Goal: Complete application form: Complete application form

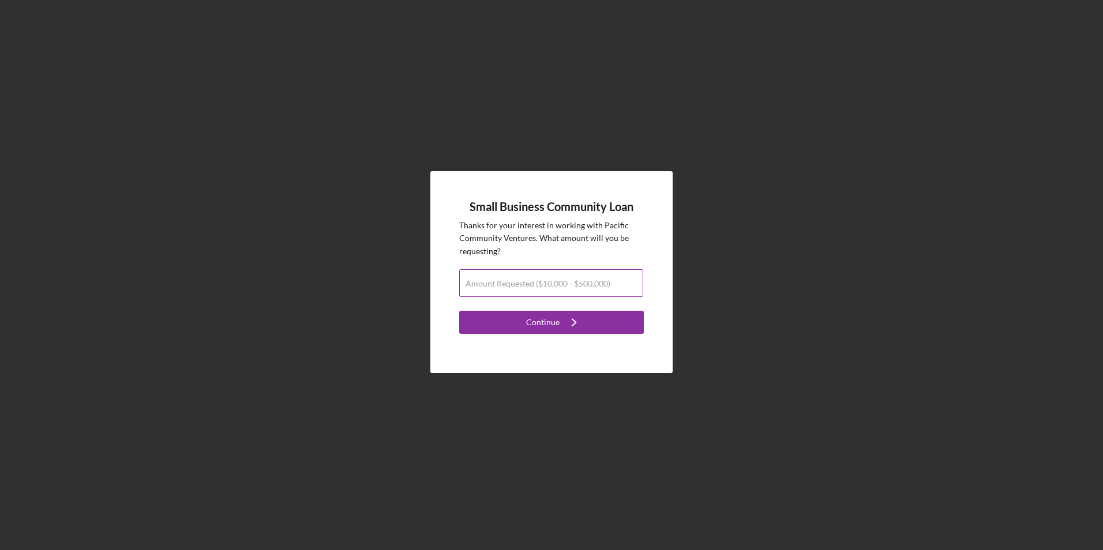
click at [484, 285] on label "Amount Requested ($10,000 - $500,000)" at bounding box center [537, 283] width 145 height 9
click at [484, 285] on input "Amount Requested ($10,000 - $500,000)" at bounding box center [551, 283] width 184 height 28
type input "$80,000"
click at [507, 319] on button "Continue Icon/Navigate" at bounding box center [551, 322] width 185 height 23
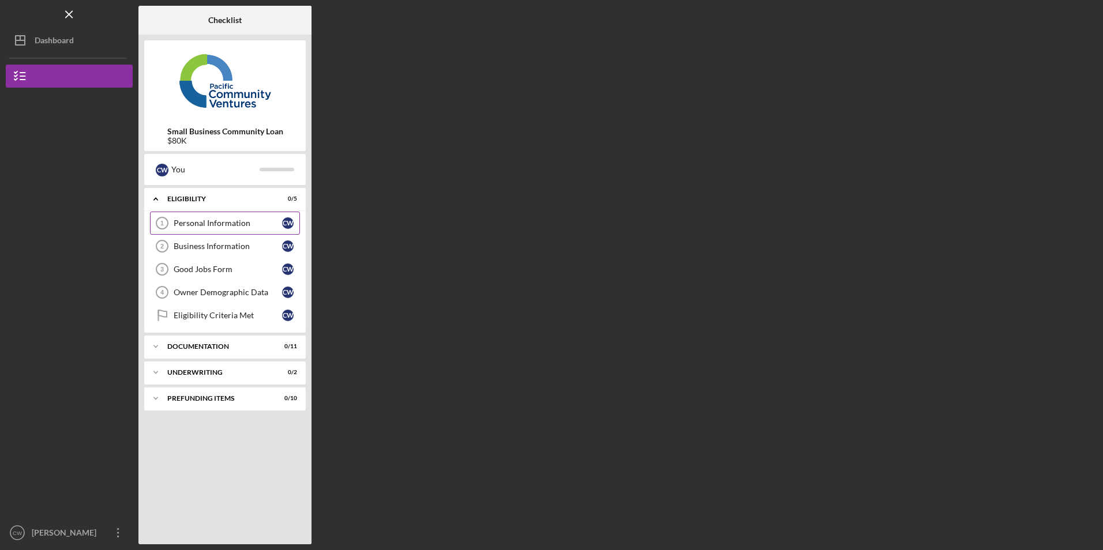
click at [220, 225] on div "Personal Information" at bounding box center [228, 223] width 108 height 9
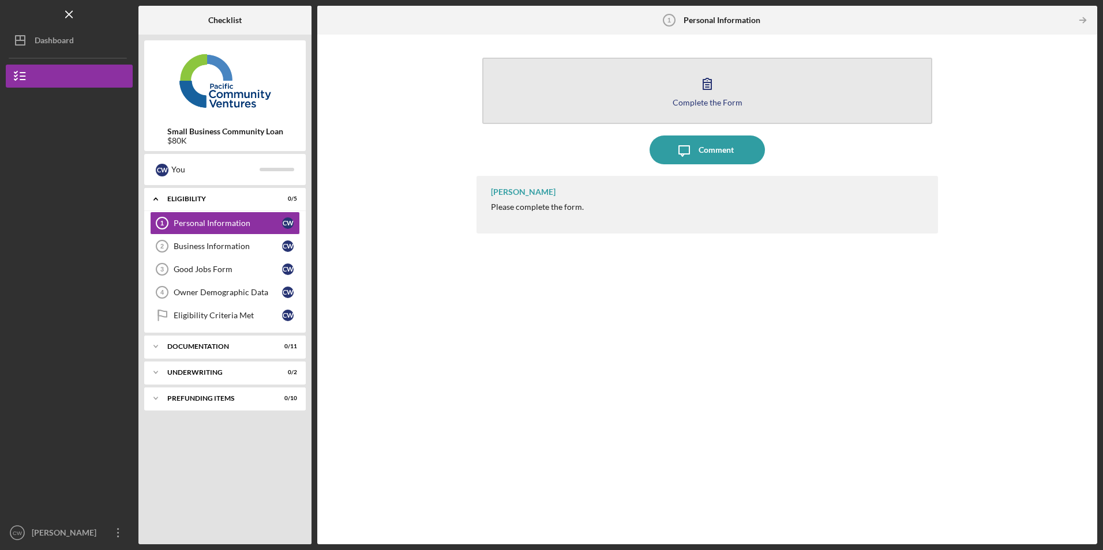
click at [513, 107] on button "Complete the Form Form" at bounding box center [706, 91] width 449 height 66
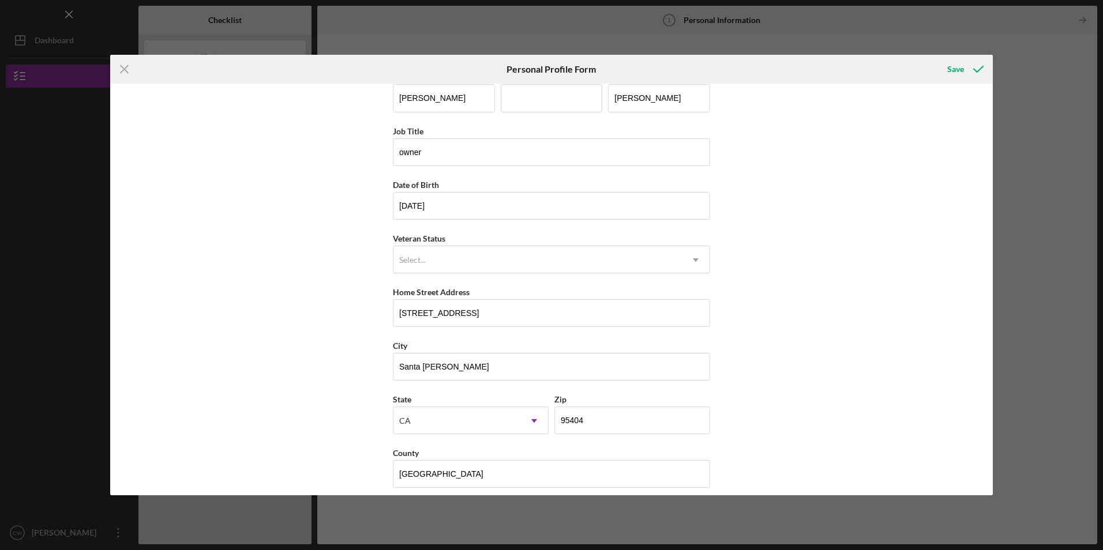
scroll to position [29, 0]
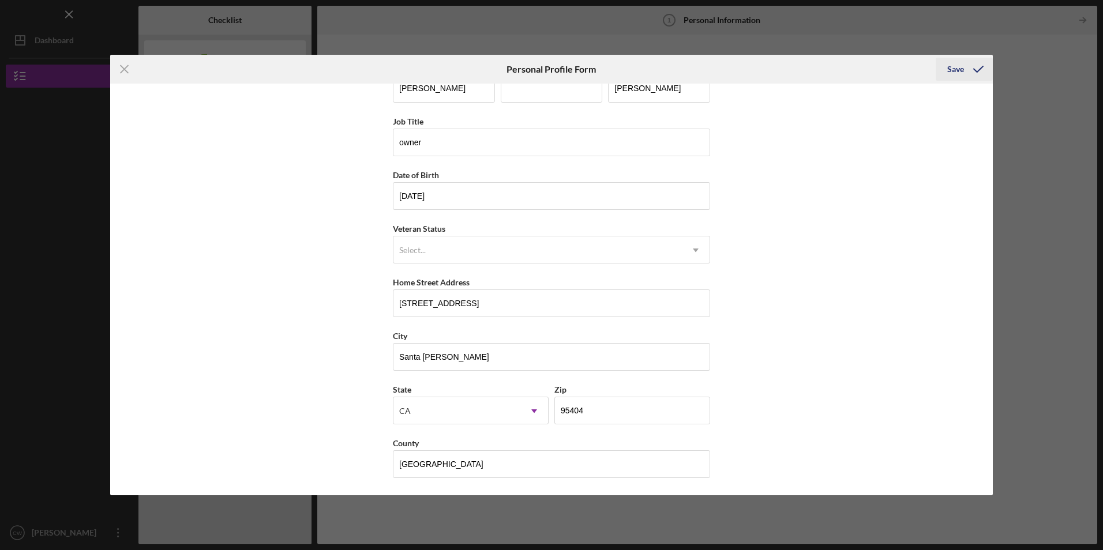
click at [957, 67] on div "Save" at bounding box center [955, 69] width 17 height 23
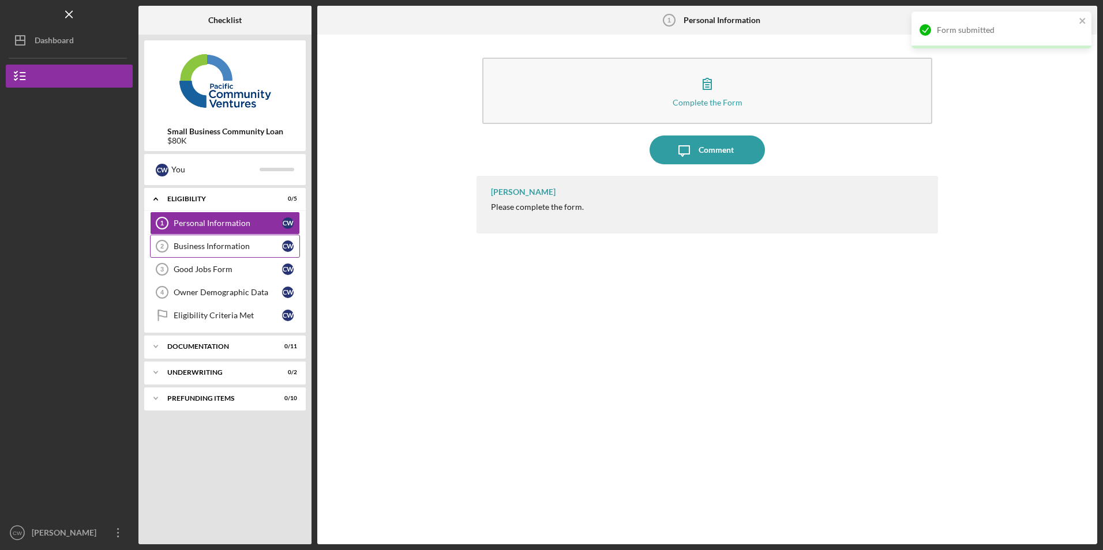
click at [182, 251] on div "Business Information" at bounding box center [228, 246] width 108 height 9
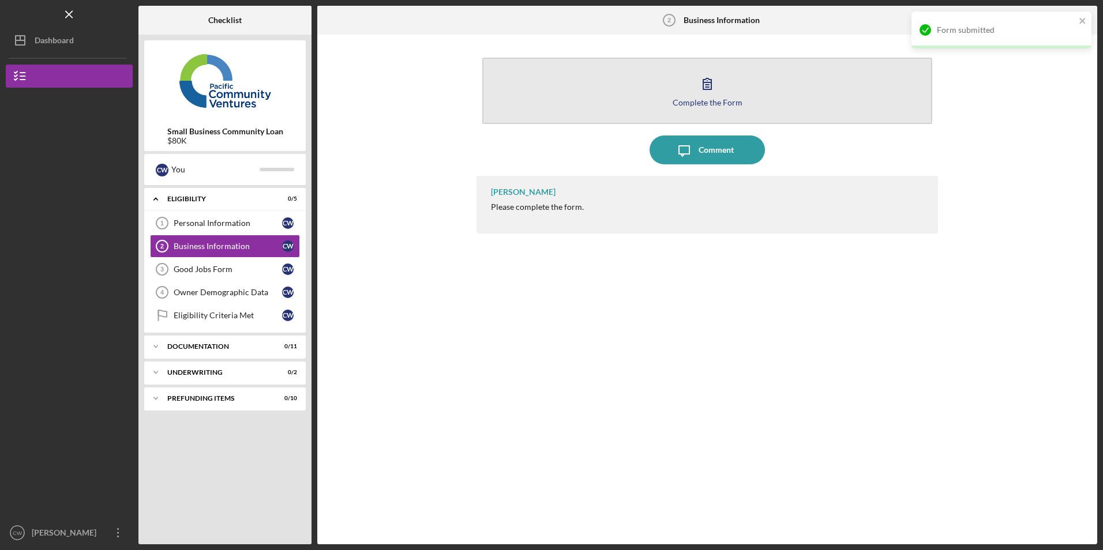
click at [642, 87] on button "Complete the Form Form" at bounding box center [706, 91] width 449 height 66
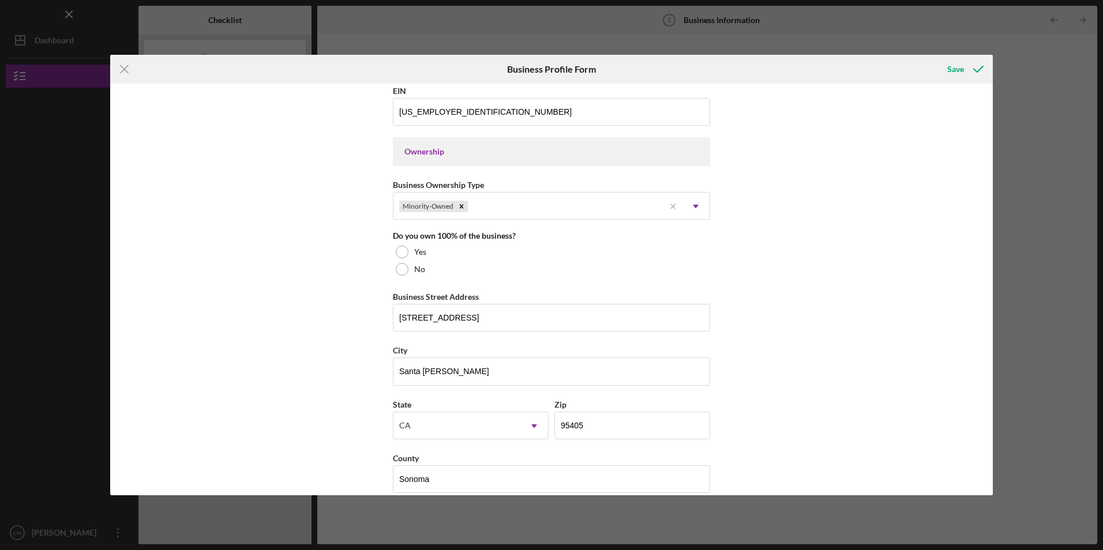
scroll to position [461, 0]
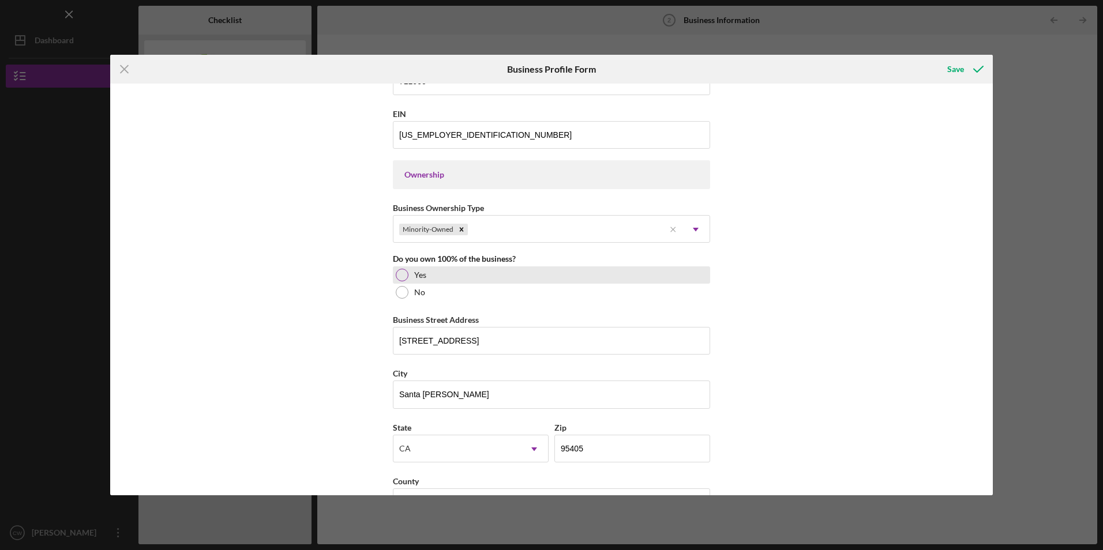
click at [400, 270] on div at bounding box center [402, 275] width 13 height 13
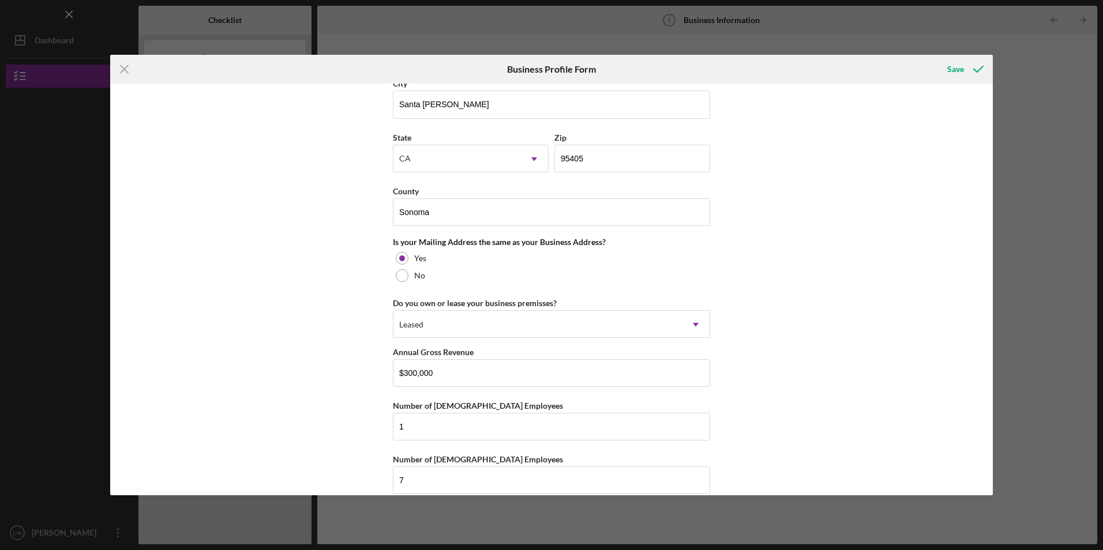
scroll to position [768, 0]
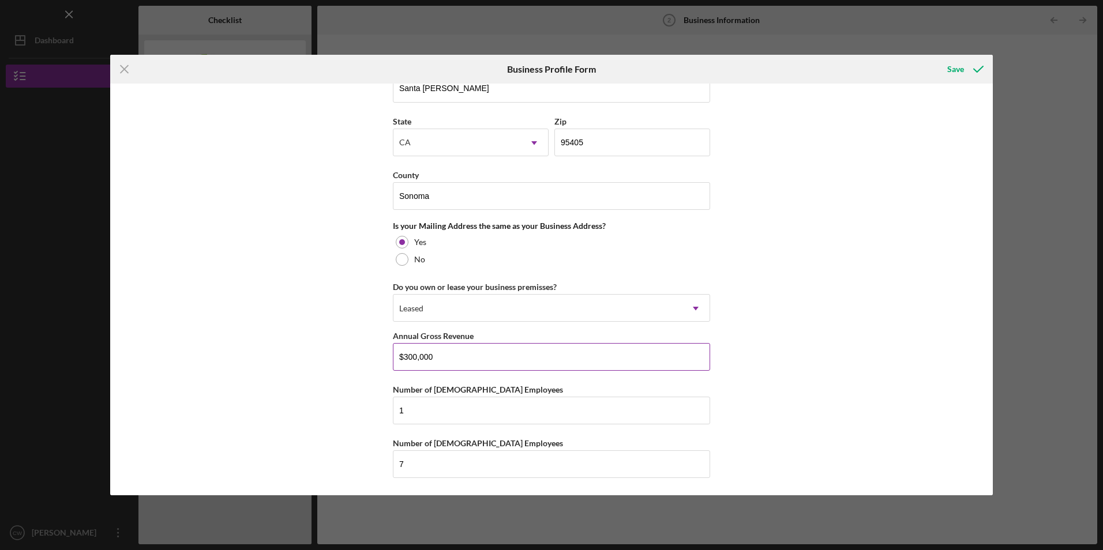
click at [432, 355] on input "$300,000" at bounding box center [551, 357] width 317 height 28
drag, startPoint x: 432, startPoint y: 355, endPoint x: 377, endPoint y: 355, distance: 55.4
click at [377, 355] on div "Business Name Barrel Proof Comedy LLC DBA Business Start Date [DATE] Legal Stru…" at bounding box center [551, 289] width 882 height 411
type input "$3"
type input "$450,000"
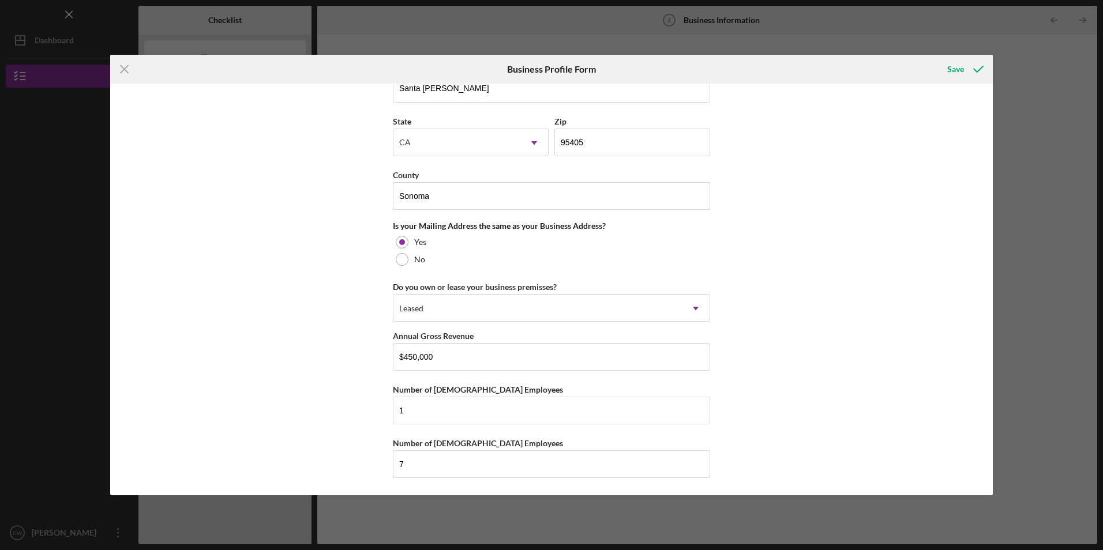
click at [343, 375] on div "Business Name Barrel Proof Comedy LLC DBA Business Start Date [DATE] Legal Stru…" at bounding box center [551, 289] width 882 height 411
click at [798, 407] on div "Business Name Barrel Proof Comedy LLC DBA Business Start Date [DATE] Legal Stru…" at bounding box center [551, 289] width 882 height 411
click at [409, 408] on input "1" at bounding box center [551, 411] width 317 height 28
type input "3"
click at [415, 469] on input "7" at bounding box center [551, 464] width 317 height 28
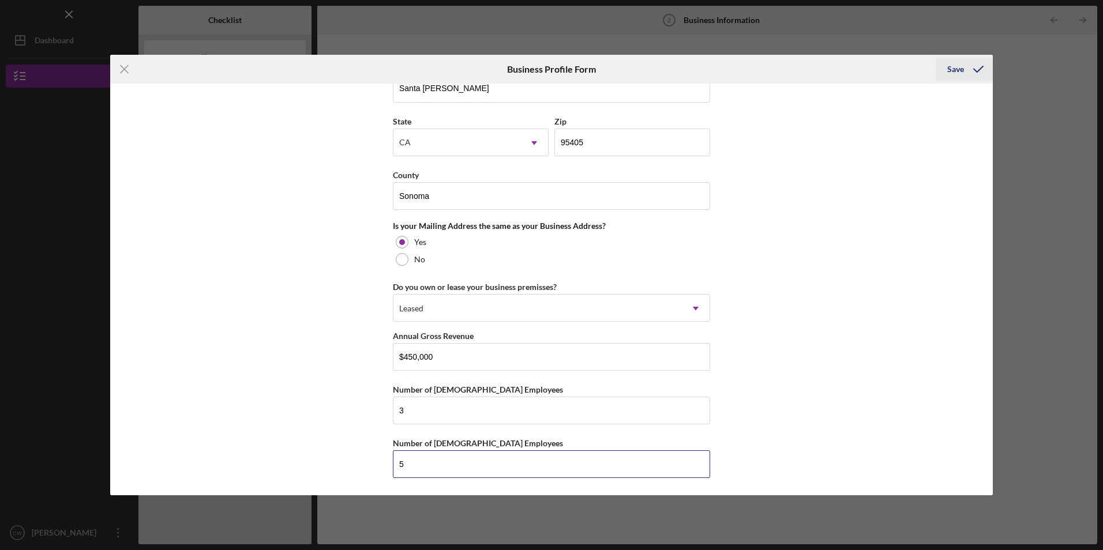
type input "5"
click at [961, 70] on div "Save" at bounding box center [955, 69] width 17 height 23
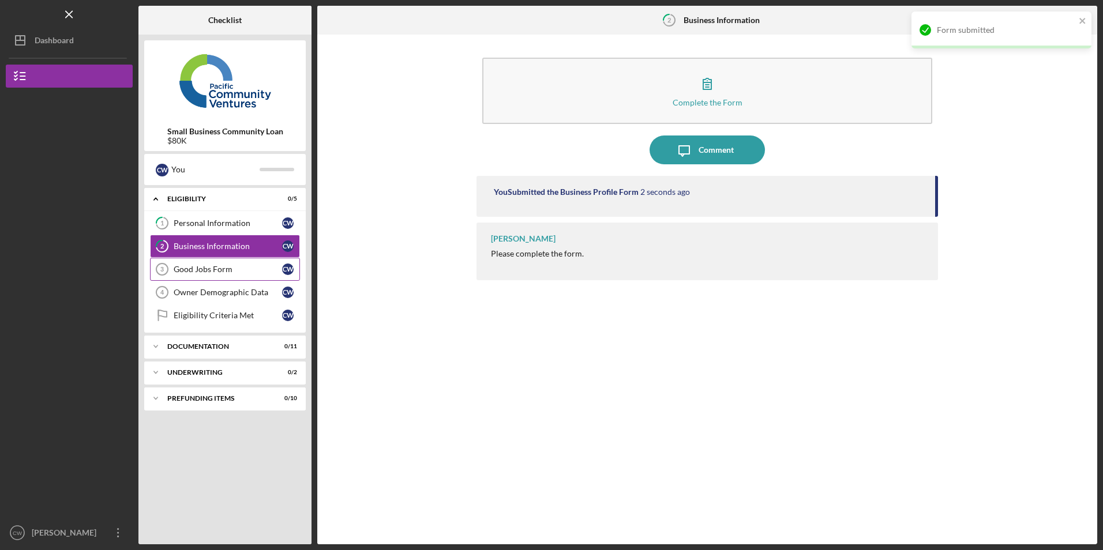
click at [224, 276] on link "Good Jobs Form 3 Good Jobs Form C W" at bounding box center [225, 269] width 150 height 23
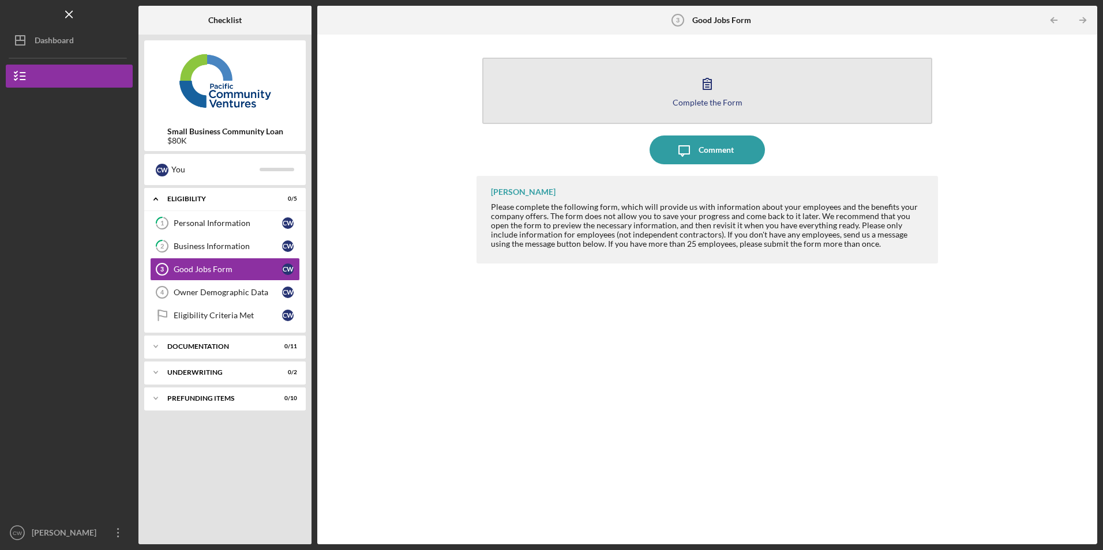
click at [615, 94] on button "Complete the Form Form" at bounding box center [706, 91] width 449 height 66
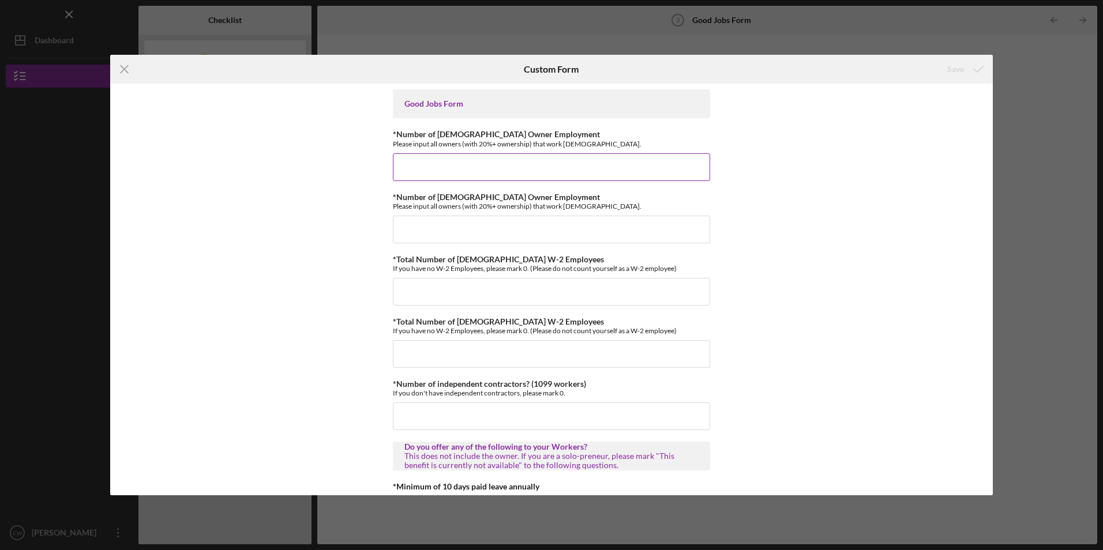
click at [448, 179] on input "*Number of [DEMOGRAPHIC_DATA] Owner Employment" at bounding box center [551, 167] width 317 height 28
type input "1"
click at [409, 237] on input "*Number of [DEMOGRAPHIC_DATA] Owner Employment" at bounding box center [551, 230] width 317 height 28
type input "0"
click at [413, 289] on input "*Total Number of [DEMOGRAPHIC_DATA] W-2 Employees" at bounding box center [551, 292] width 317 height 28
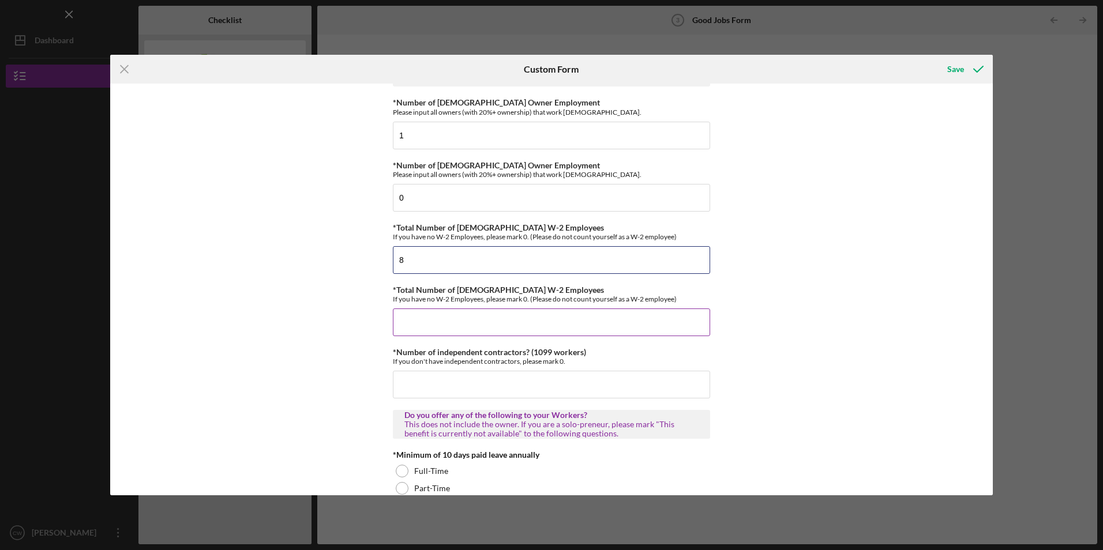
scroll to position [58, 0]
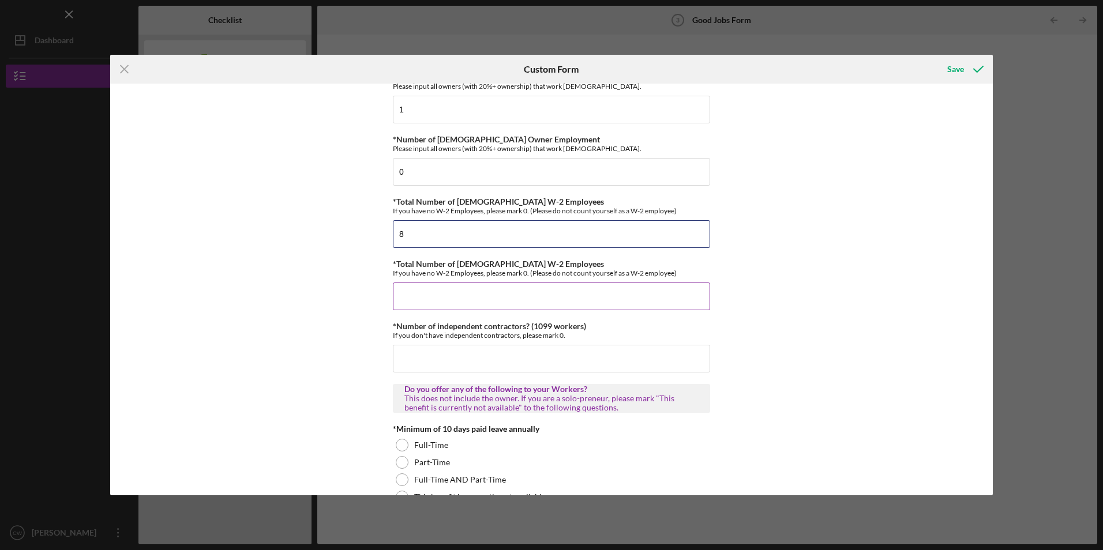
type input "8"
click at [426, 297] on input "*Total Number of [DEMOGRAPHIC_DATA] W-2 Employees" at bounding box center [551, 297] width 317 height 28
click at [442, 238] on input "8" at bounding box center [551, 234] width 317 height 28
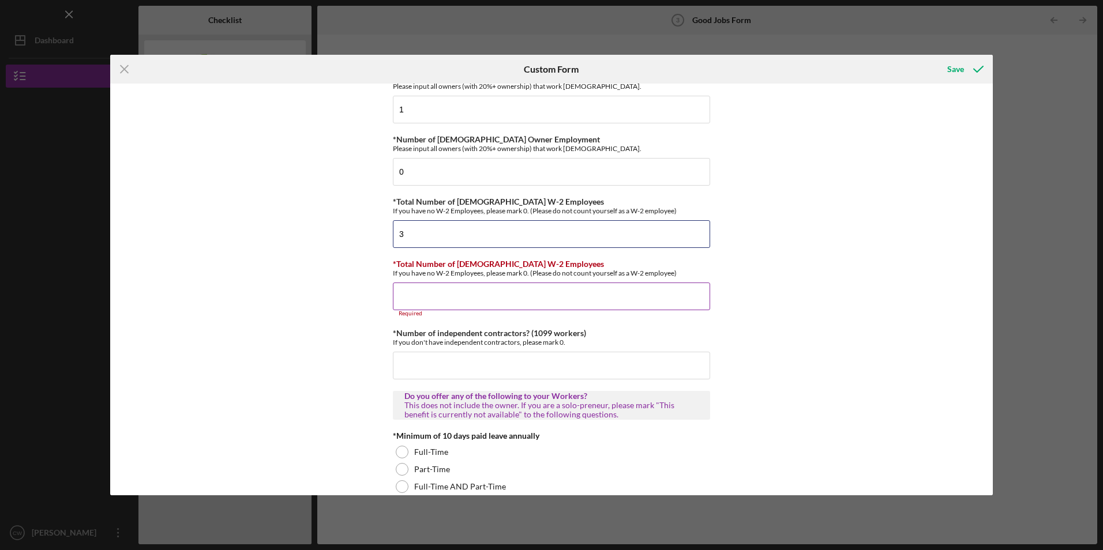
type input "3"
click at [425, 303] on input "*Total Number of [DEMOGRAPHIC_DATA] W-2 Employees" at bounding box center [551, 297] width 317 height 28
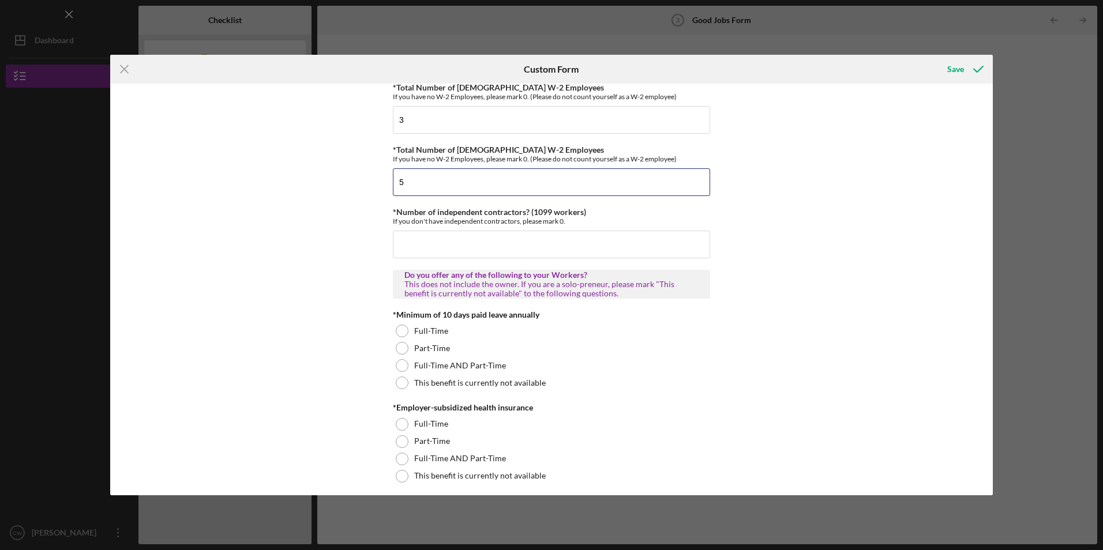
scroll to position [173, 0]
type input "5"
click at [435, 242] on input "*Number of independent contractors? (1099 workers)" at bounding box center [551, 244] width 317 height 28
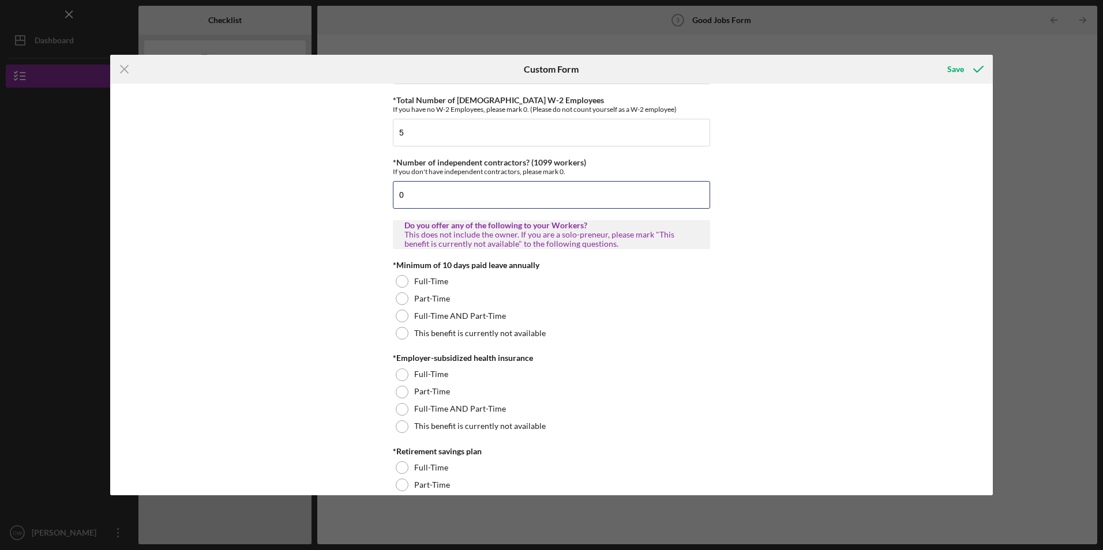
scroll to position [288, 0]
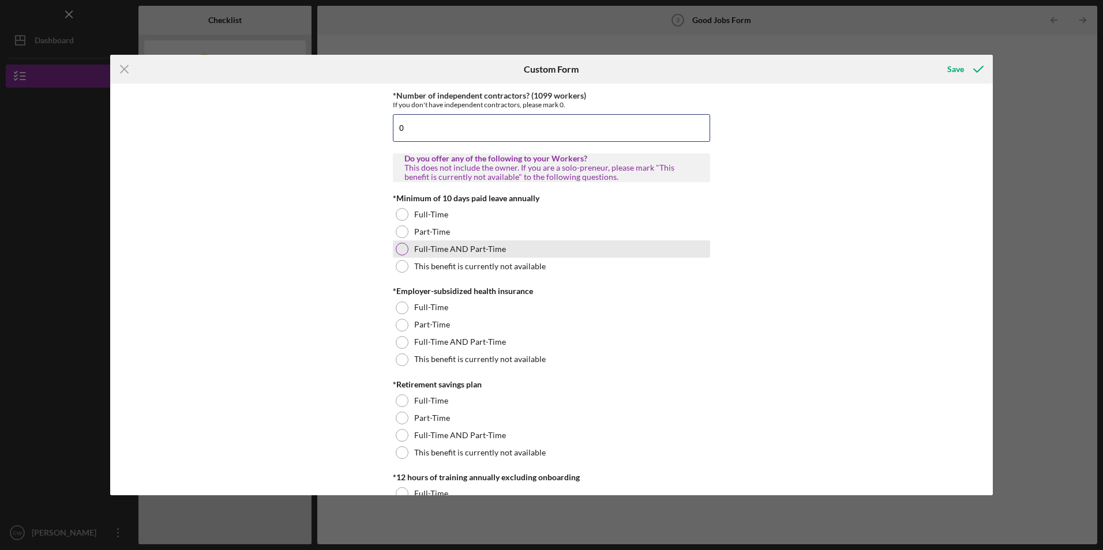
type input "0"
click at [396, 249] on div at bounding box center [402, 249] width 13 height 13
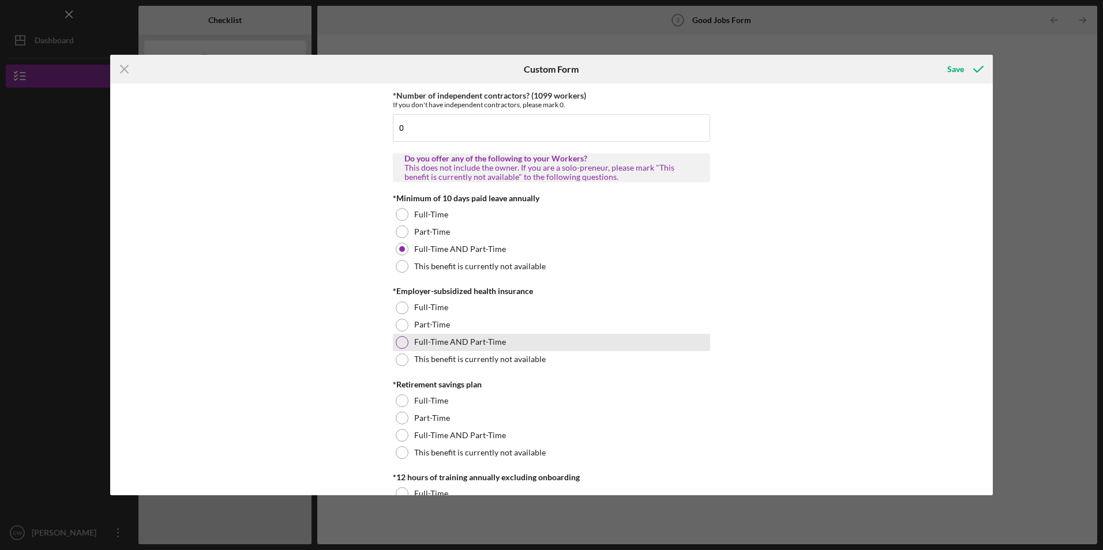
click at [400, 338] on div at bounding box center [402, 342] width 13 height 13
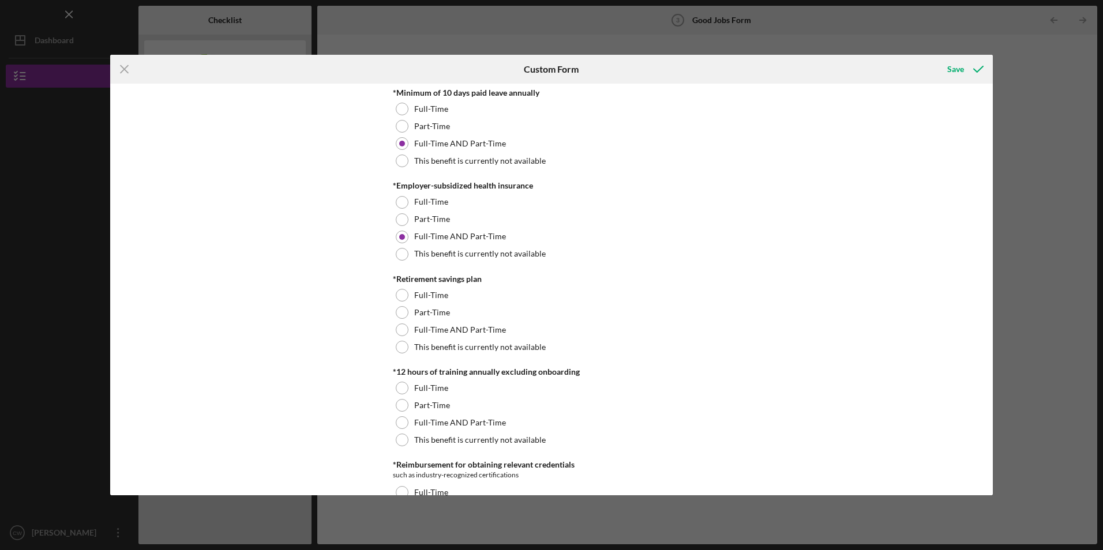
scroll to position [461, 0]
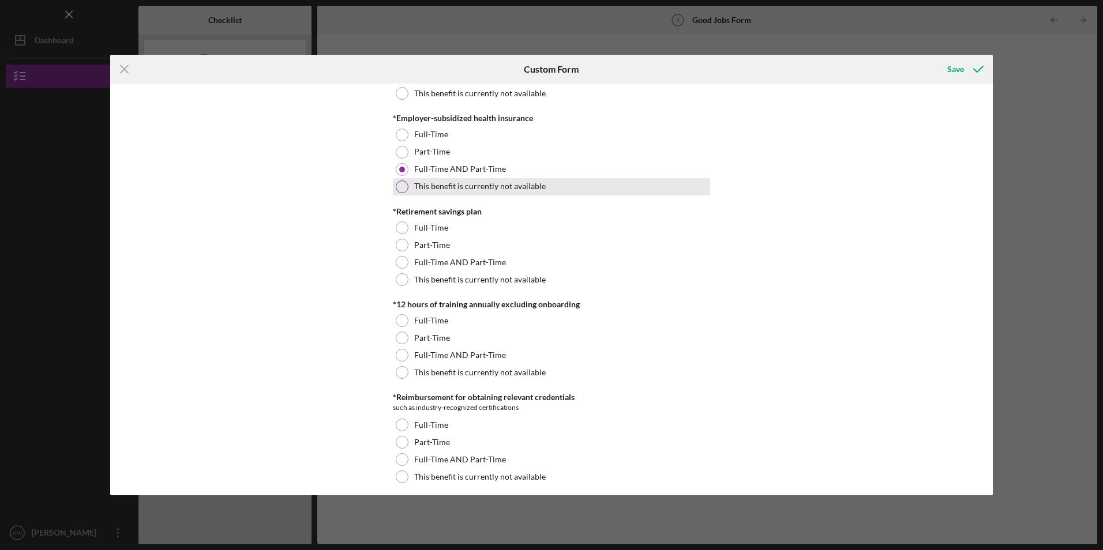
click at [403, 184] on div at bounding box center [402, 187] width 13 height 13
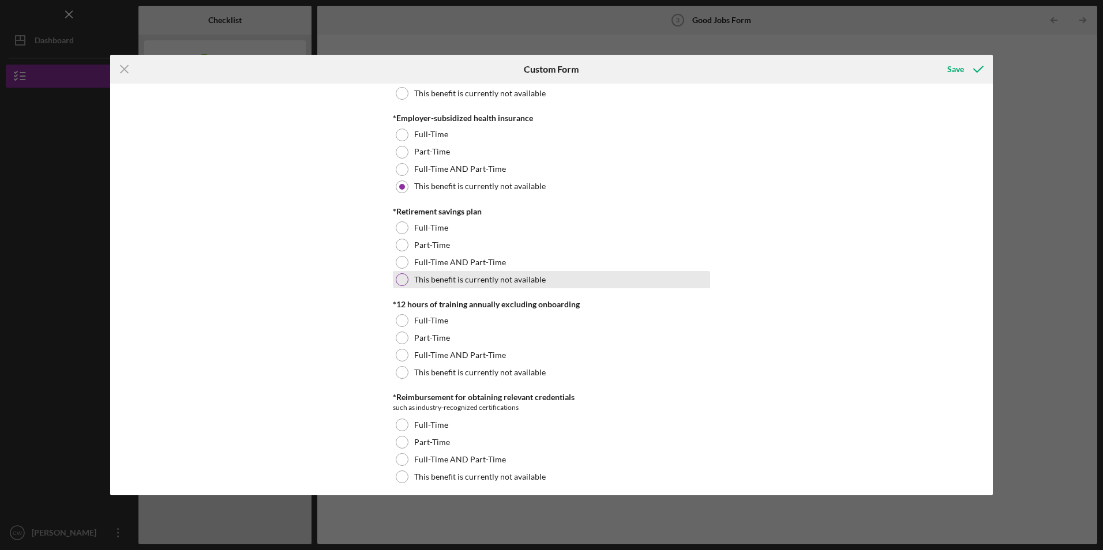
click at [400, 279] on div at bounding box center [402, 279] width 13 height 13
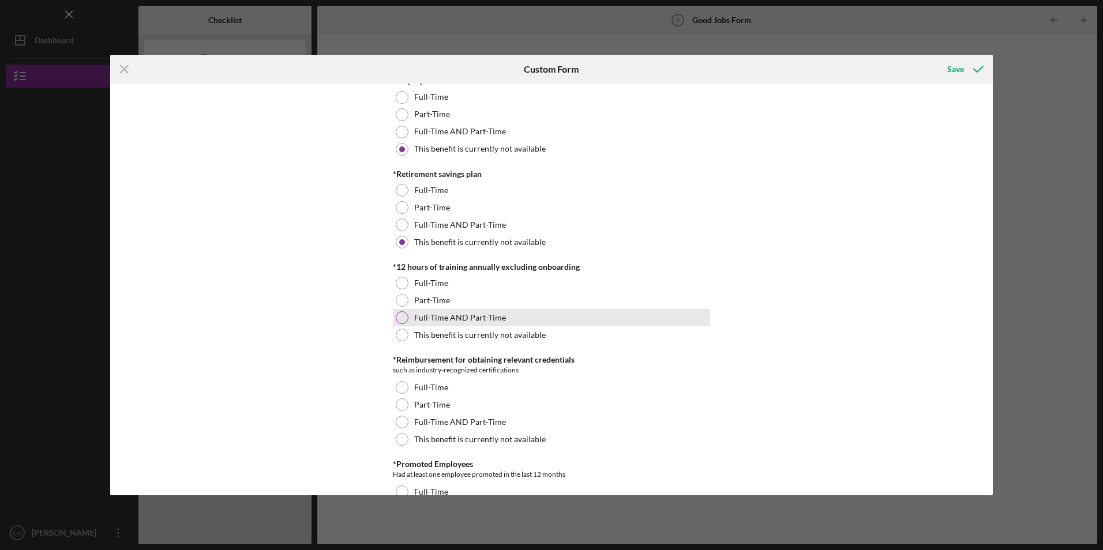
scroll to position [519, 0]
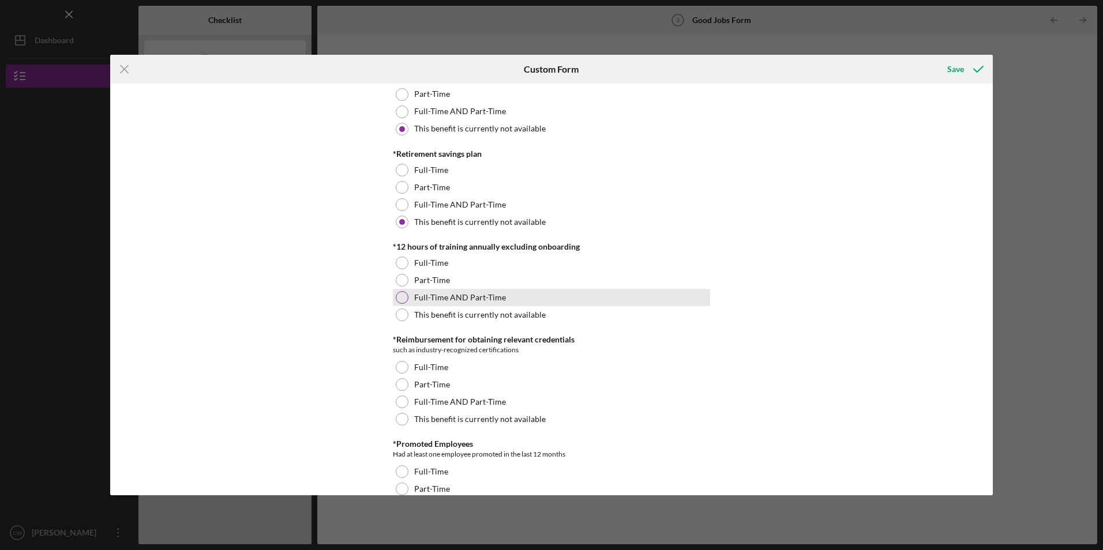
click at [407, 297] on div "Full-Time AND Part-Time" at bounding box center [551, 297] width 317 height 17
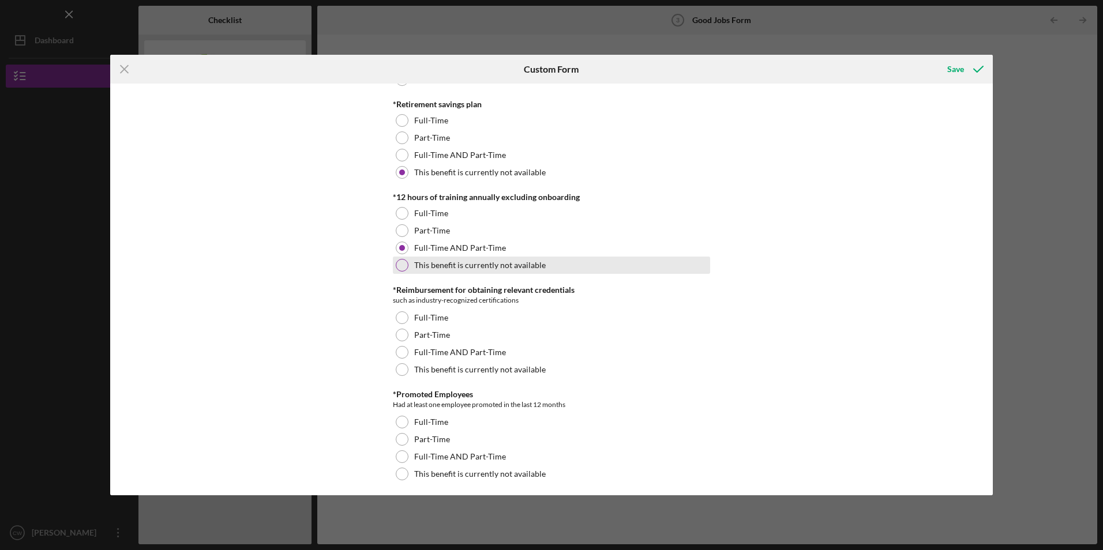
scroll to position [634, 0]
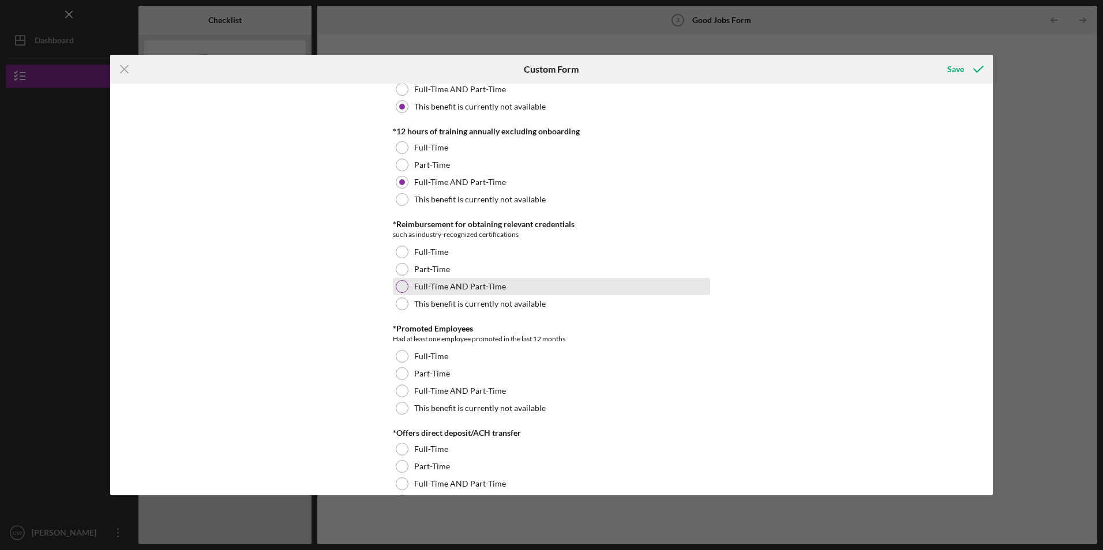
click at [400, 287] on div at bounding box center [402, 286] width 13 height 13
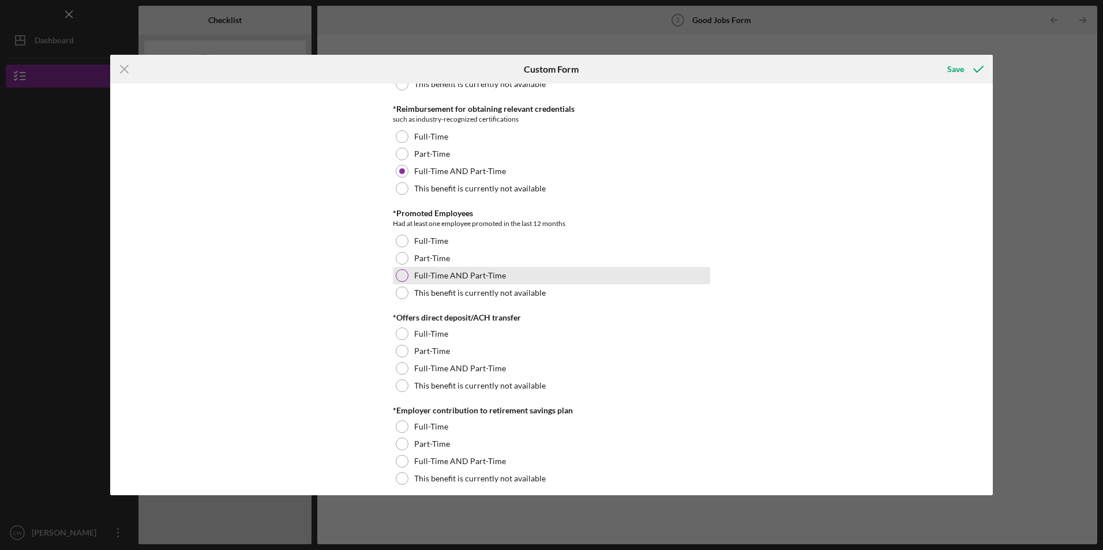
click at [397, 276] on div at bounding box center [402, 275] width 13 height 13
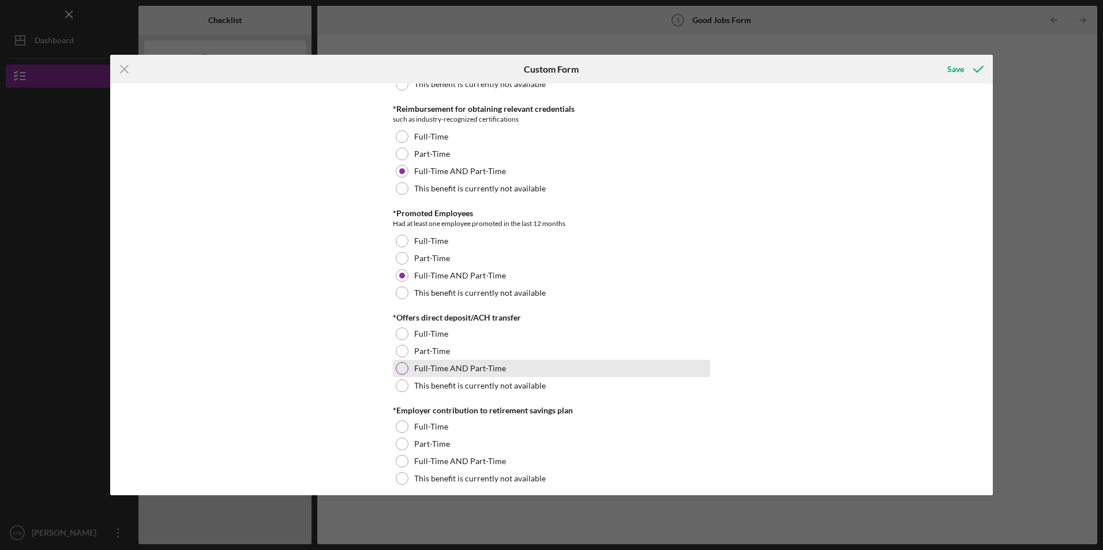
click at [401, 363] on div at bounding box center [402, 368] width 13 height 13
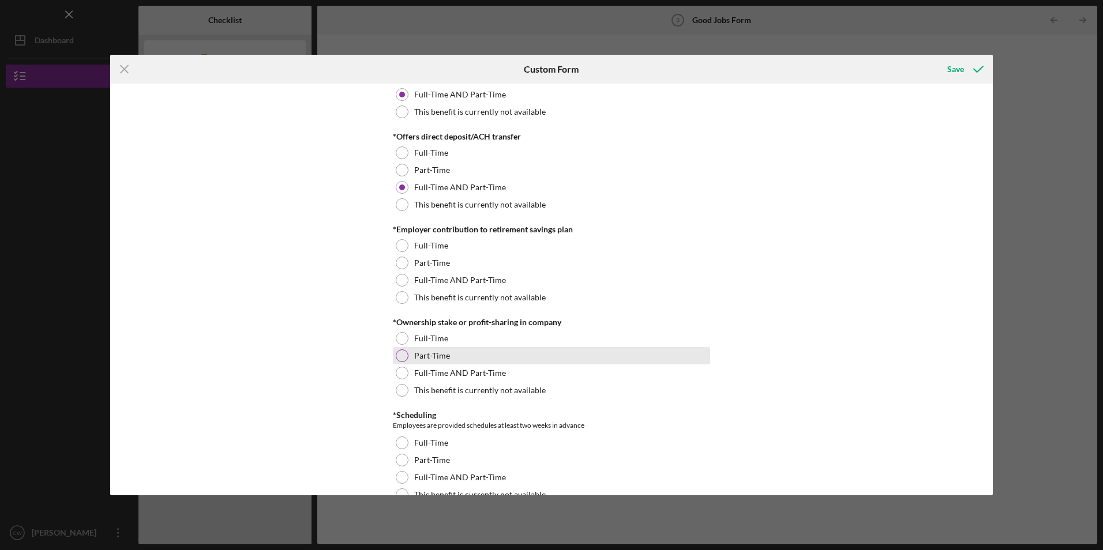
scroll to position [980, 0]
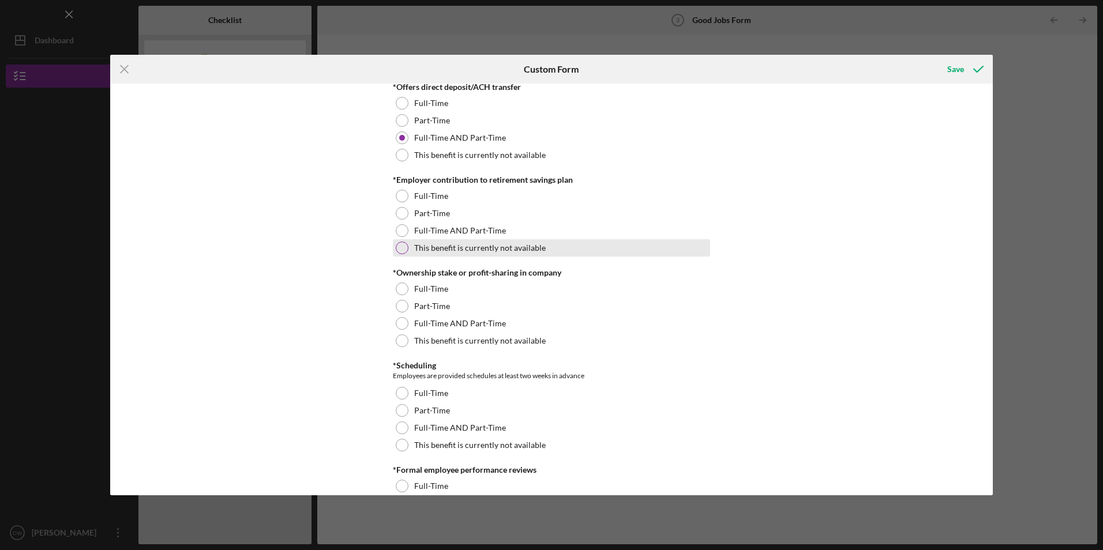
click at [400, 245] on div at bounding box center [402, 248] width 13 height 13
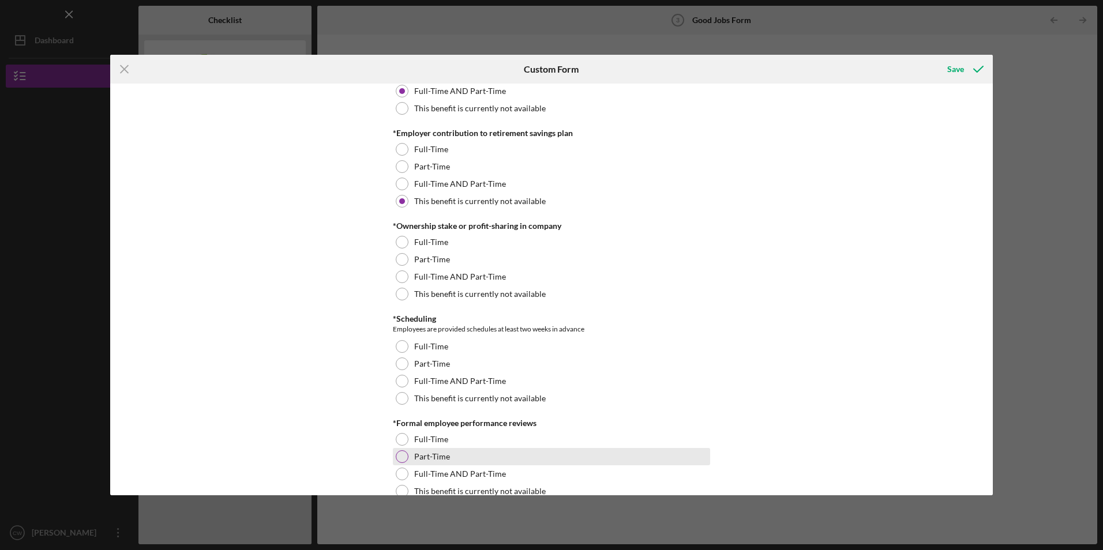
scroll to position [1153, 0]
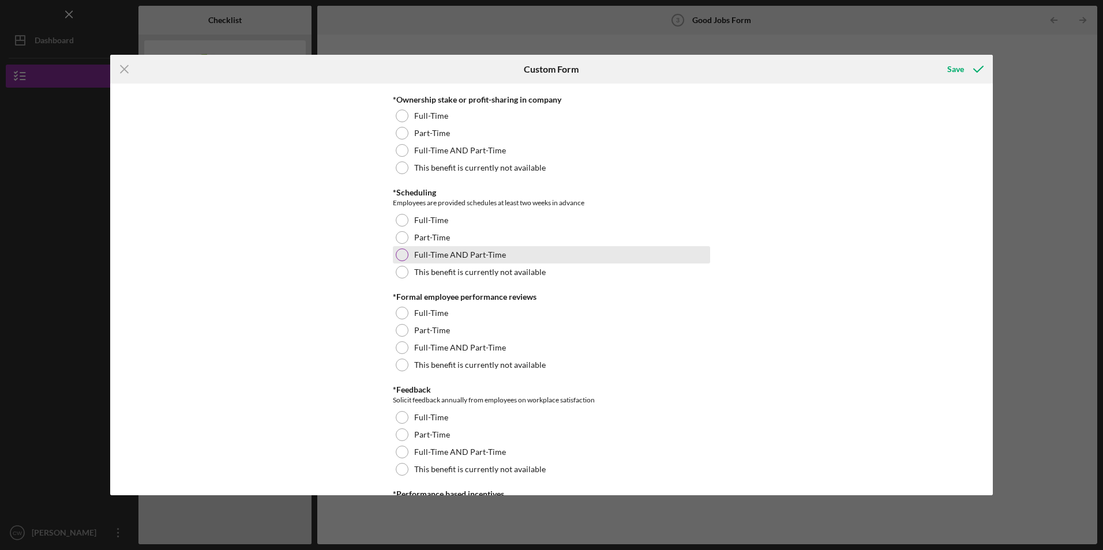
click at [401, 252] on div at bounding box center [402, 255] width 13 height 13
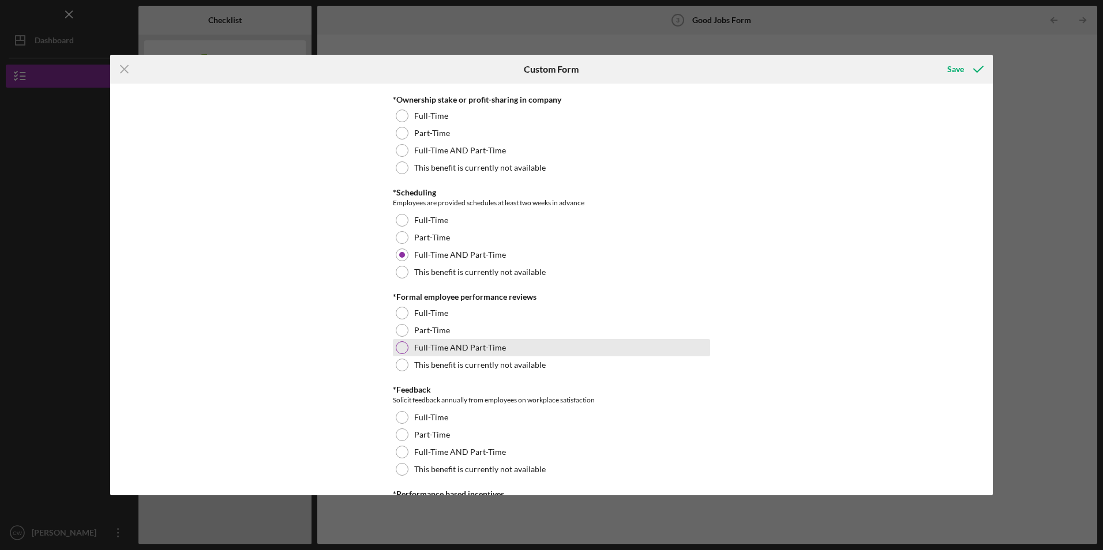
click at [398, 344] on div at bounding box center [402, 347] width 13 height 13
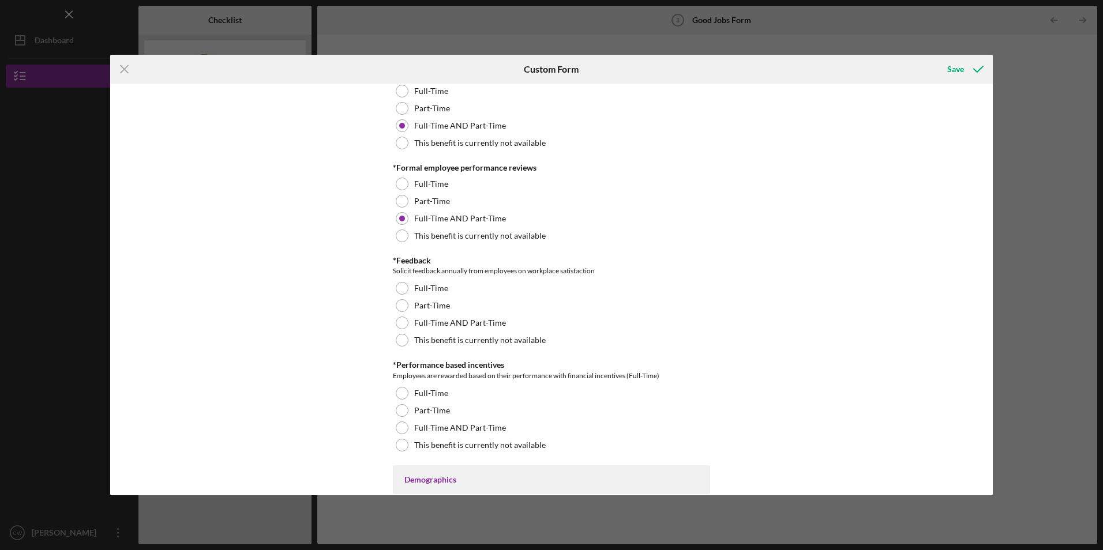
scroll to position [1326, 0]
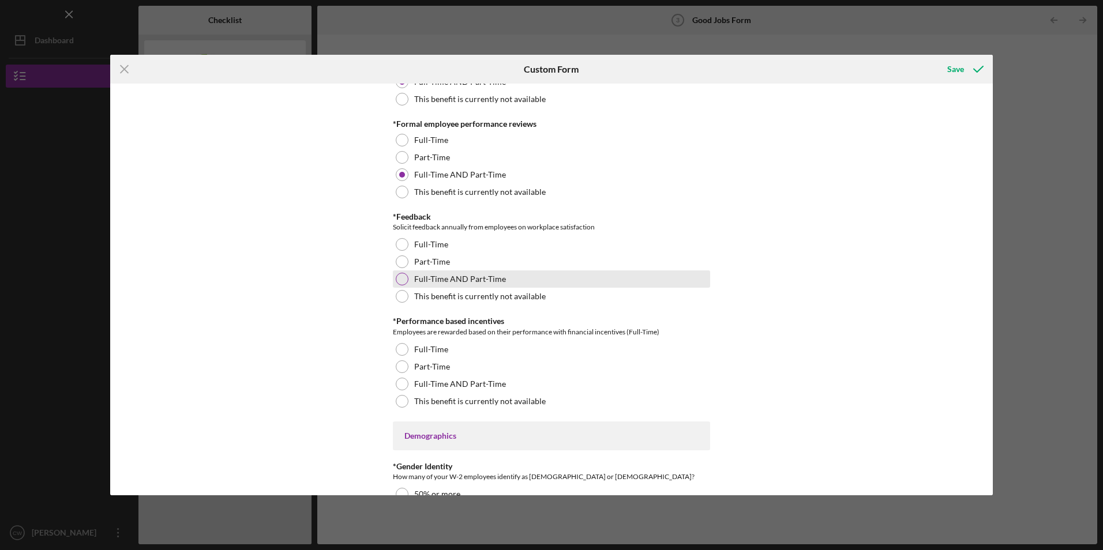
click at [397, 276] on div at bounding box center [402, 279] width 13 height 13
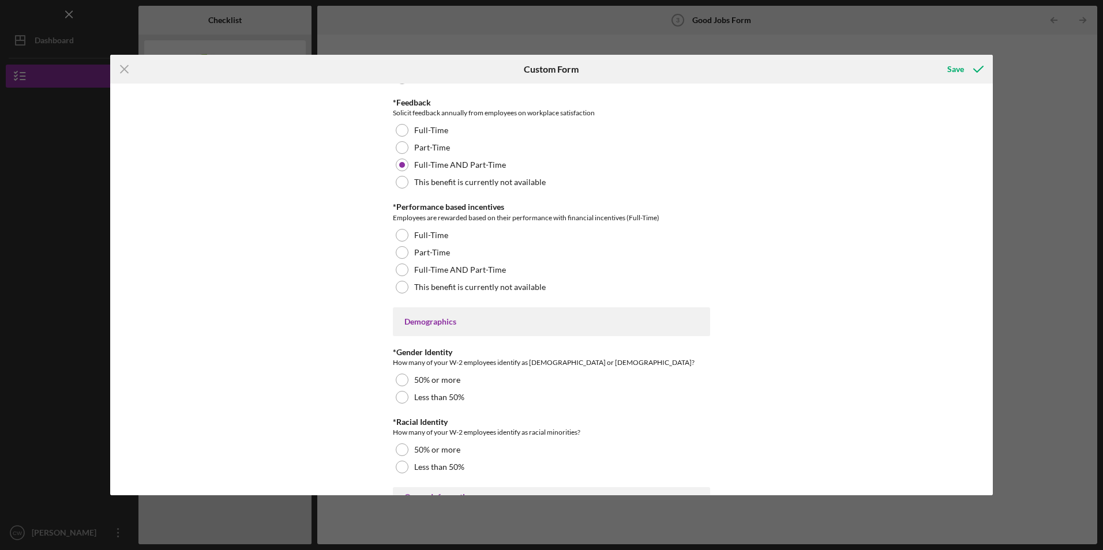
scroll to position [1442, 0]
click at [396, 266] on div at bounding box center [402, 268] width 13 height 13
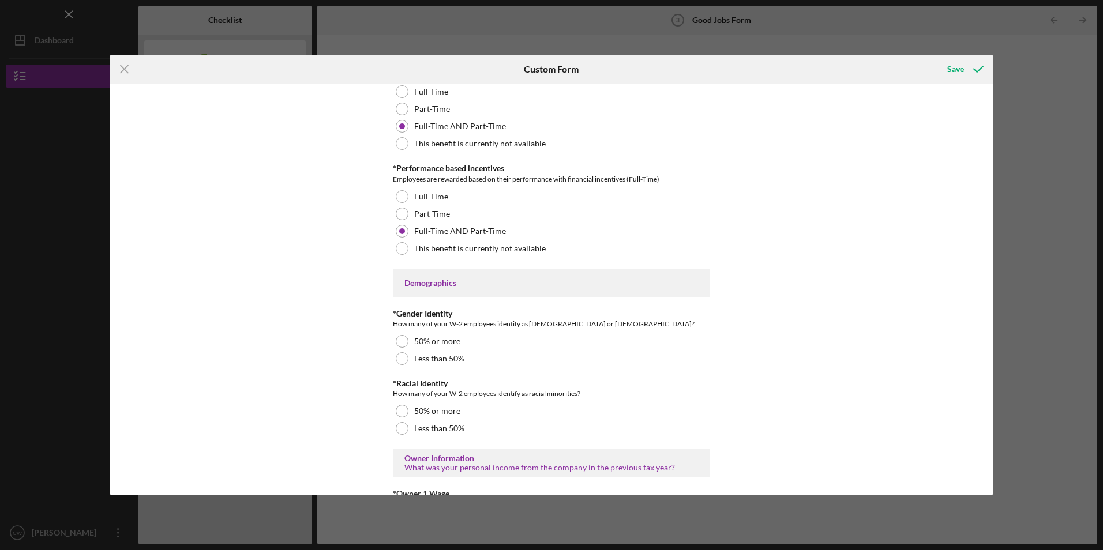
scroll to position [1499, 0]
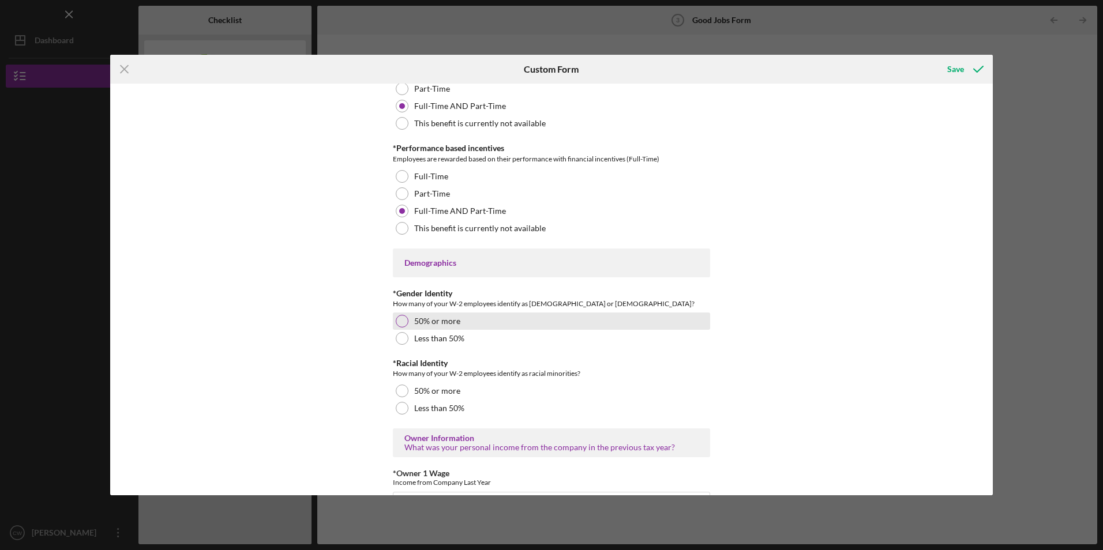
click at [399, 321] on div at bounding box center [402, 321] width 13 height 13
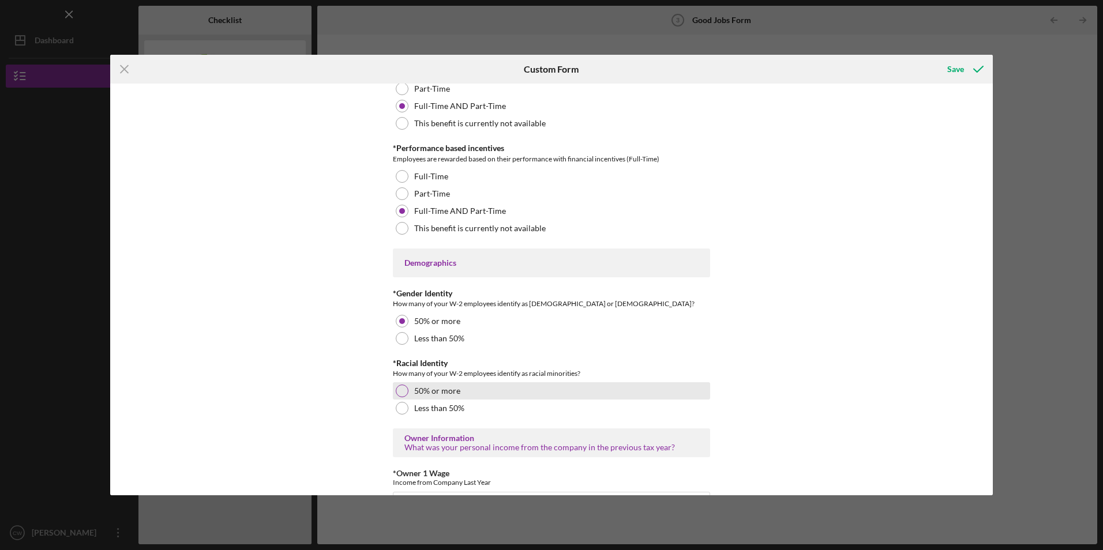
click at [404, 392] on div at bounding box center [402, 391] width 13 height 13
click at [343, 345] on div "Good Jobs Form *Number of [DEMOGRAPHIC_DATA] Owner Employment Please input all …" at bounding box center [551, 289] width 882 height 411
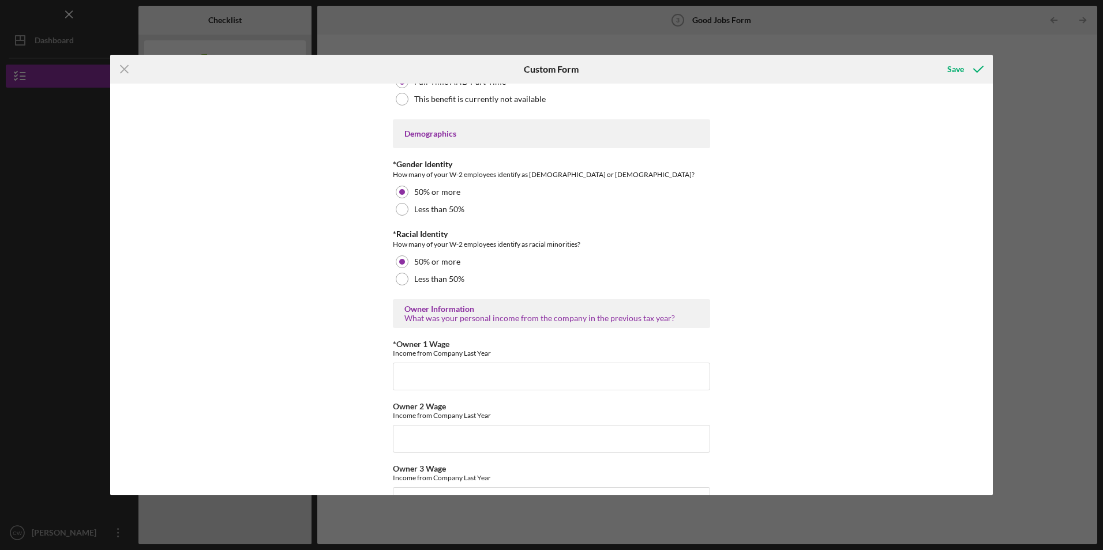
scroll to position [1672, 0]
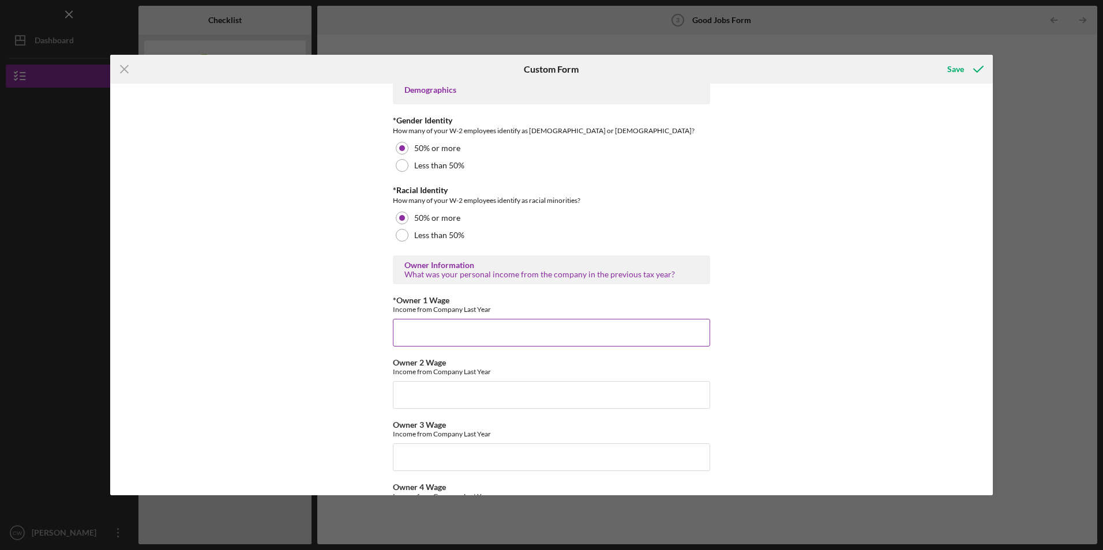
click at [416, 328] on input "*Owner 1 Wage" at bounding box center [551, 333] width 317 height 28
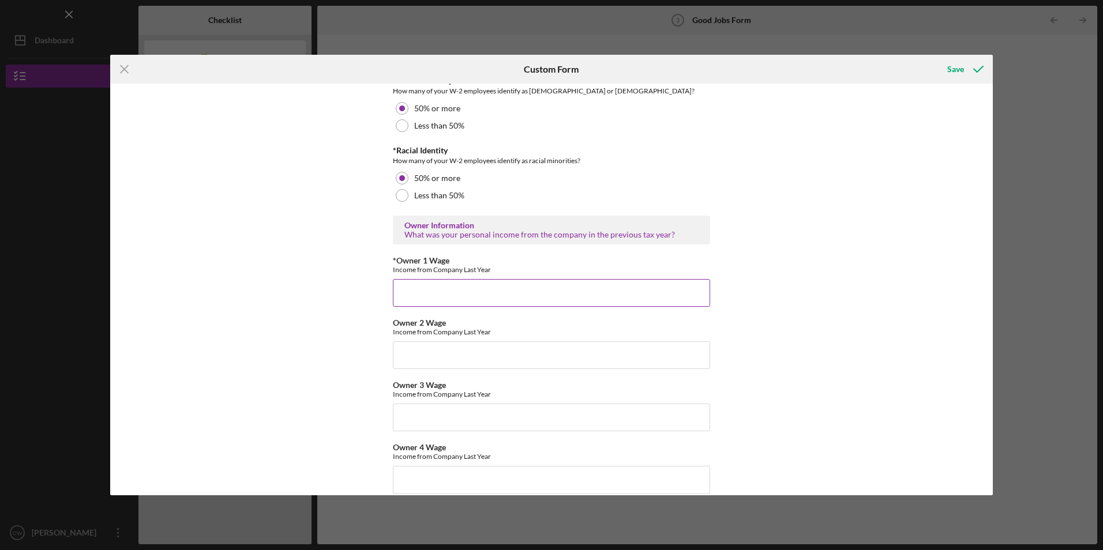
scroll to position [1730, 0]
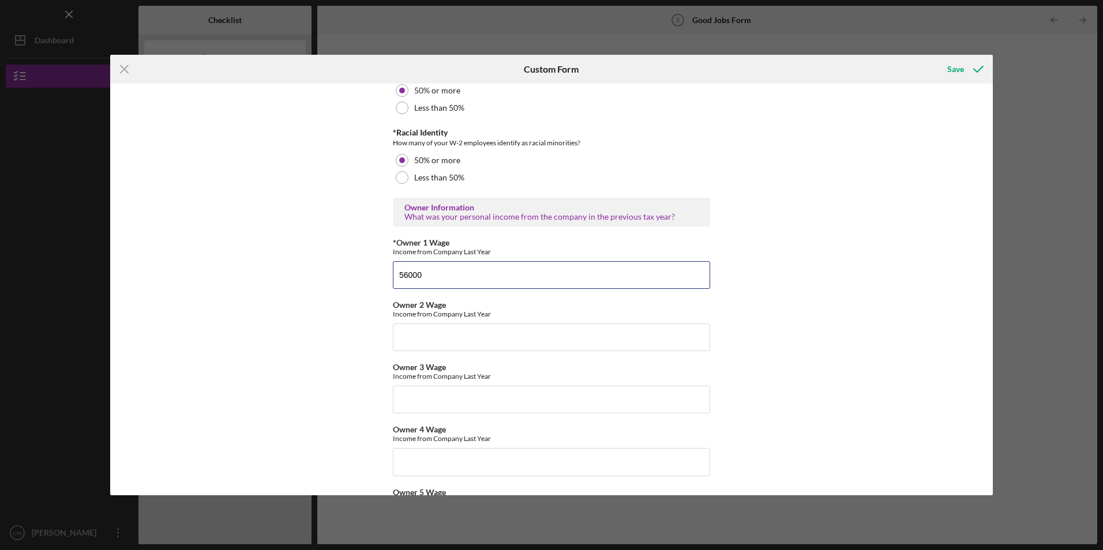
type input "56000"
click at [296, 265] on div "Good Jobs Form *Number of [DEMOGRAPHIC_DATA] Owner Employment Please input all …" at bounding box center [551, 289] width 882 height 411
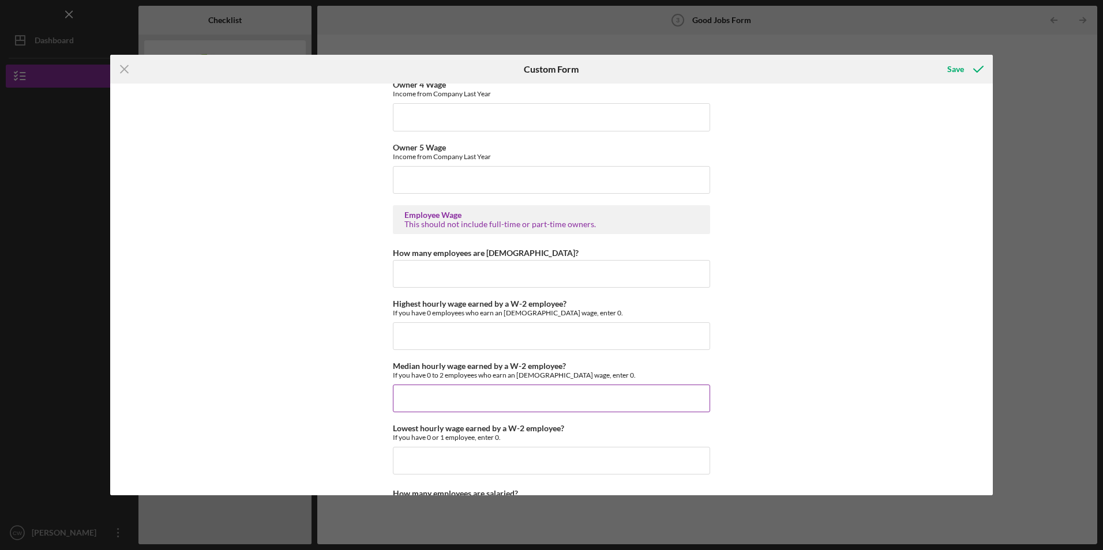
scroll to position [2076, 0]
click at [445, 273] on input "How many employees are [DEMOGRAPHIC_DATA]?" at bounding box center [551, 273] width 317 height 28
type input "8"
click at [430, 325] on input "Highest hourly wage earned by a W-2 employee?" at bounding box center [551, 335] width 317 height 28
type input "$1"
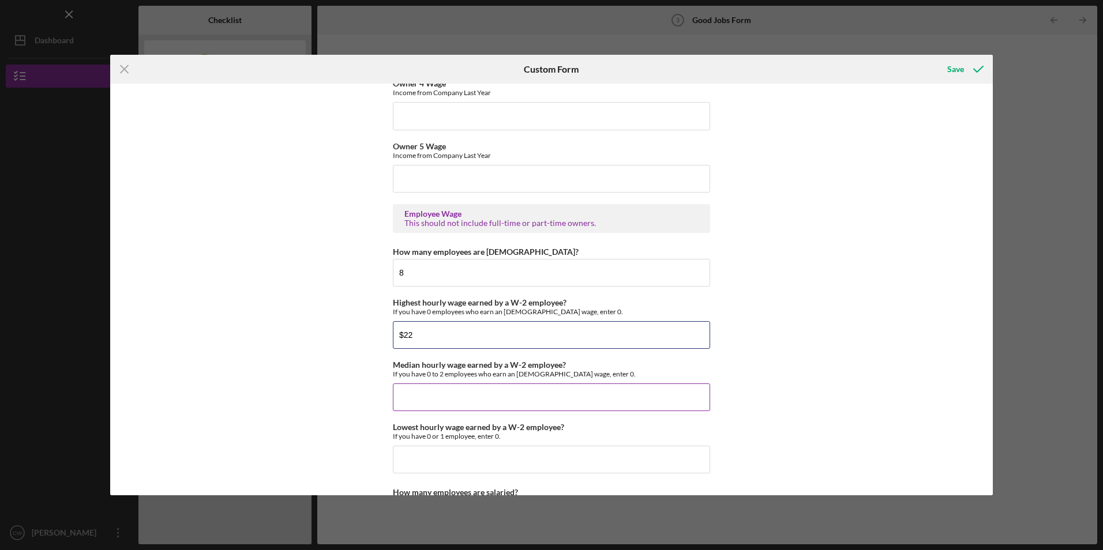
type input "$22"
click at [436, 390] on input "Median hourly wage earned by a W-2 employee?" at bounding box center [551, 397] width 317 height 28
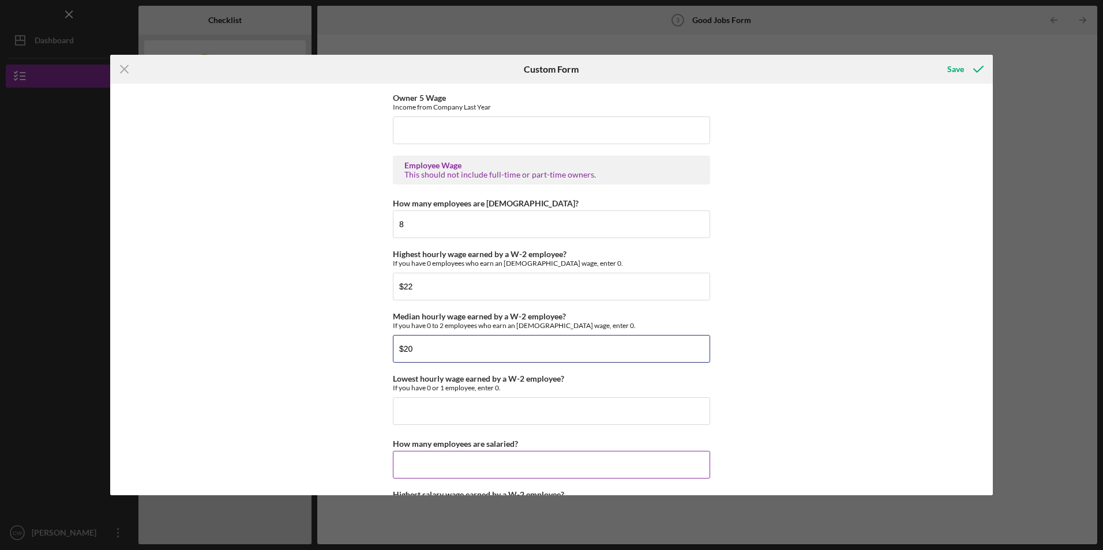
scroll to position [2191, 0]
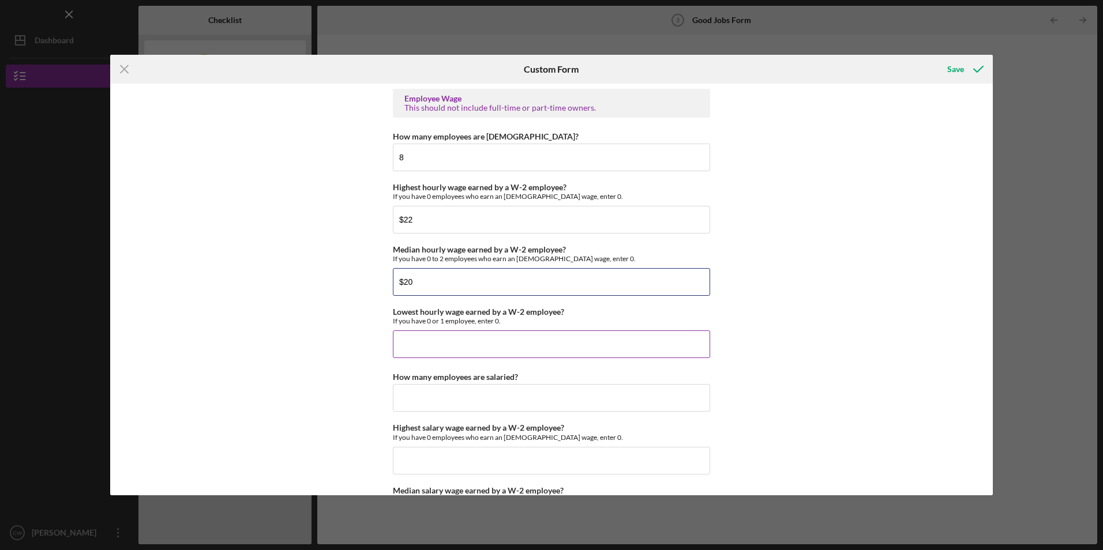
type input "$20"
click at [437, 350] on input "Lowest hourly wage earned by a W-2 employee?" at bounding box center [551, 344] width 317 height 28
type input "$18"
click at [434, 398] on input "How many employees are salaried?" at bounding box center [551, 398] width 317 height 28
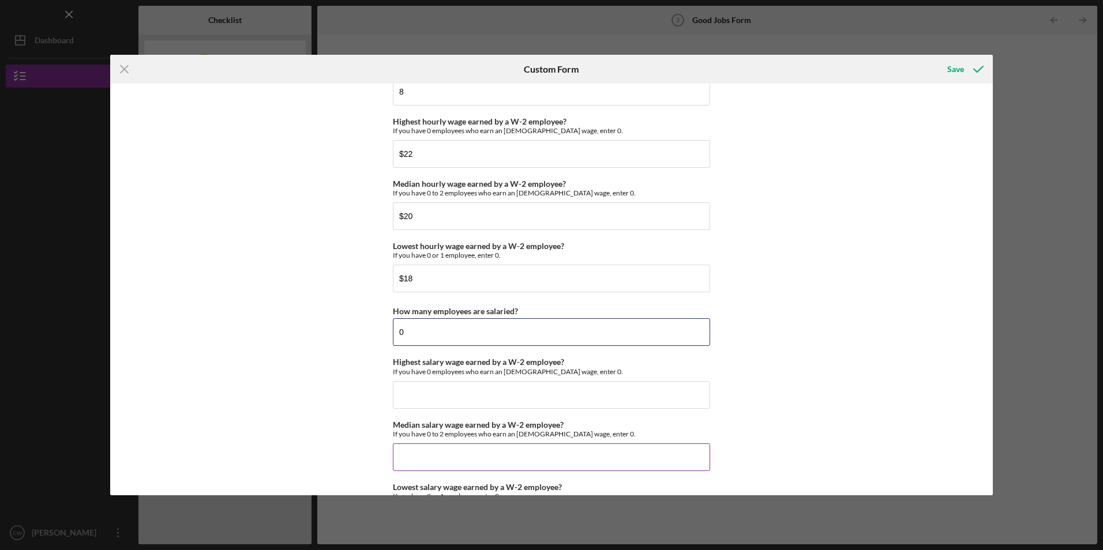
scroll to position [2364, 0]
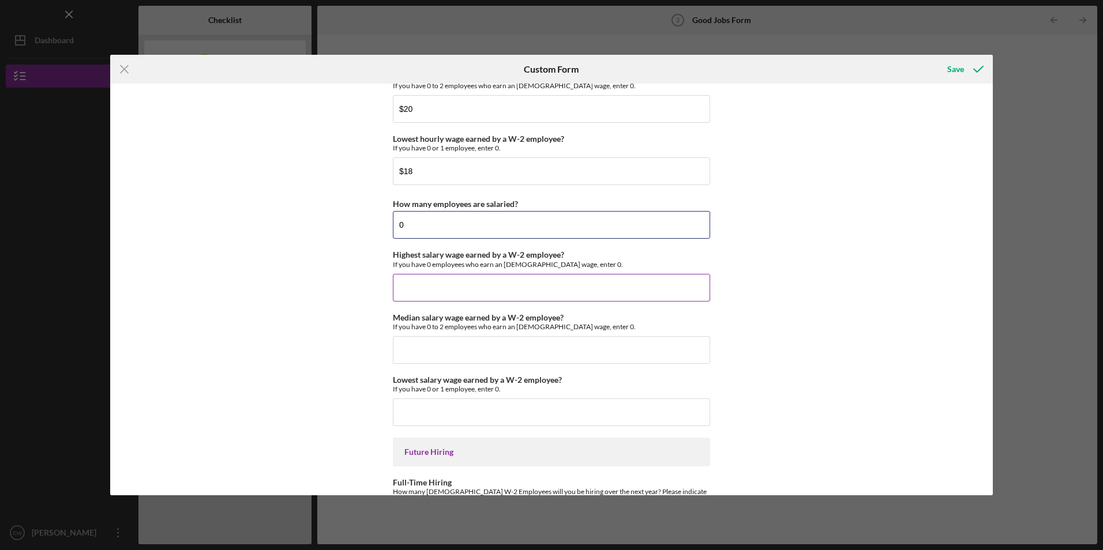
type input "0"
click at [424, 291] on input "Highest salary wage earned by a W-2 employee?" at bounding box center [551, 288] width 317 height 28
type input "$0"
click at [422, 350] on input "Median salary wage earned by a W-2 employee?" at bounding box center [551, 350] width 317 height 28
type input "$0"
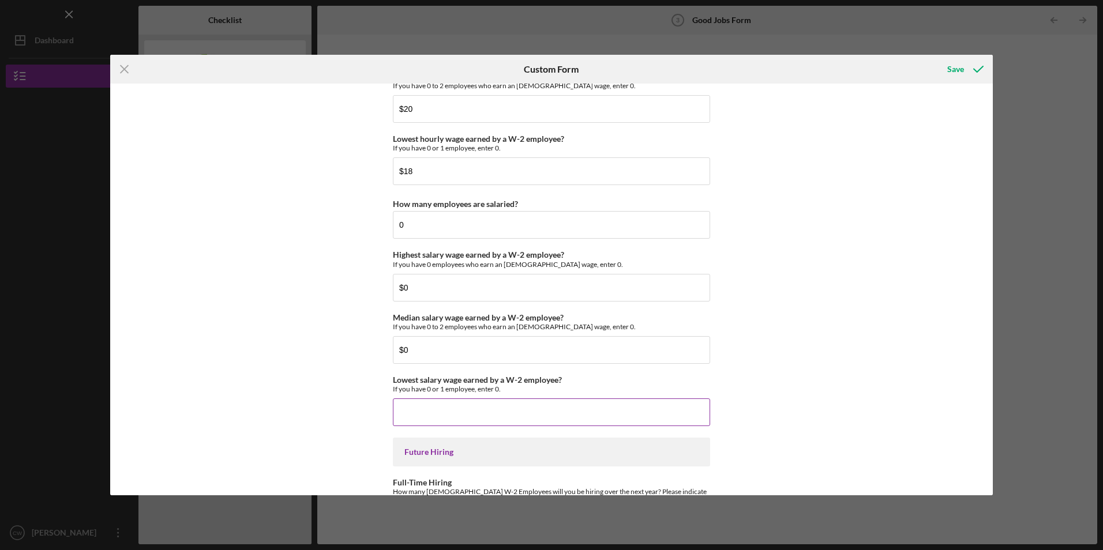
click at [452, 404] on input "Lowest salary wage earned by a W-2 employee?" at bounding box center [551, 412] width 317 height 28
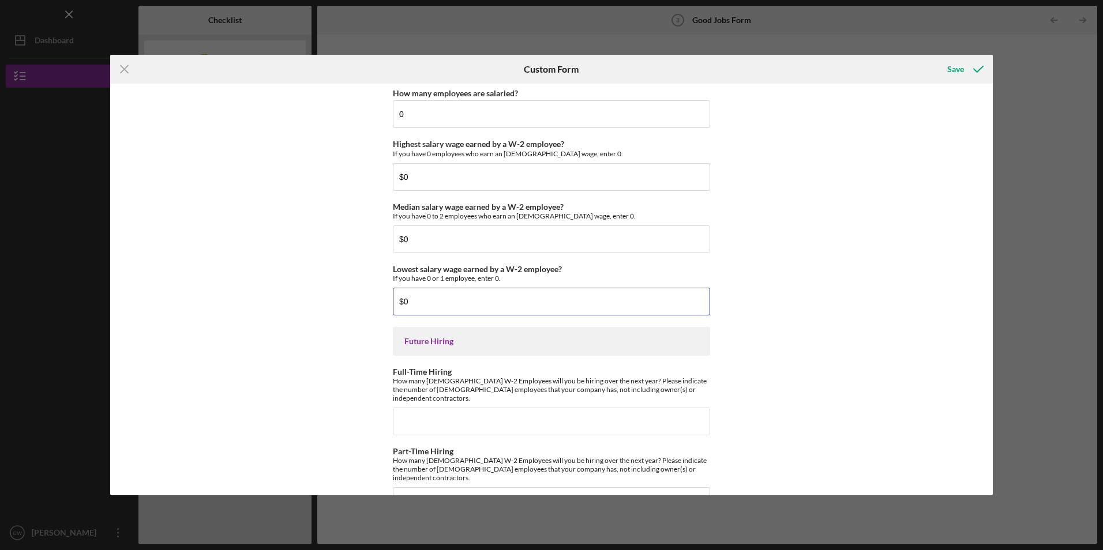
scroll to position [2495, 0]
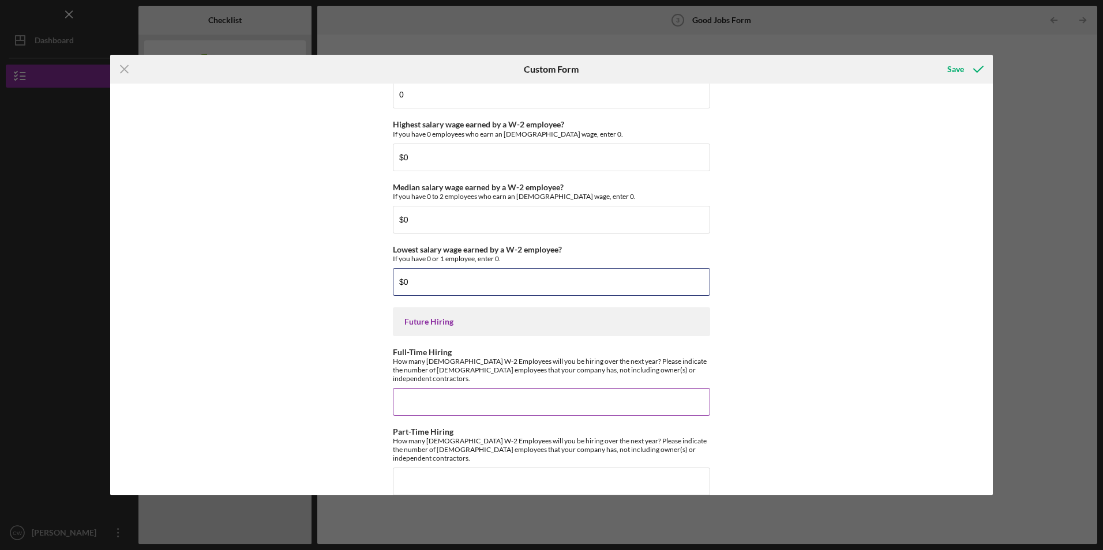
type input "$0"
click at [437, 389] on input "Full-Time Hiring" at bounding box center [551, 402] width 317 height 28
type input "4"
type input "2"
click at [426, 471] on input "Part-Time Hiring" at bounding box center [551, 482] width 317 height 28
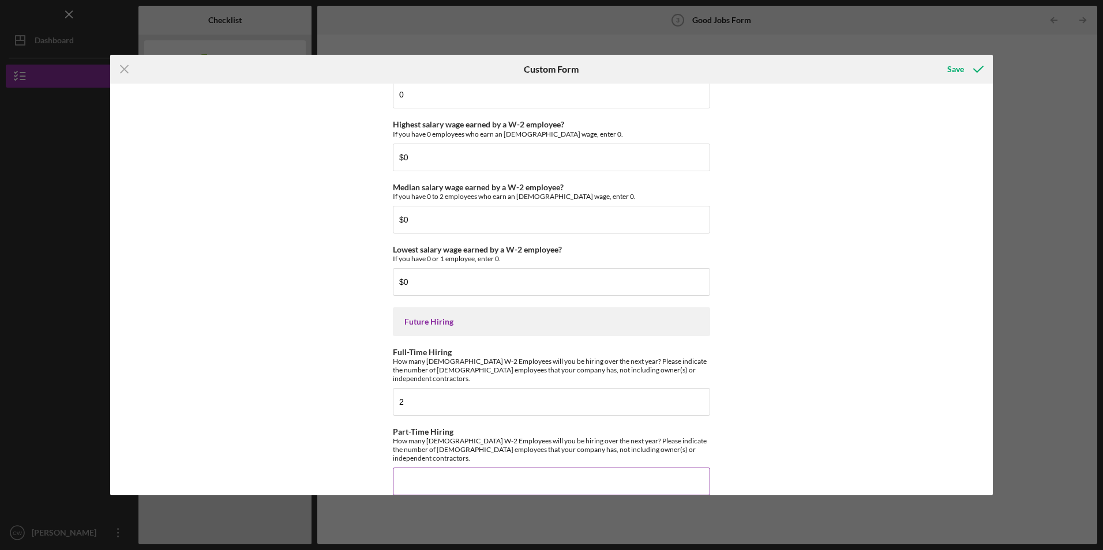
type input "3"
type input "2"
click at [969, 67] on icon "submit" at bounding box center [978, 69] width 29 height 29
click at [952, 65] on div "Save" at bounding box center [955, 69] width 17 height 23
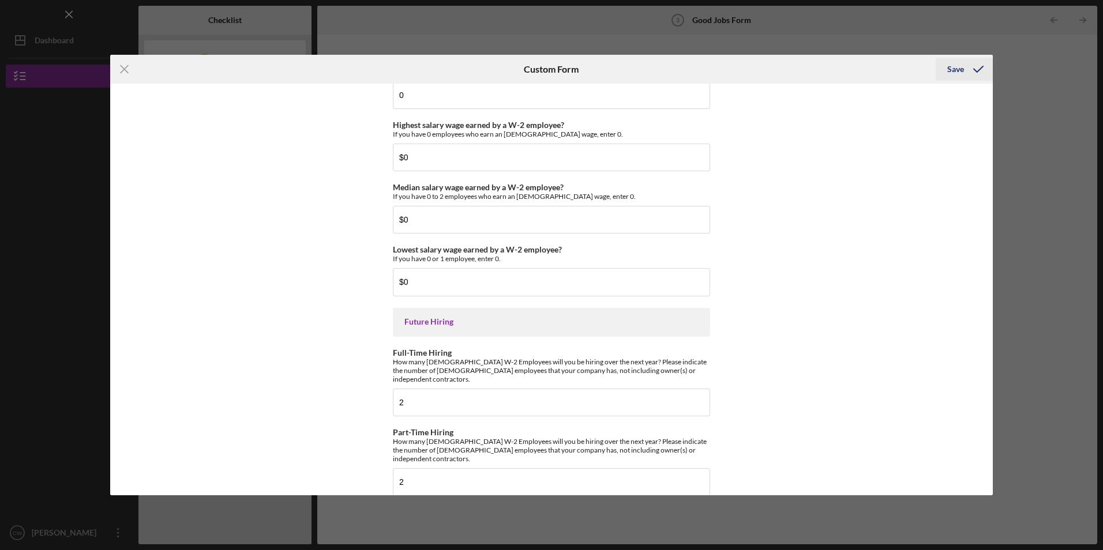
click at [958, 67] on div "Save" at bounding box center [955, 69] width 17 height 23
click at [122, 67] on line at bounding box center [124, 69] width 7 height 7
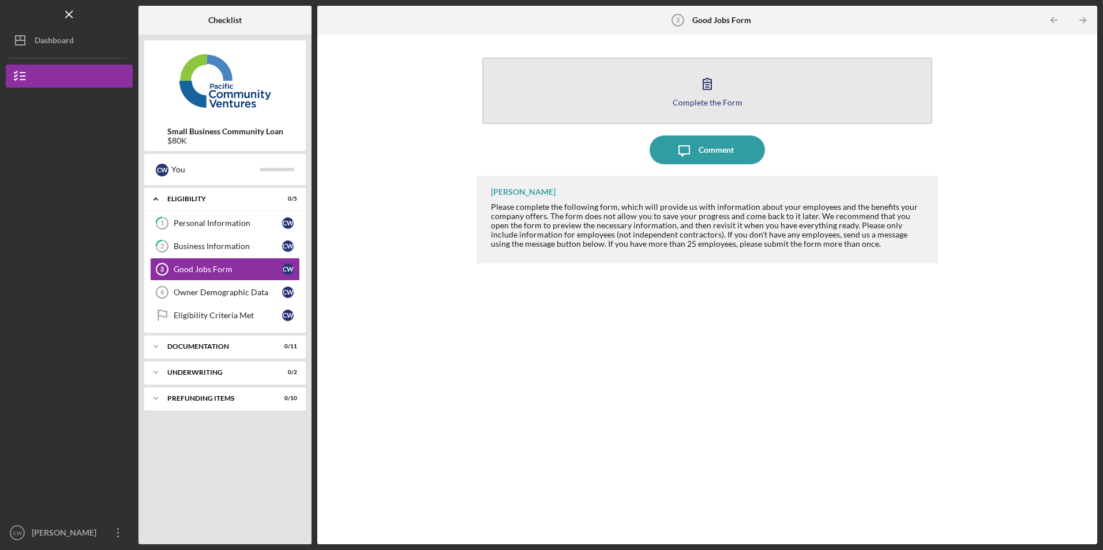
click at [660, 89] on button "Complete the Form Form" at bounding box center [706, 91] width 449 height 66
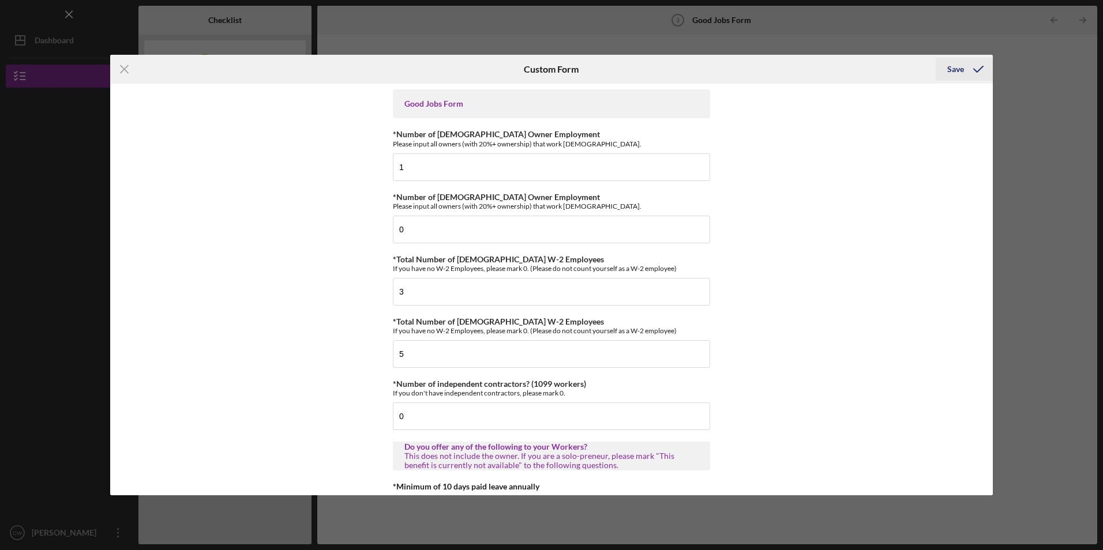
click at [961, 70] on div "Save" at bounding box center [955, 69] width 17 height 23
drag, startPoint x: 133, startPoint y: 69, endPoint x: 125, endPoint y: 70, distance: 8.2
click at [129, 69] on icon "Icon/Menu Close" at bounding box center [124, 69] width 29 height 29
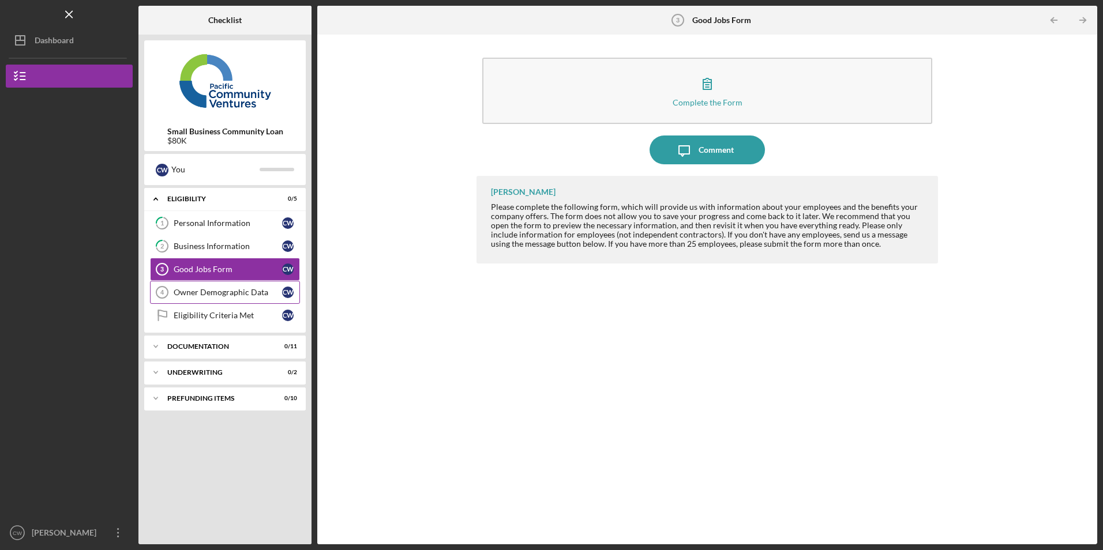
click at [238, 296] on div "Owner Demographic Data" at bounding box center [228, 292] width 108 height 9
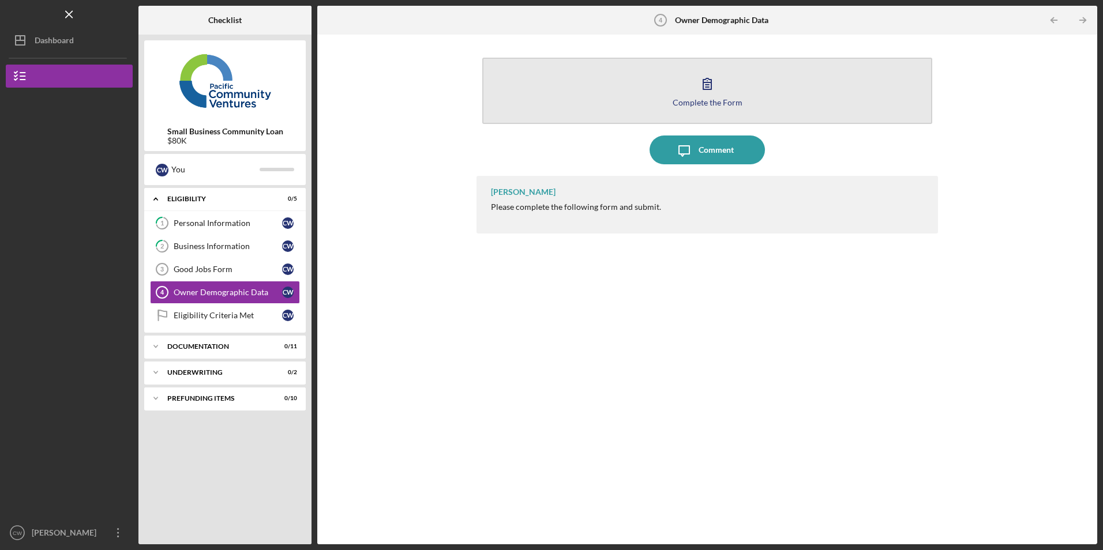
click at [606, 95] on button "Complete the Form Form" at bounding box center [706, 91] width 449 height 66
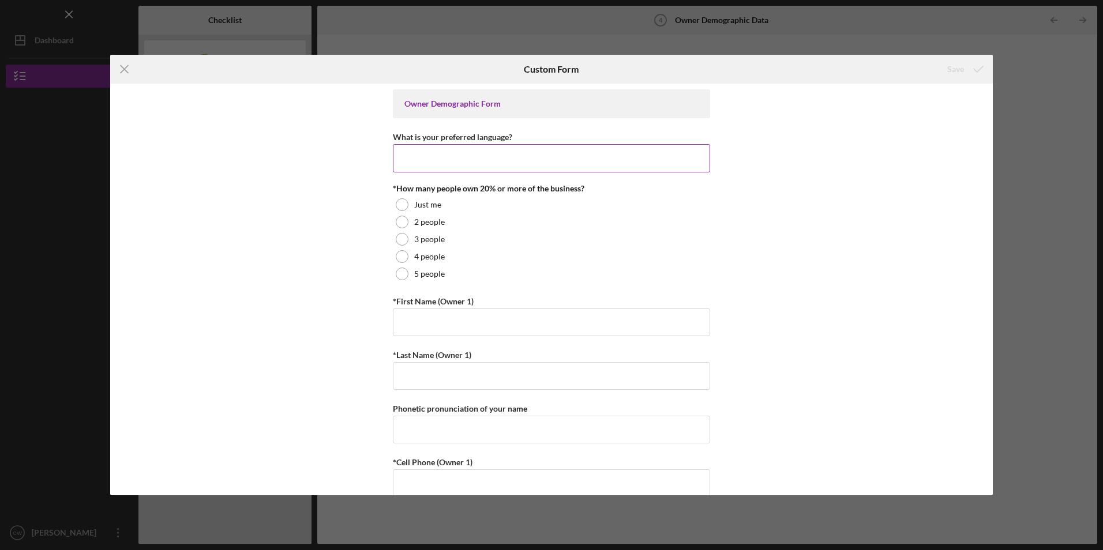
click at [448, 142] on div "What is your preferred language?" at bounding box center [551, 137] width 317 height 14
click at [444, 158] on input "What is your preferred language?" at bounding box center [551, 158] width 317 height 28
type input "English"
click at [401, 204] on div at bounding box center [402, 204] width 13 height 13
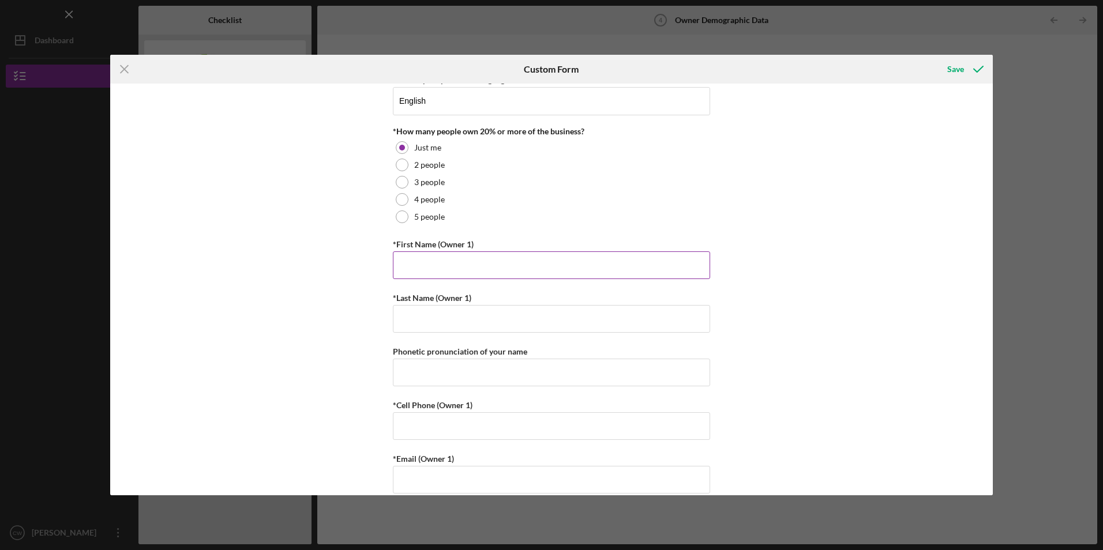
scroll to position [58, 0]
click at [416, 268] on input "*First Name (Owner 1)" at bounding box center [551, 265] width 317 height 28
type input "[PERSON_NAME]"
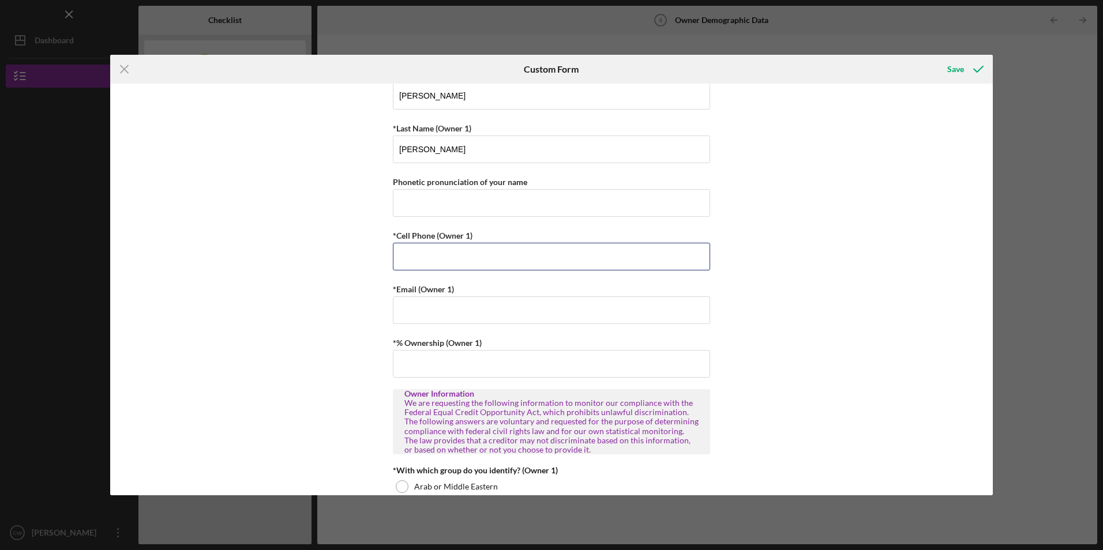
scroll to position [231, 0]
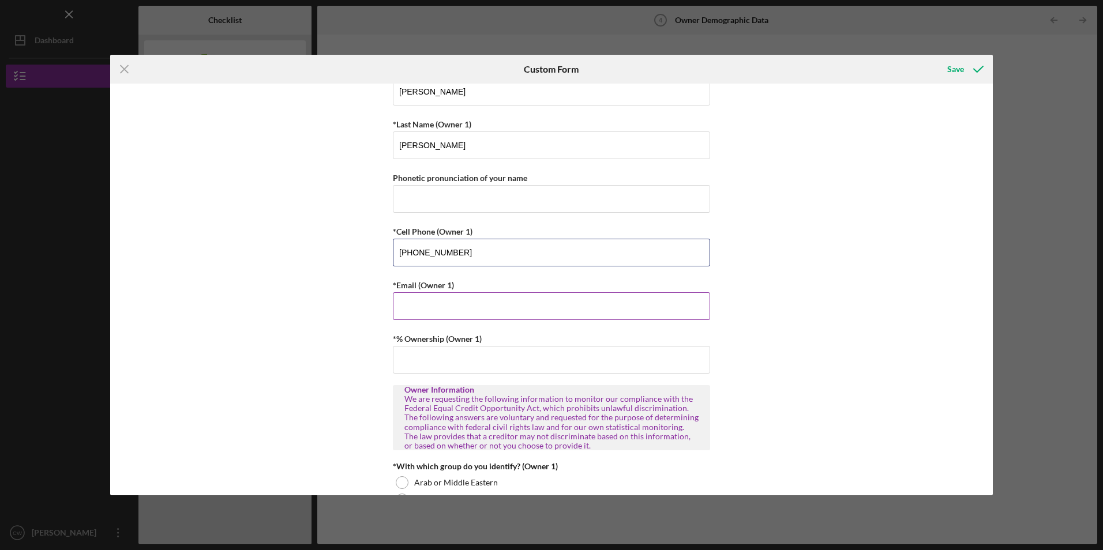
type input "[PHONE_NUMBER]"
click at [539, 301] on input "*Email (Owner 1)" at bounding box center [551, 306] width 317 height 28
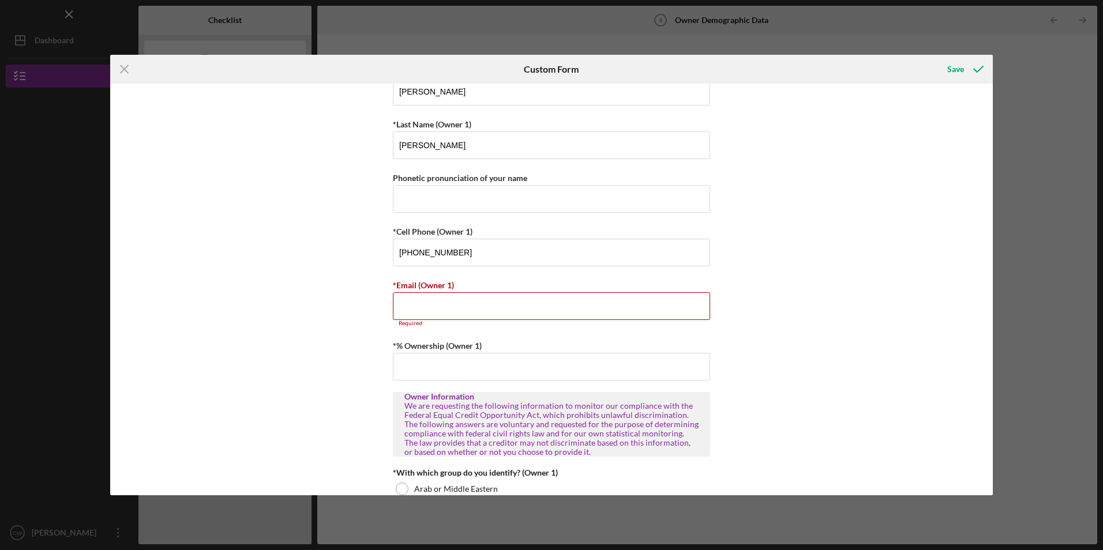
drag, startPoint x: 398, startPoint y: 308, endPoint x: 388, endPoint y: 307, distance: 10.4
click at [398, 308] on input "*Email (Owner 1)" at bounding box center [551, 306] width 317 height 28
paste input "[PERSON_NAME][EMAIL_ADDRESS][DOMAIN_NAME]"
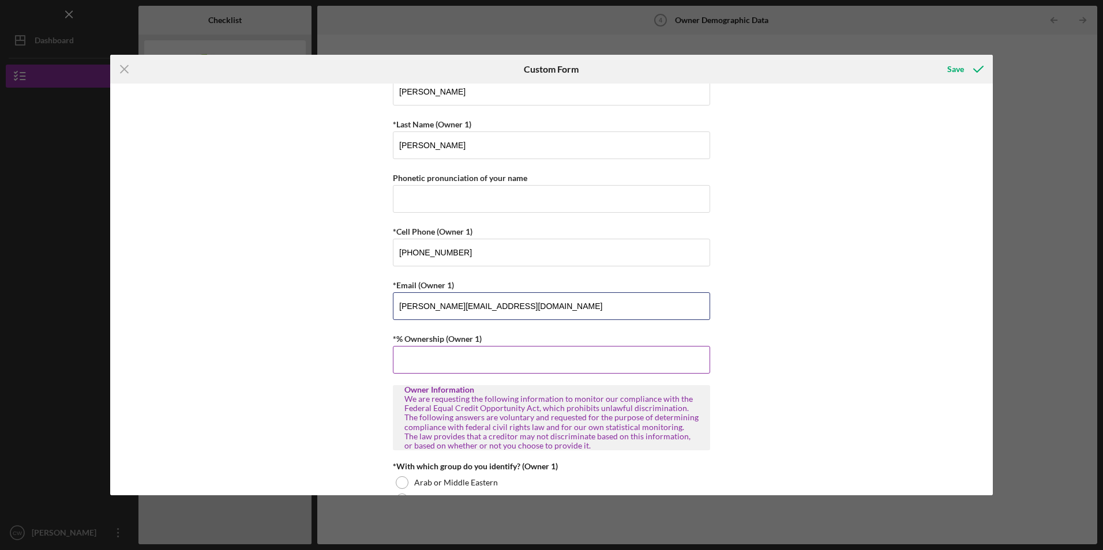
type input "[PERSON_NAME][EMAIL_ADDRESS][DOMAIN_NAME]"
click at [426, 364] on input "*% Ownership (Owner 1)" at bounding box center [551, 360] width 317 height 28
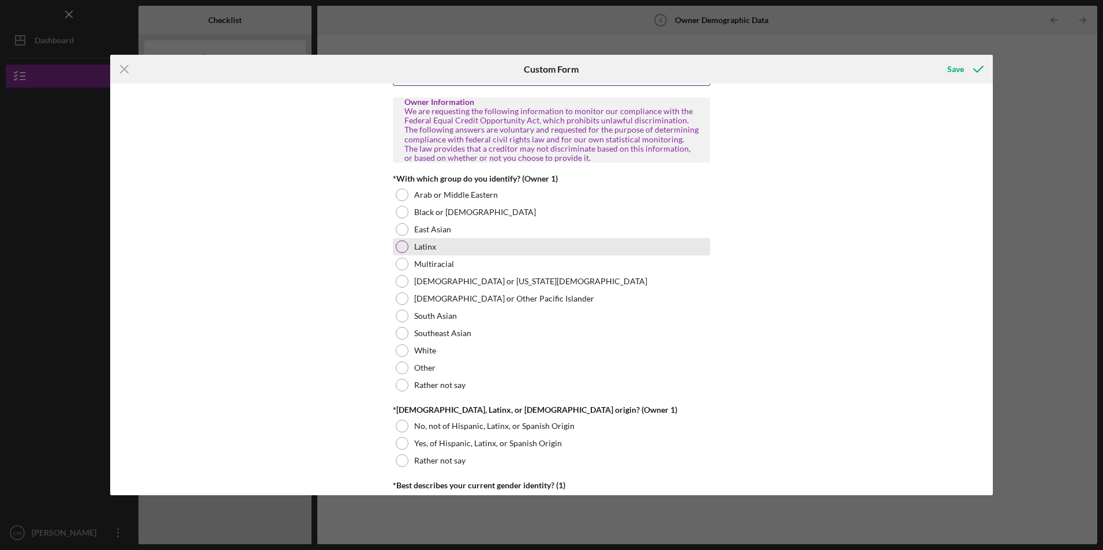
scroll to position [519, 0]
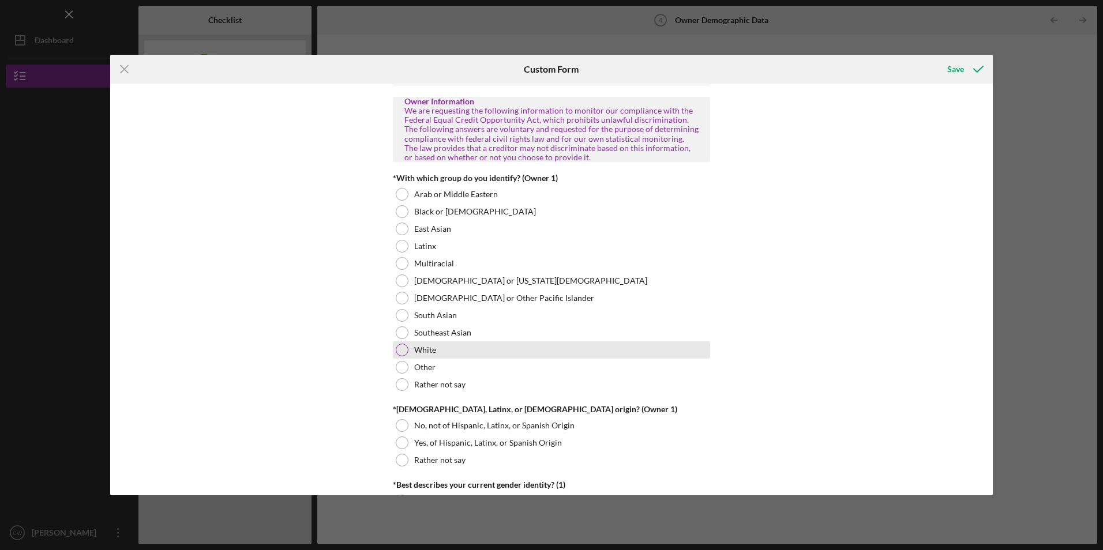
type input "100.00000%"
click at [405, 347] on div at bounding box center [402, 350] width 13 height 13
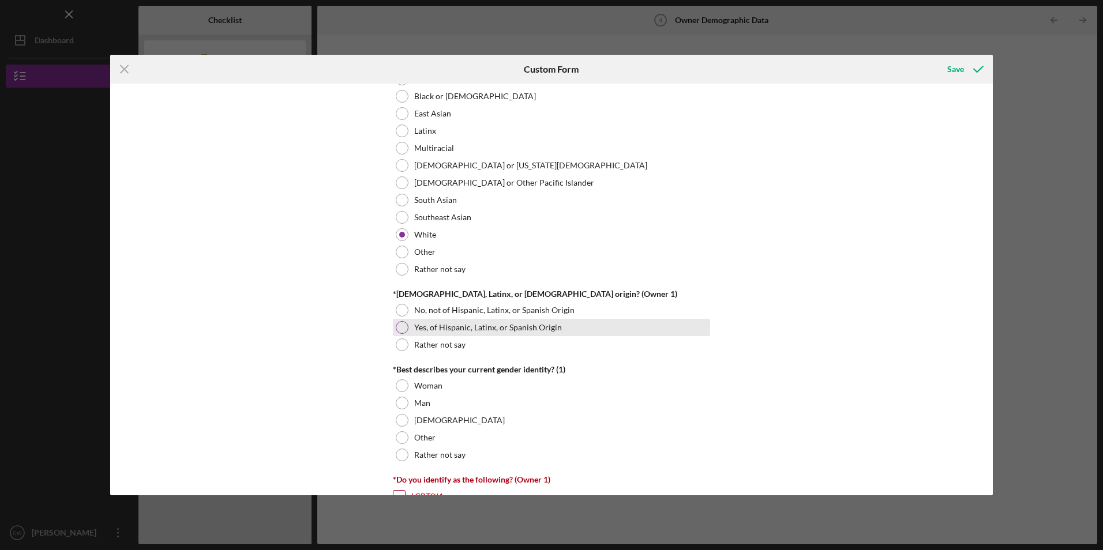
click at [399, 324] on div at bounding box center [402, 327] width 13 height 13
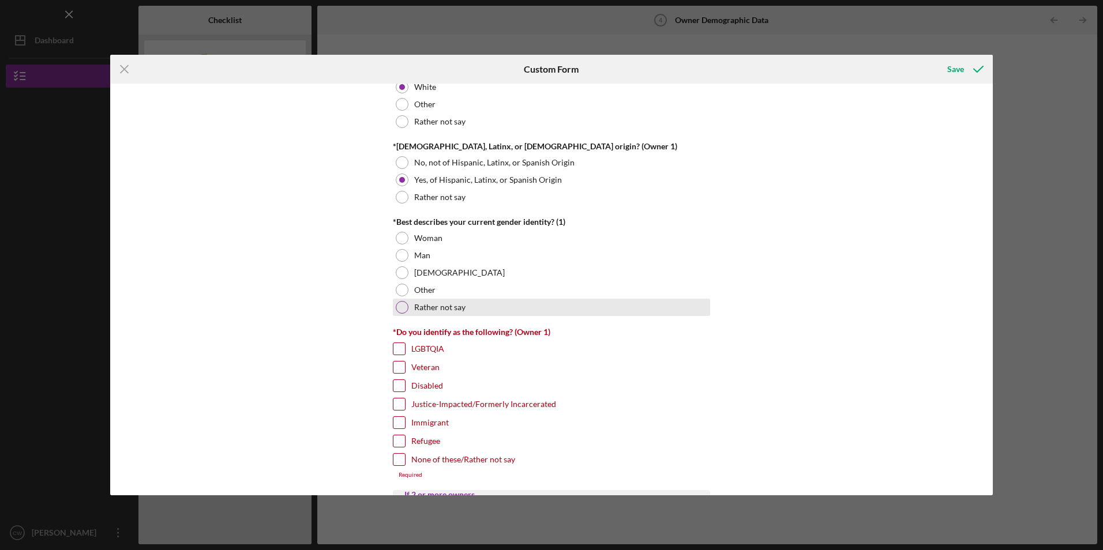
scroll to position [807, 0]
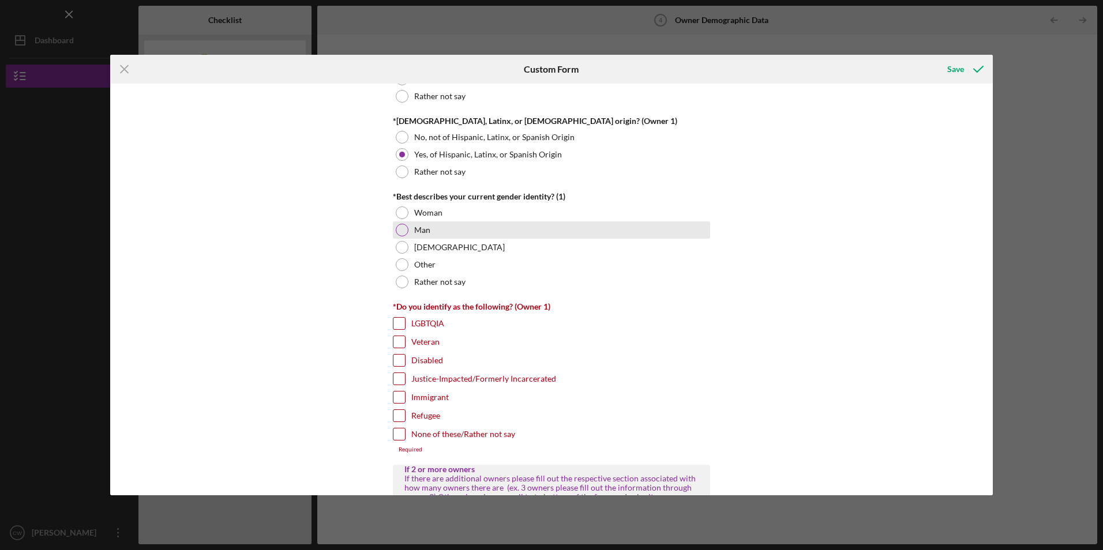
click at [396, 229] on div at bounding box center [402, 230] width 13 height 13
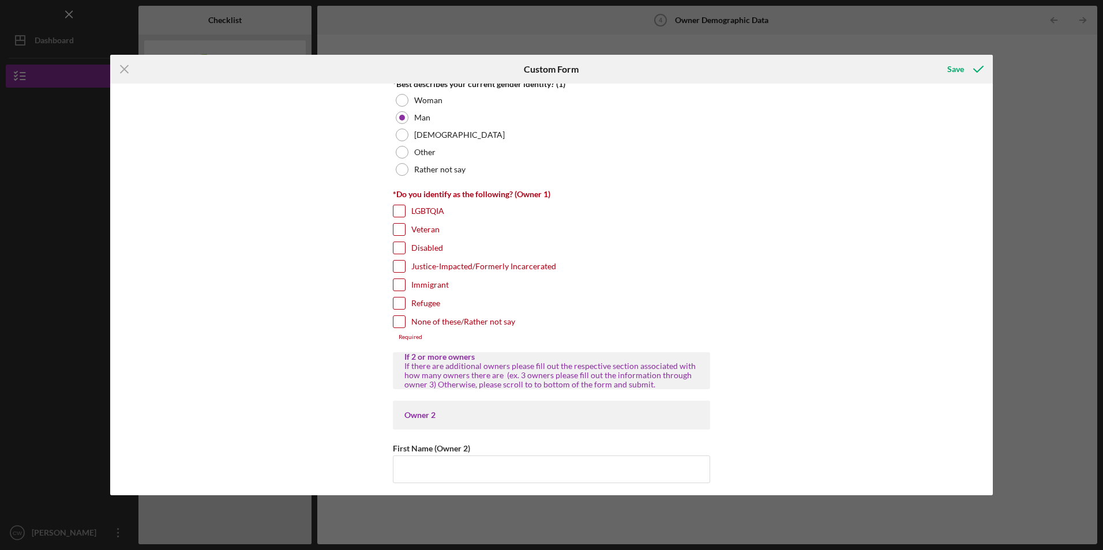
scroll to position [923, 0]
click at [399, 317] on input "None of these/Rather not say" at bounding box center [399, 319] width 12 height 12
checkbox input "true"
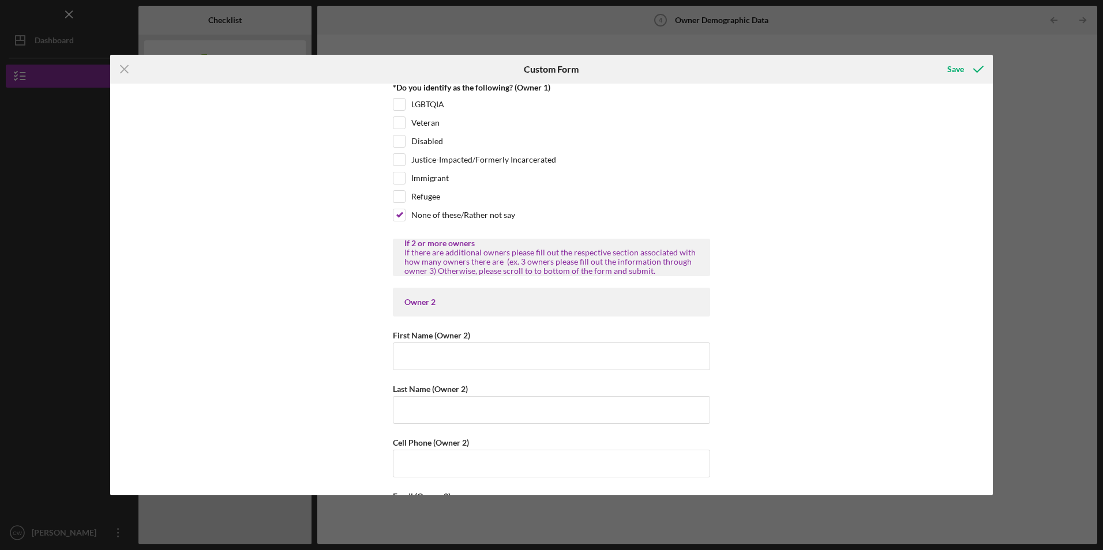
scroll to position [1038, 0]
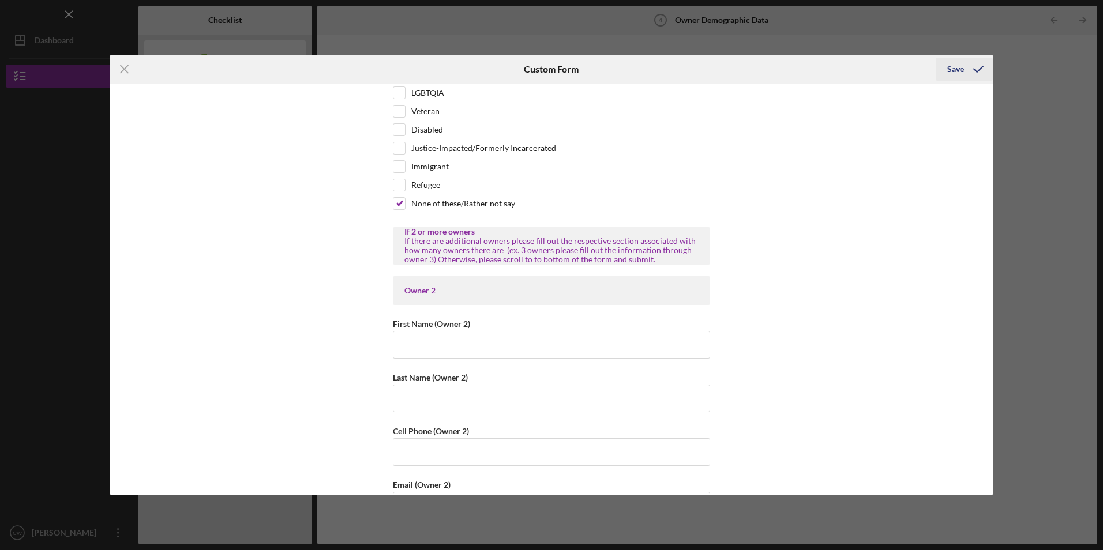
click at [956, 70] on div "Save" at bounding box center [955, 69] width 17 height 23
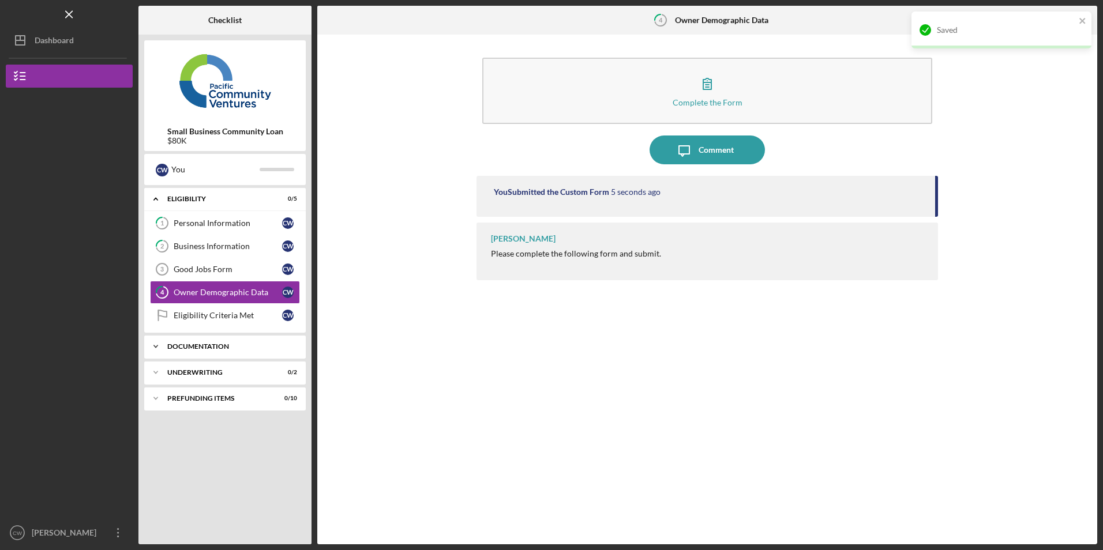
click at [227, 340] on div "Icon/Expander Documentation 0 / 11" at bounding box center [224, 346] width 161 height 23
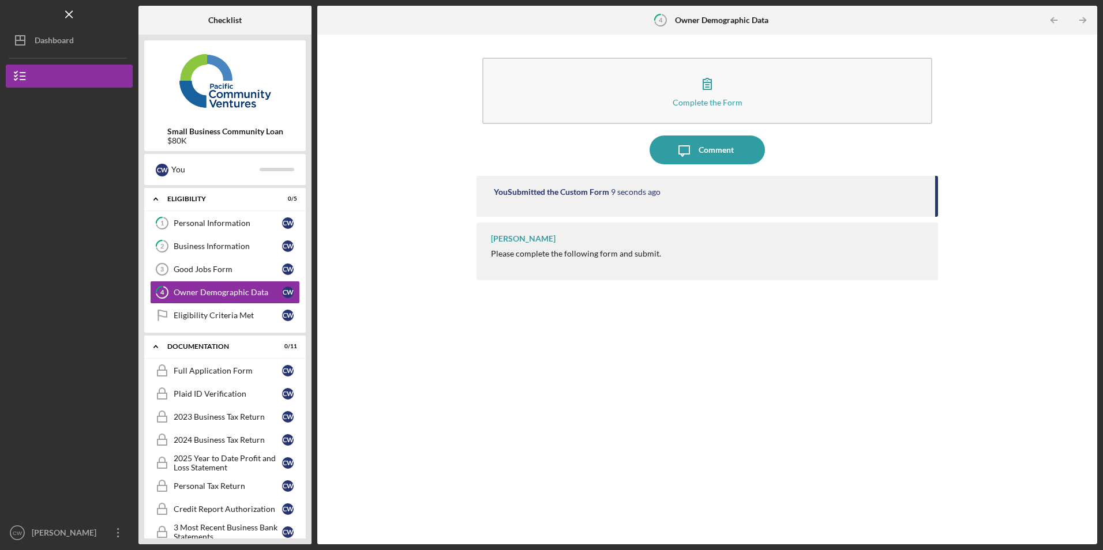
click at [57, 389] on div at bounding box center [69, 412] width 127 height 217
click at [186, 273] on div "Good Jobs Form" at bounding box center [228, 269] width 108 height 9
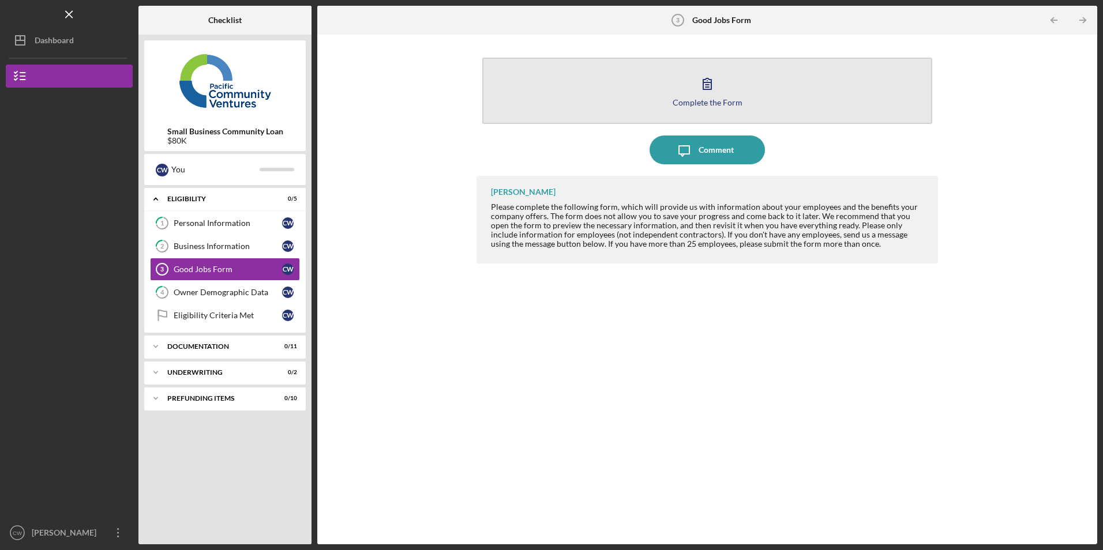
click at [630, 114] on button "Complete the Form Form" at bounding box center [706, 91] width 449 height 66
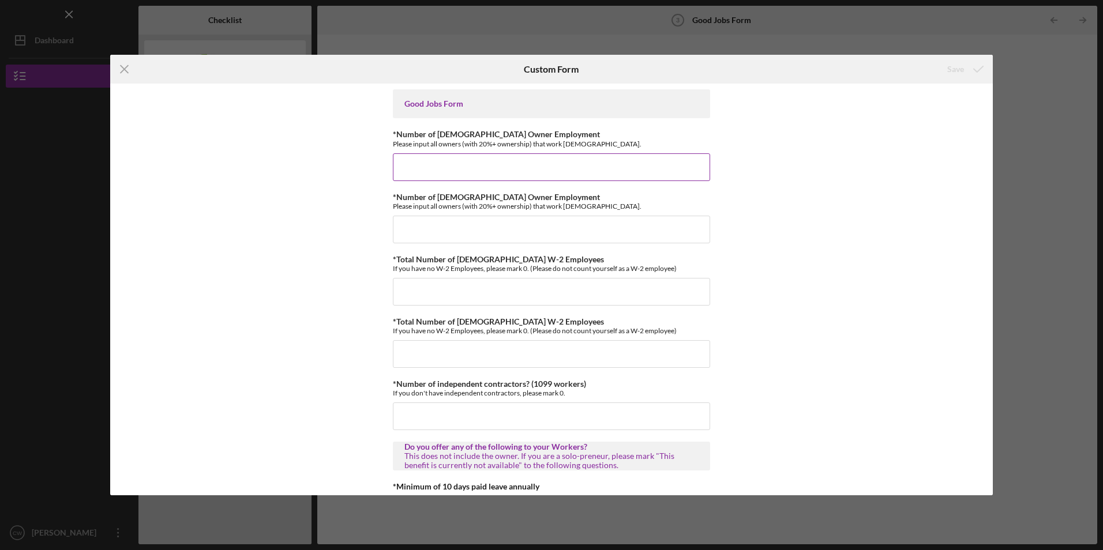
click at [448, 165] on input "*Number of Full-Time Owner Employment" at bounding box center [551, 167] width 317 height 28
type input "1"
drag, startPoint x: 430, startPoint y: 285, endPoint x: 420, endPoint y: 285, distance: 9.2
click at [428, 285] on input "*Total Number of Full-Time W-2 Employees" at bounding box center [551, 292] width 317 height 28
type input "8"
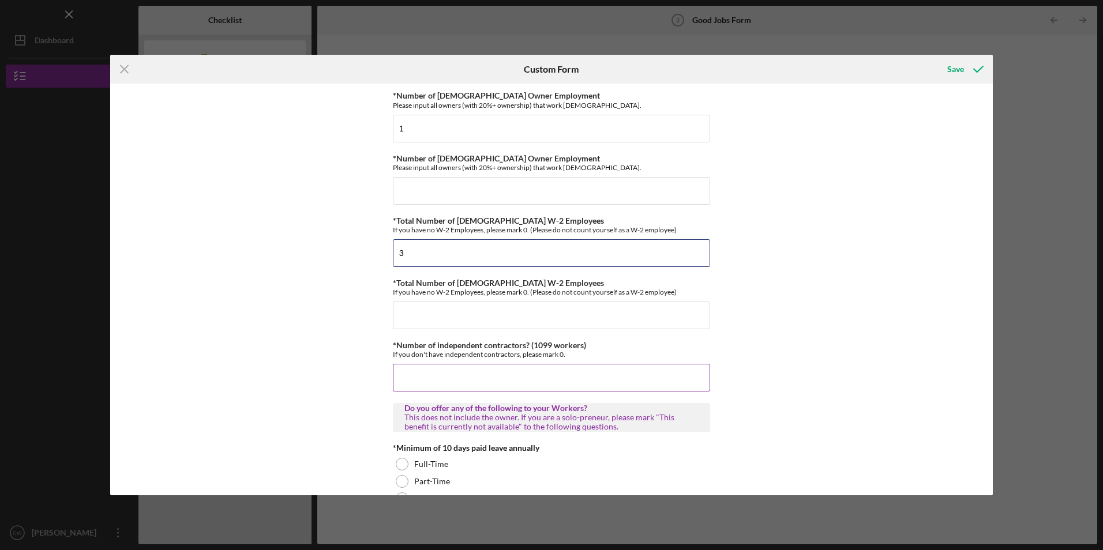
scroll to position [58, 0]
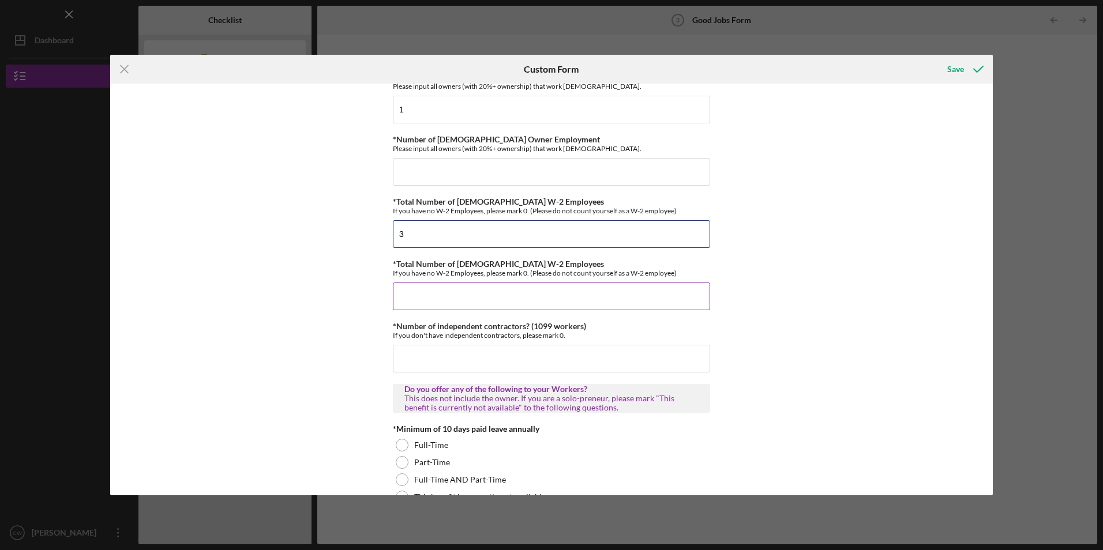
type input "3"
click at [413, 296] on input "*Total Number of [DEMOGRAPHIC_DATA] W-2 Employees" at bounding box center [551, 297] width 317 height 28
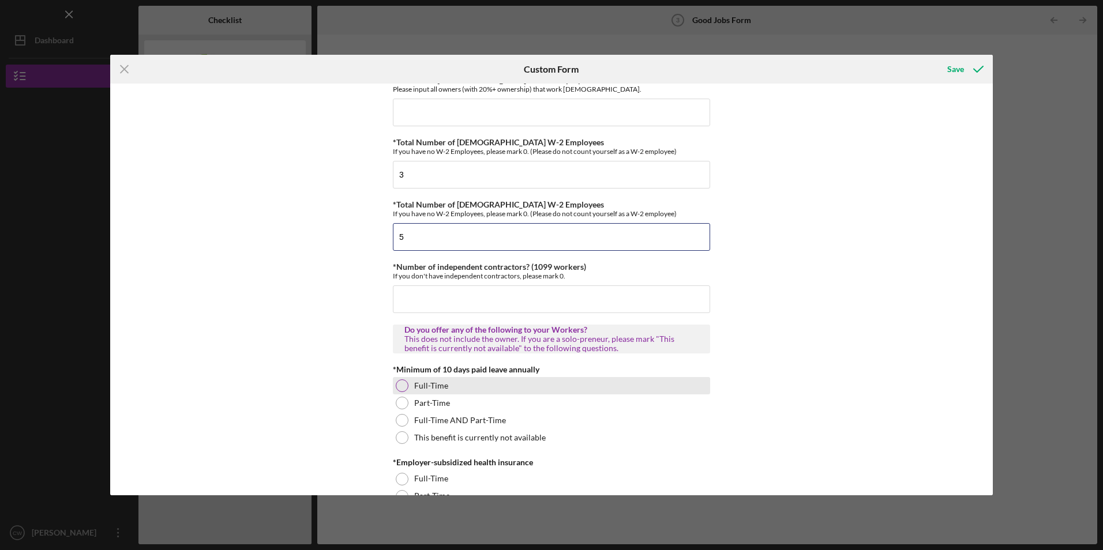
scroll to position [173, 0]
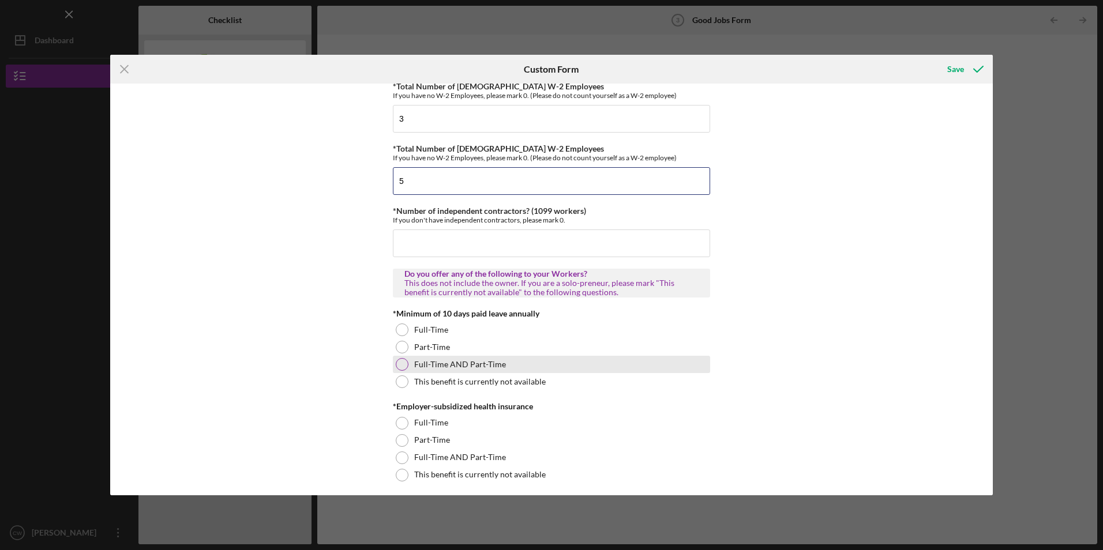
type input "5"
click at [401, 364] on div at bounding box center [402, 364] width 13 height 13
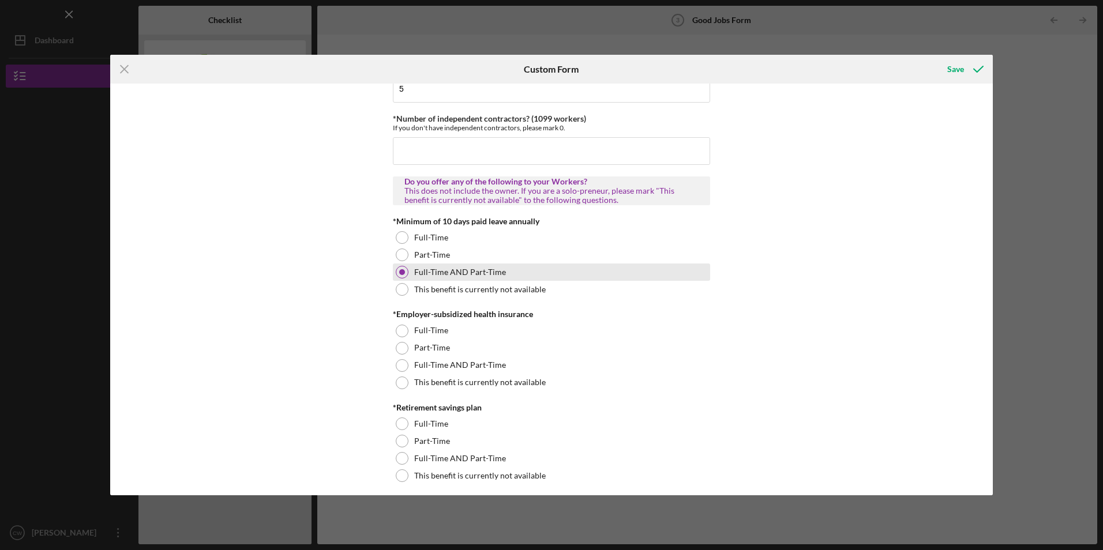
scroll to position [288, 0]
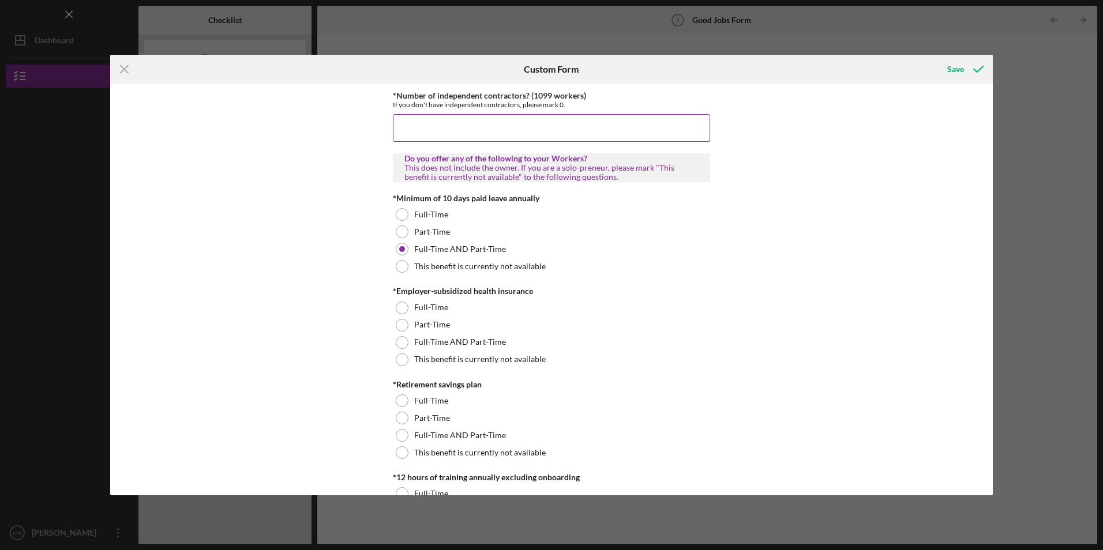
click at [428, 138] on input "*Number of independent contractors? (1099 workers)" at bounding box center [551, 128] width 317 height 28
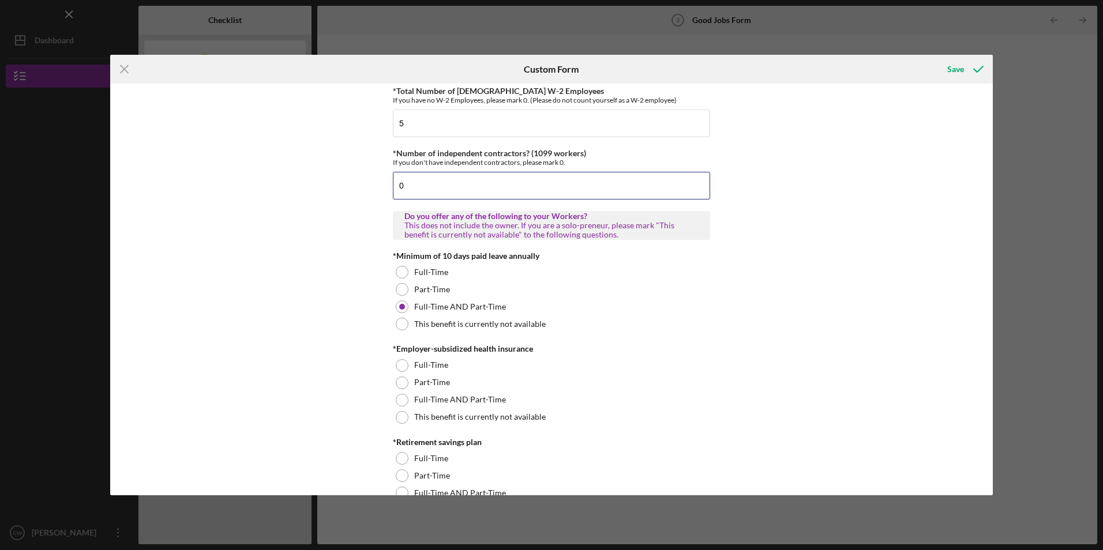
scroll to position [58, 0]
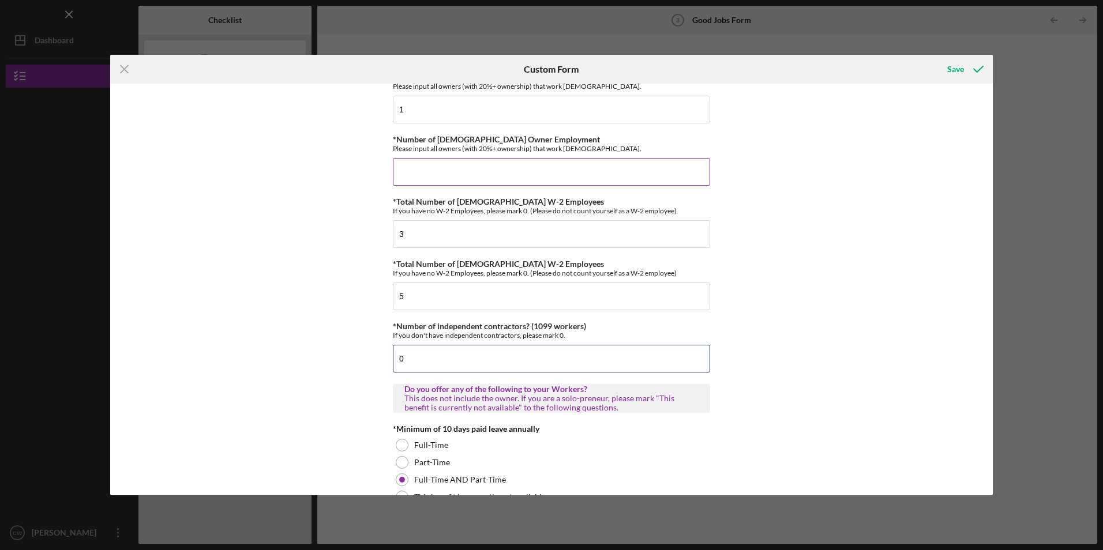
type input "0"
click at [435, 182] on input "*Number of [DEMOGRAPHIC_DATA] Owner Employment" at bounding box center [551, 172] width 317 height 28
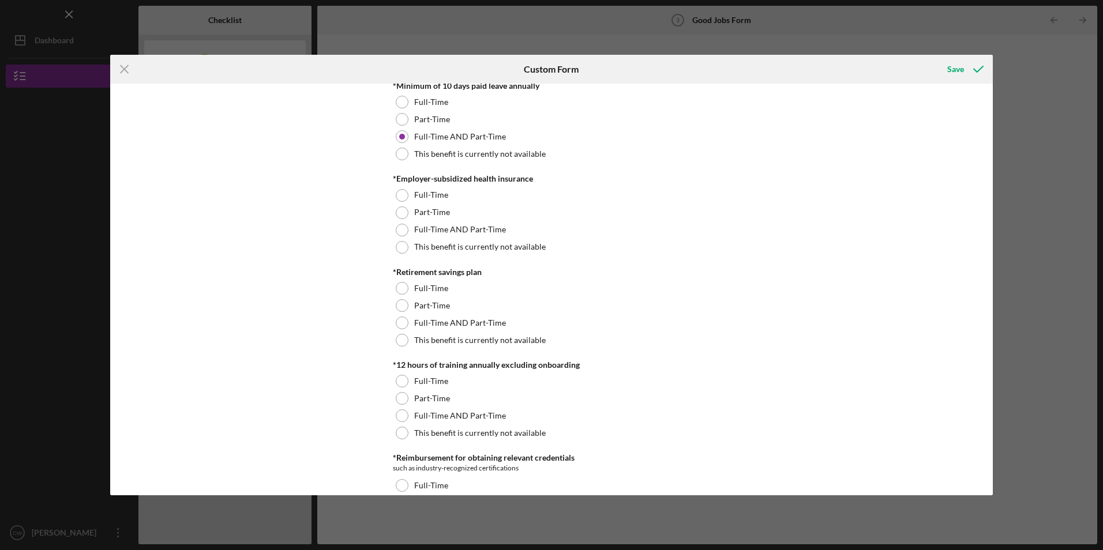
scroll to position [404, 0]
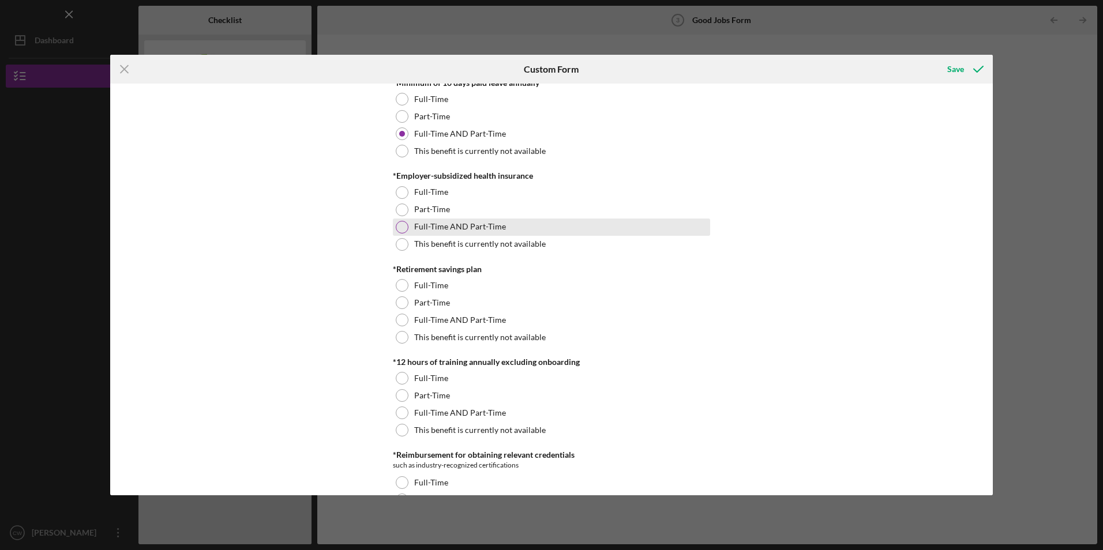
type input "0"
click at [396, 230] on div at bounding box center [402, 227] width 13 height 13
click at [400, 243] on div at bounding box center [402, 244] width 13 height 13
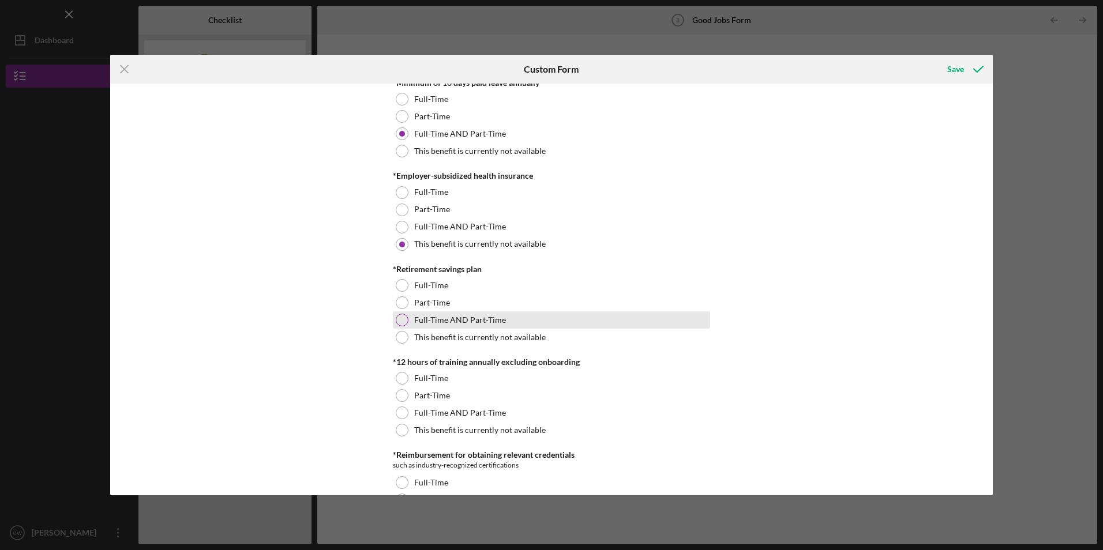
click at [398, 317] on div at bounding box center [402, 320] width 13 height 13
click at [398, 333] on div at bounding box center [402, 337] width 13 height 13
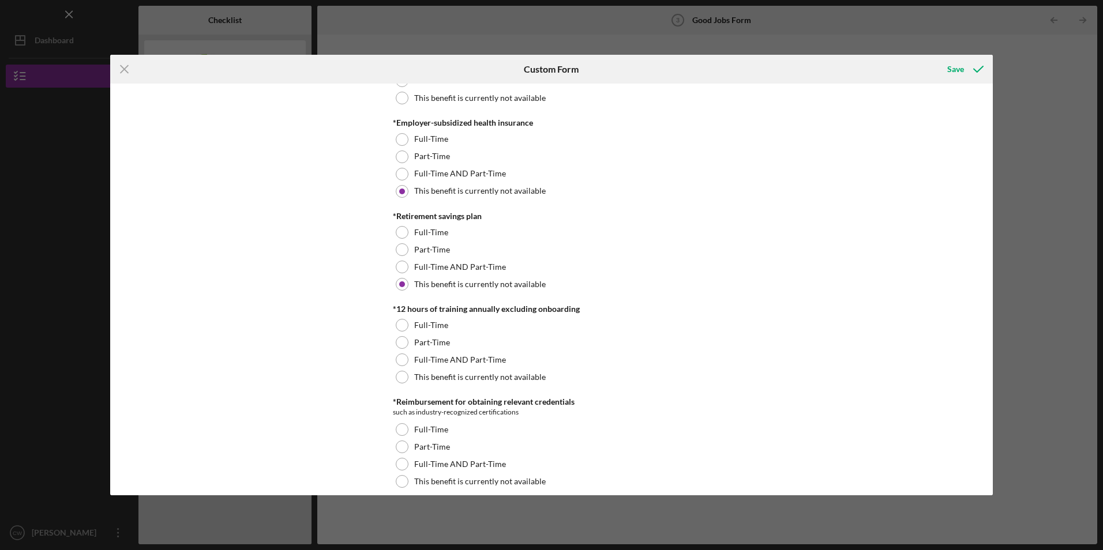
scroll to position [519, 0]
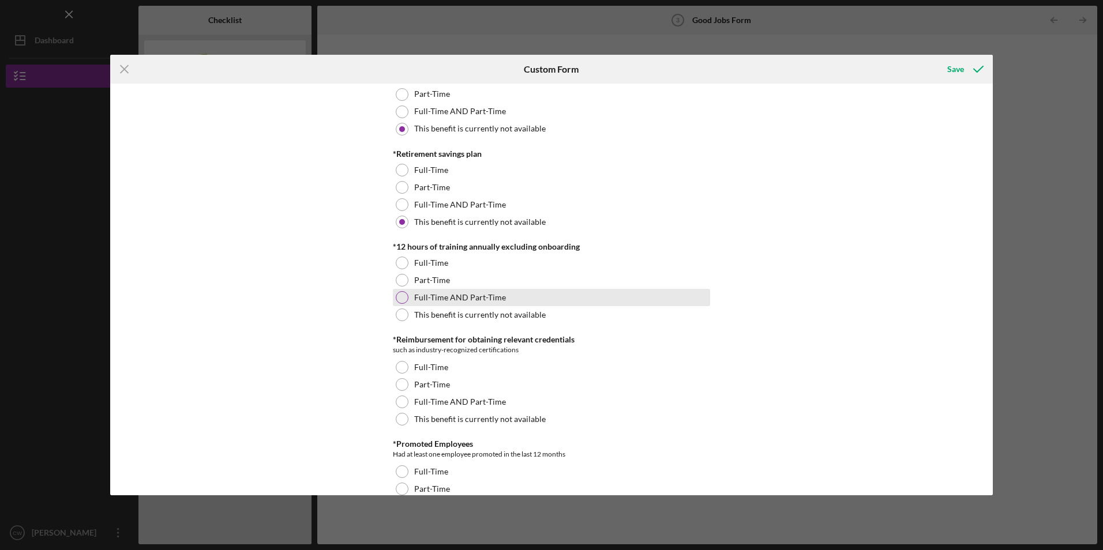
click at [401, 296] on div at bounding box center [402, 297] width 13 height 13
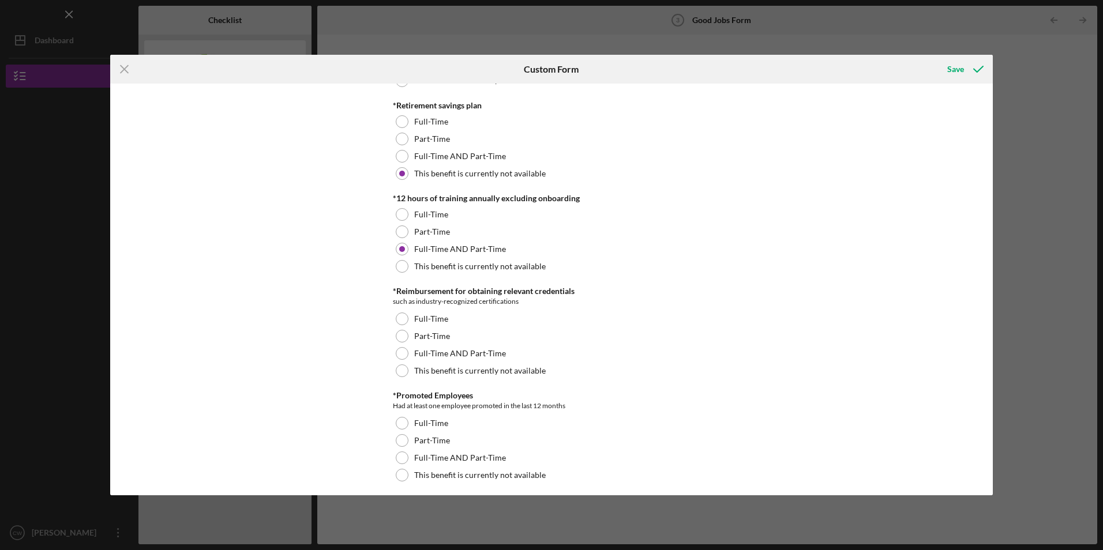
scroll to position [634, 0]
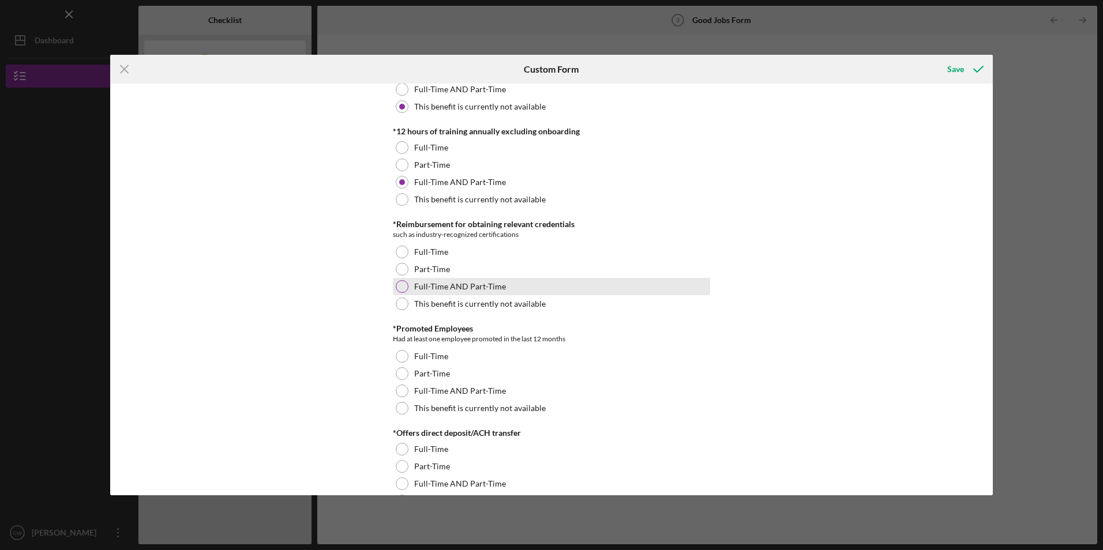
click at [404, 284] on div at bounding box center [402, 286] width 13 height 13
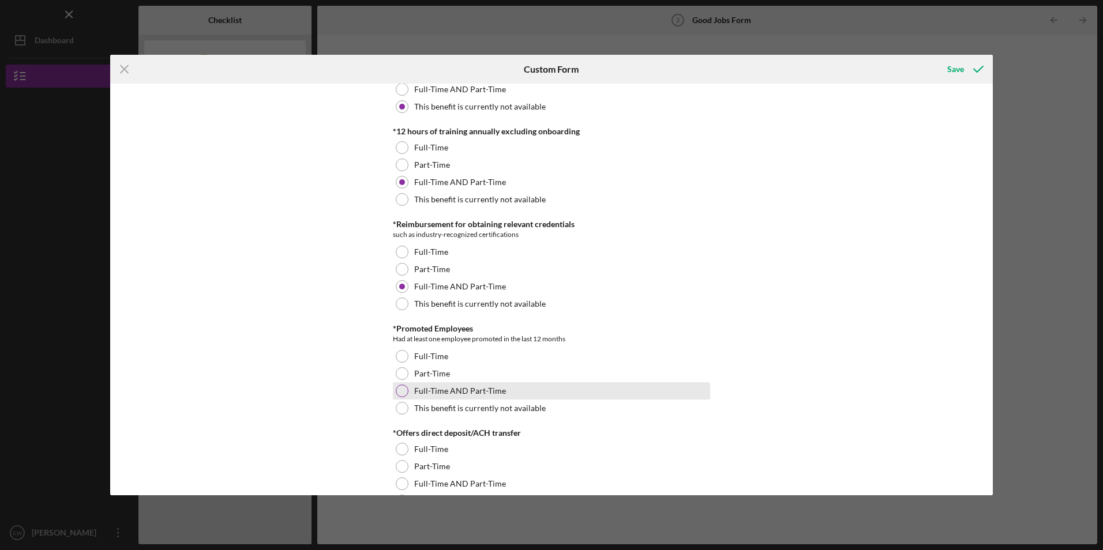
click at [396, 390] on div at bounding box center [402, 391] width 13 height 13
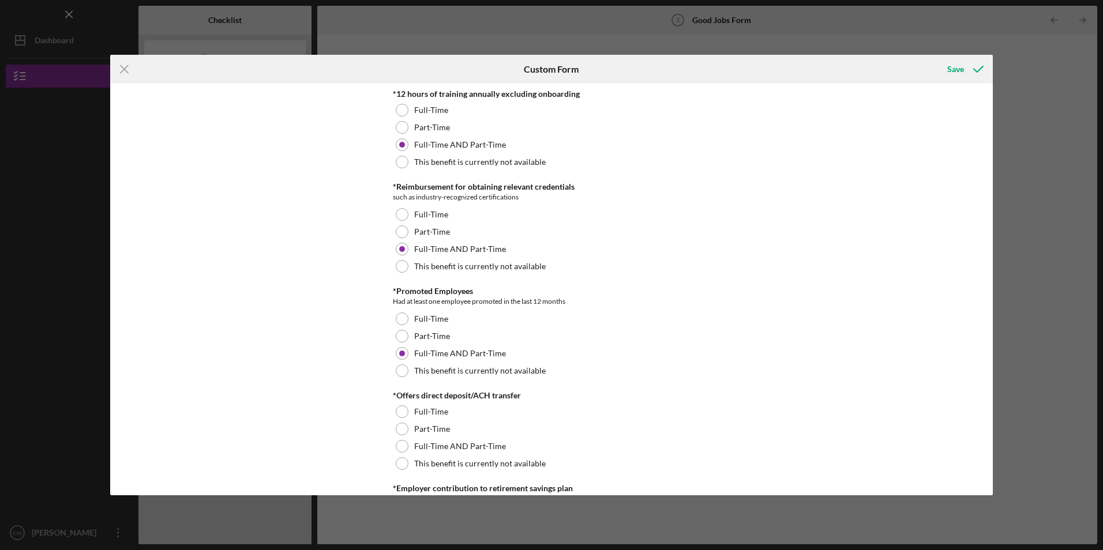
scroll to position [750, 0]
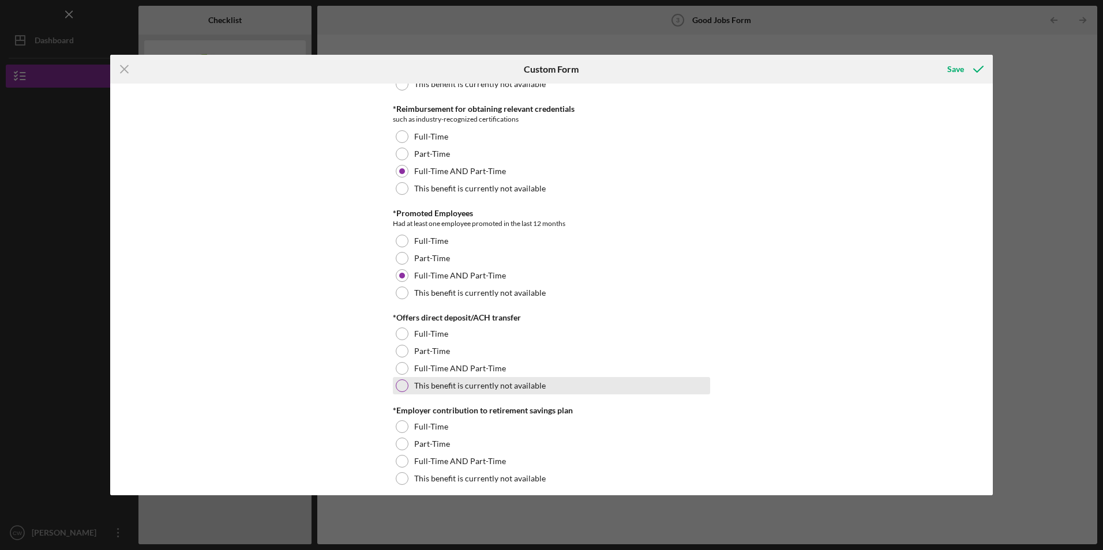
click at [398, 386] on div at bounding box center [402, 385] width 13 height 13
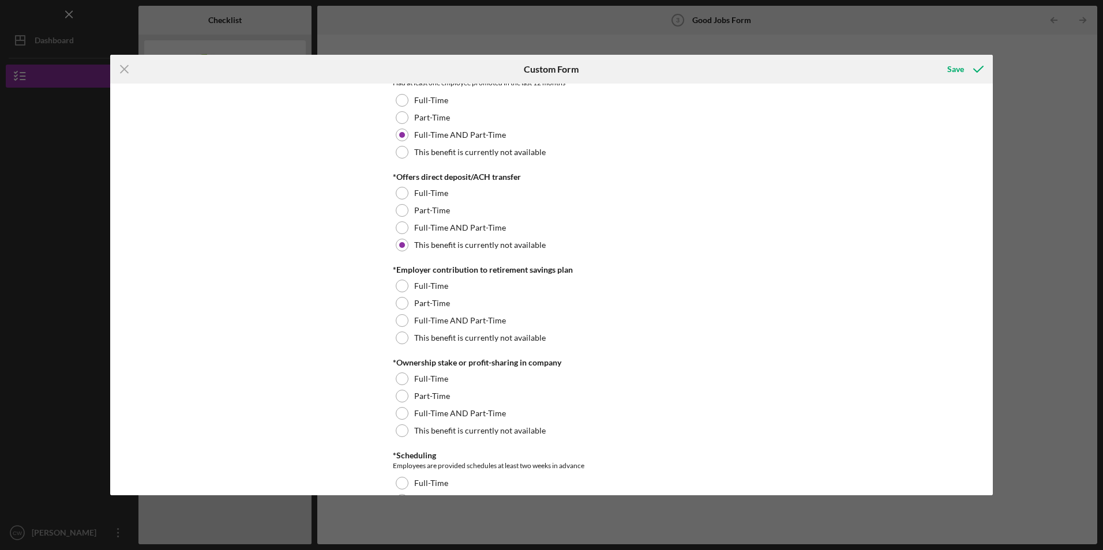
scroll to position [923, 0]
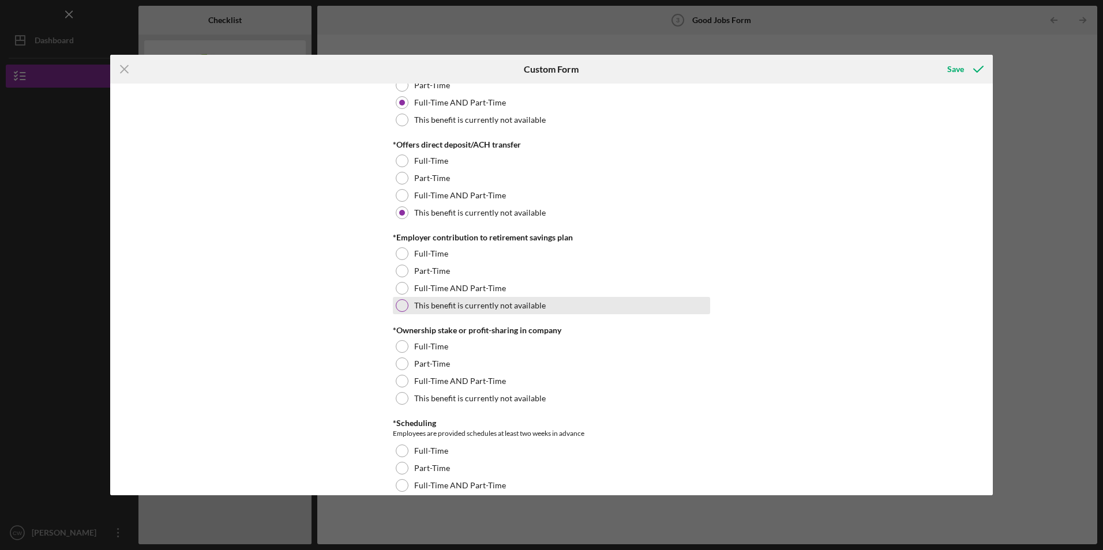
click at [400, 303] on div at bounding box center [402, 305] width 13 height 13
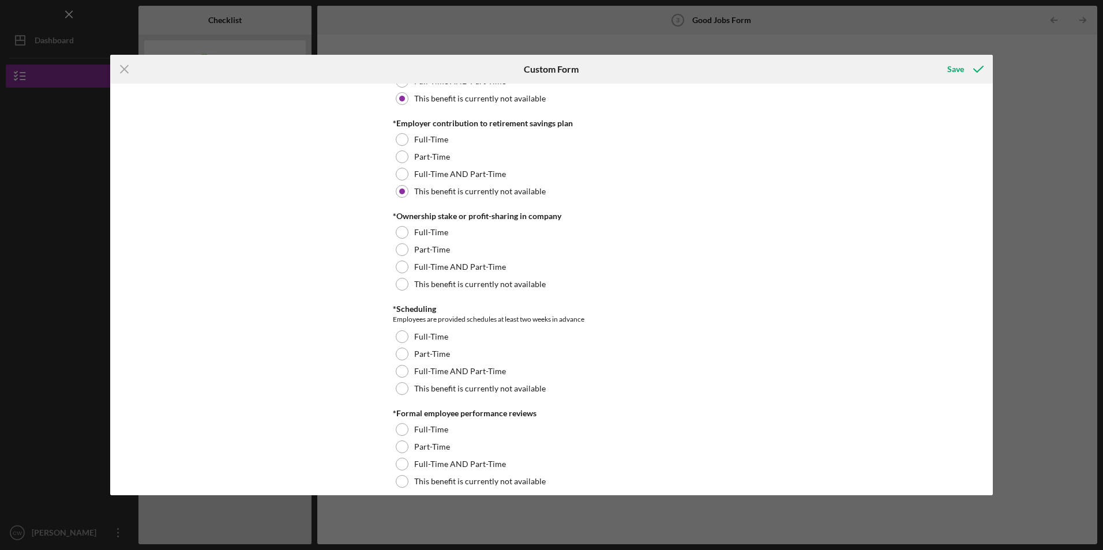
scroll to position [1038, 0]
click at [398, 283] on div at bounding box center [402, 283] width 13 height 13
click at [398, 371] on div at bounding box center [402, 370] width 13 height 13
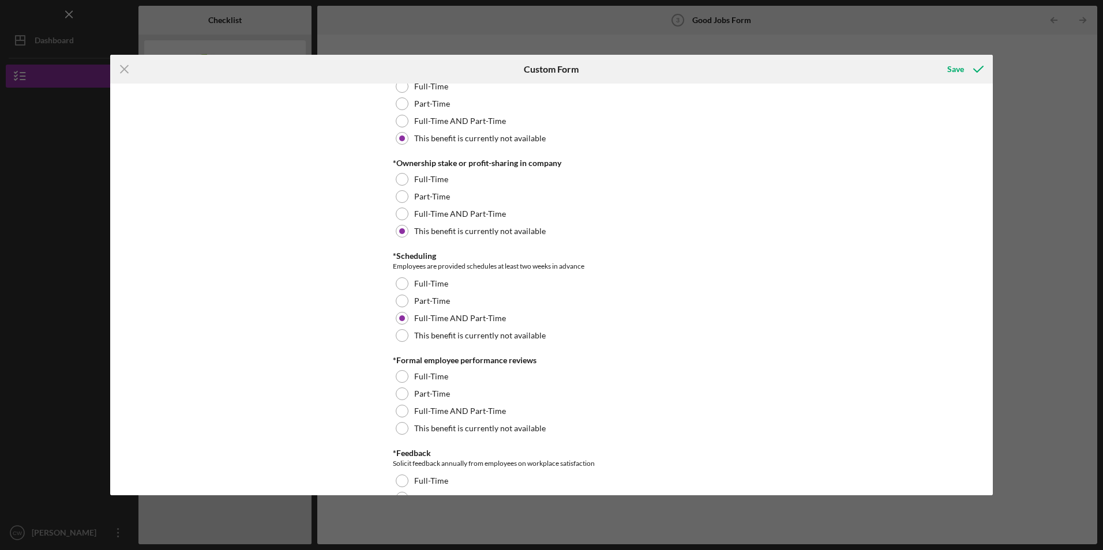
scroll to position [1153, 0]
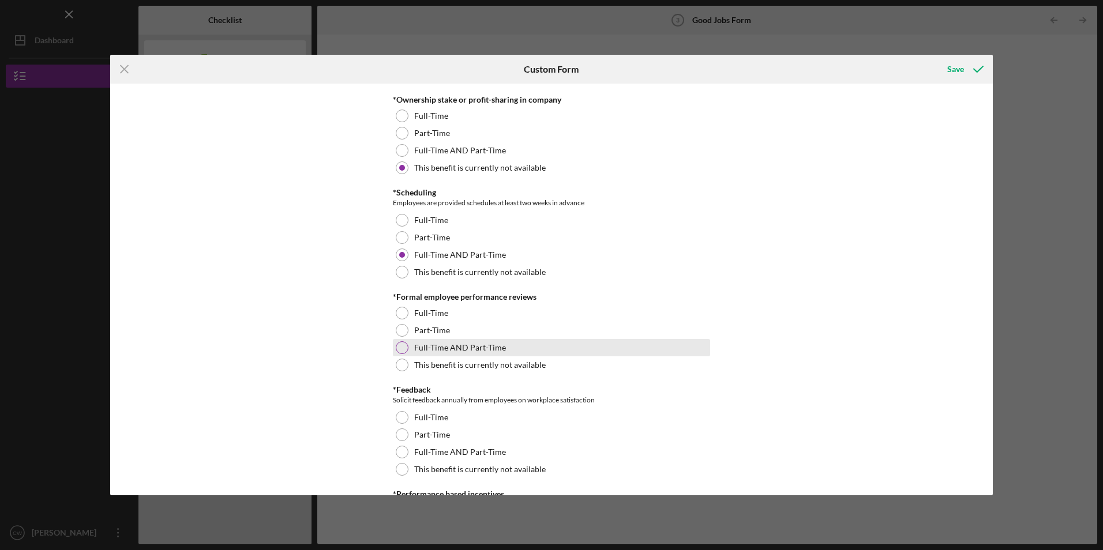
click at [396, 344] on div at bounding box center [402, 347] width 13 height 13
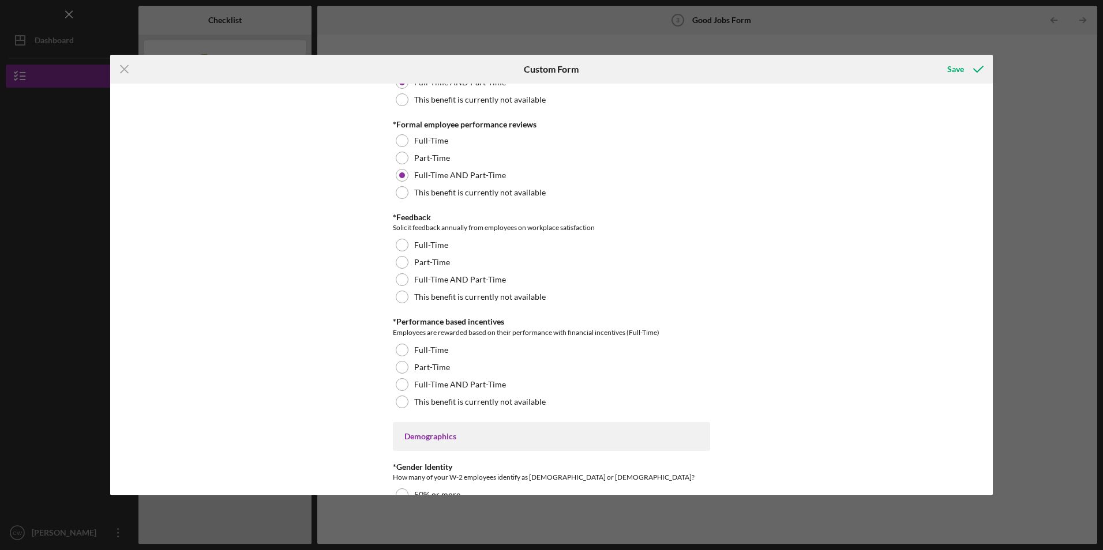
scroll to position [1326, 0]
click at [399, 280] on div at bounding box center [402, 279] width 13 height 13
click at [397, 381] on div at bounding box center [402, 384] width 13 height 13
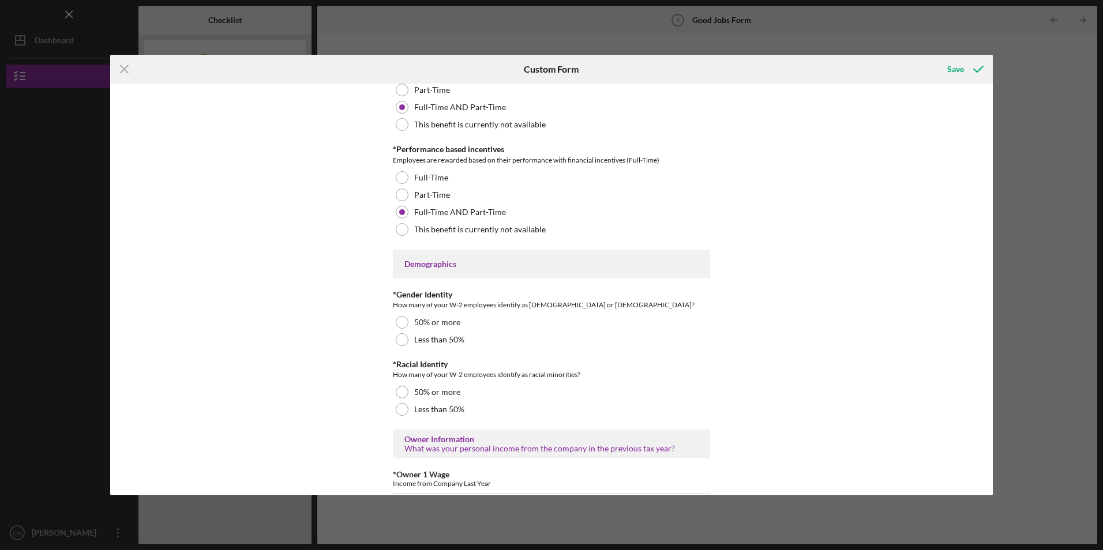
scroll to position [1499, 0]
click at [400, 321] on div at bounding box center [402, 321] width 13 height 13
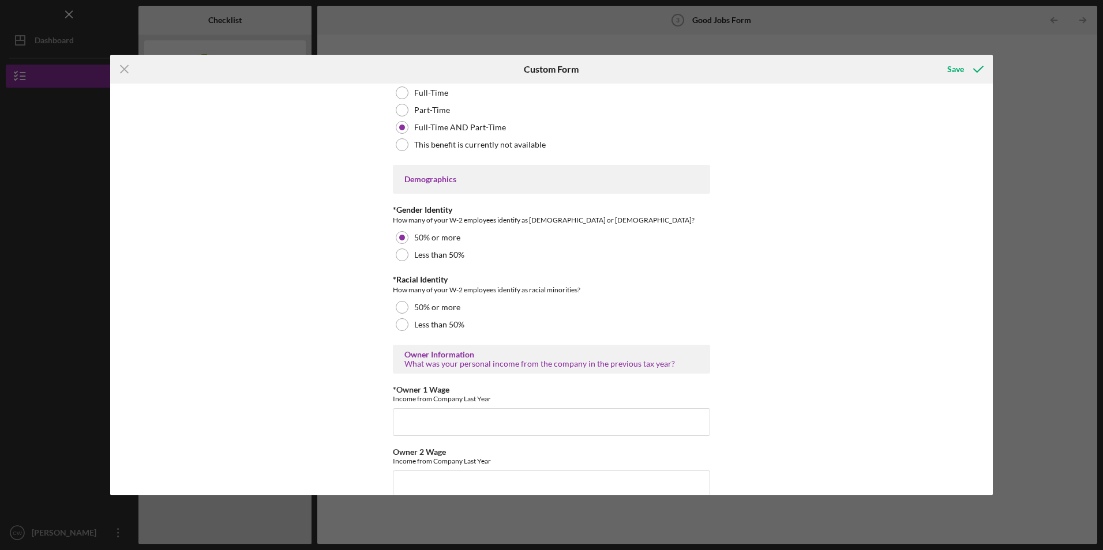
scroll to position [1615, 0]
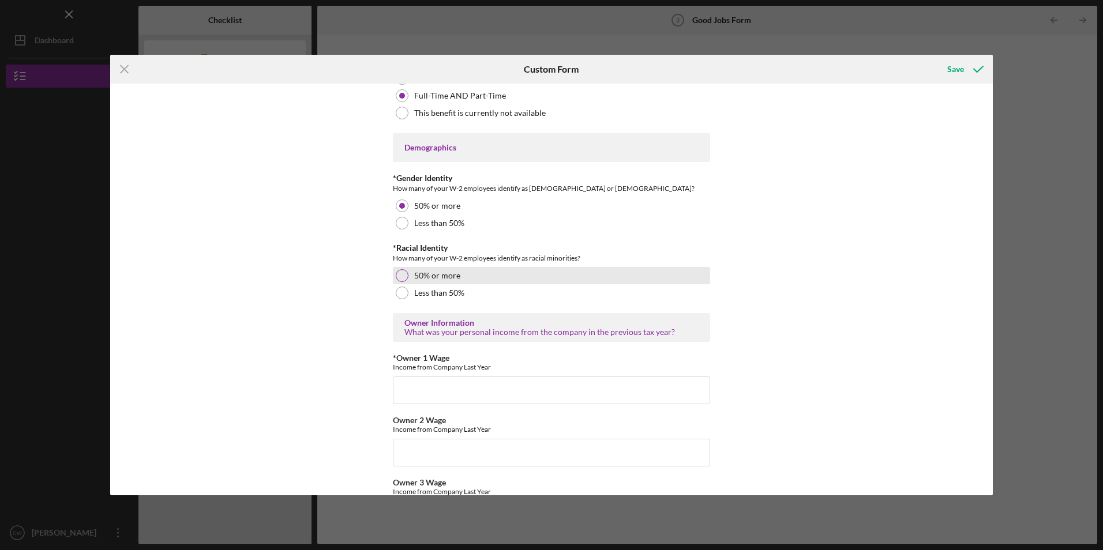
click at [399, 276] on div at bounding box center [402, 275] width 13 height 13
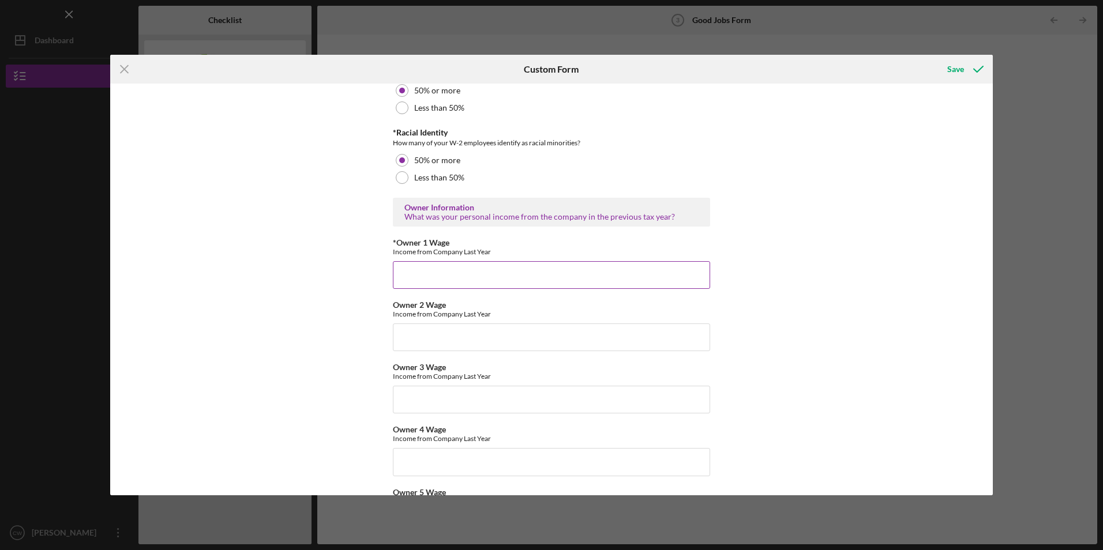
click at [436, 273] on input "*Owner 1 Wage" at bounding box center [551, 275] width 317 height 28
type input "56000"
click at [863, 287] on div "Good Jobs Form *Number of [DEMOGRAPHIC_DATA] Owner Employment Please input all …" at bounding box center [551, 289] width 882 height 411
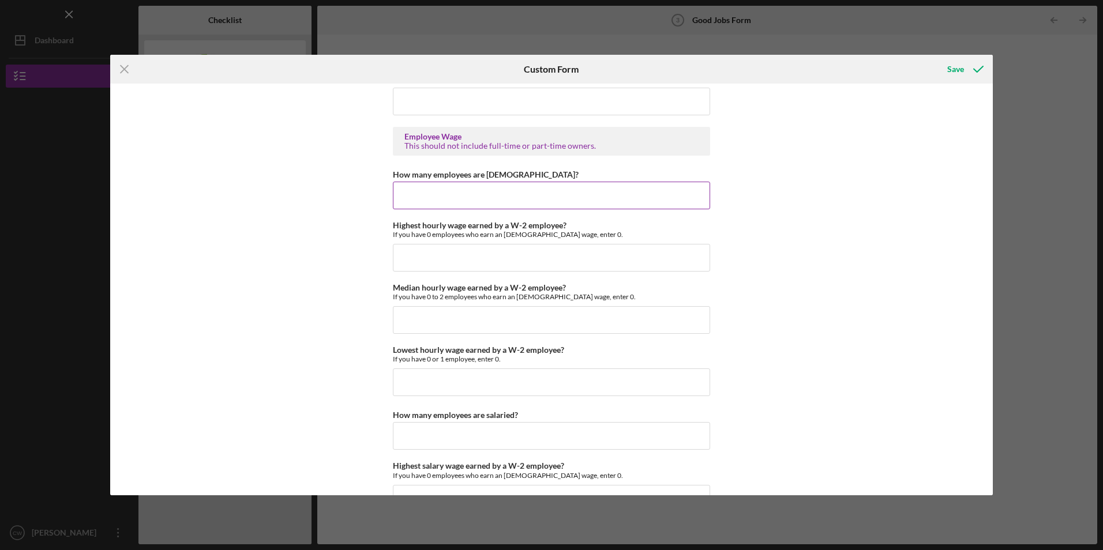
scroll to position [2134, 0]
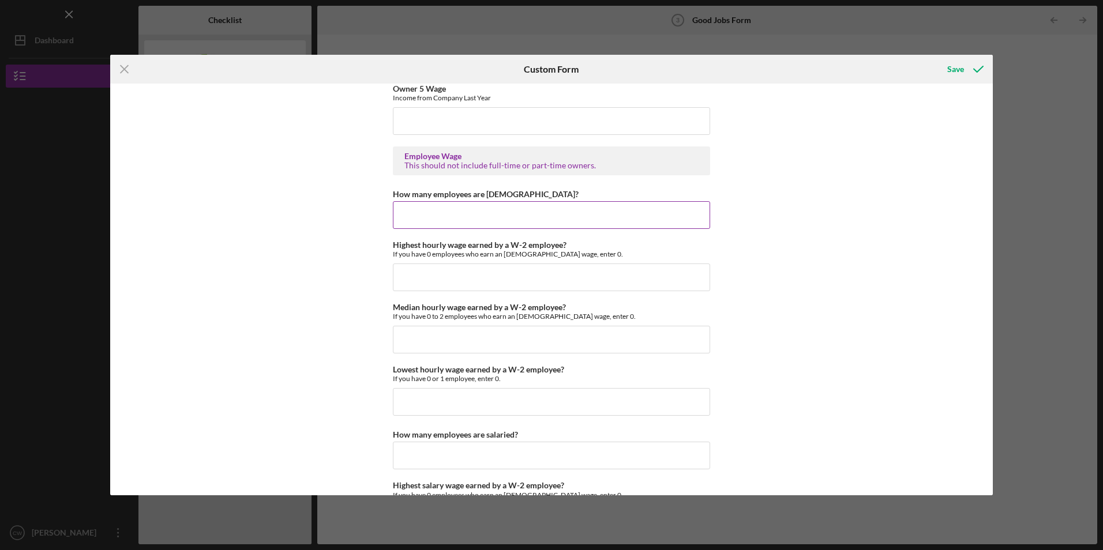
click at [441, 219] on input "How many employees are [DEMOGRAPHIC_DATA]?" at bounding box center [551, 215] width 317 height 28
type input "8"
click at [399, 283] on input "Highest hourly wage earned by a W-2 employee?" at bounding box center [551, 278] width 317 height 28
type input "$22"
click at [397, 347] on input "Median hourly wage earned by a W-2 employee?" at bounding box center [551, 340] width 317 height 28
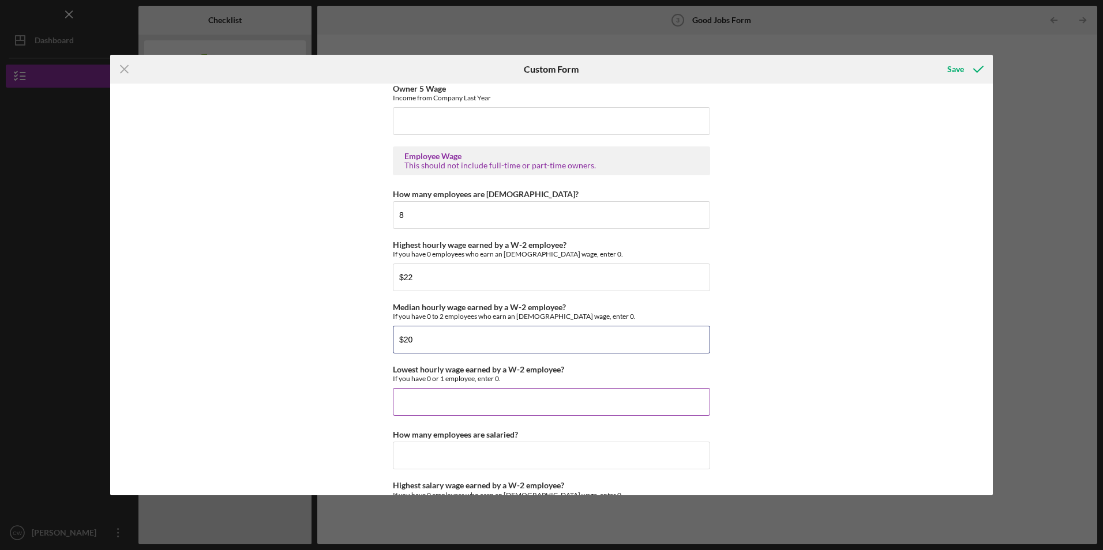
type input "$20"
click at [401, 390] on input "Lowest hourly wage earned by a W-2 employee?" at bounding box center [551, 402] width 317 height 28
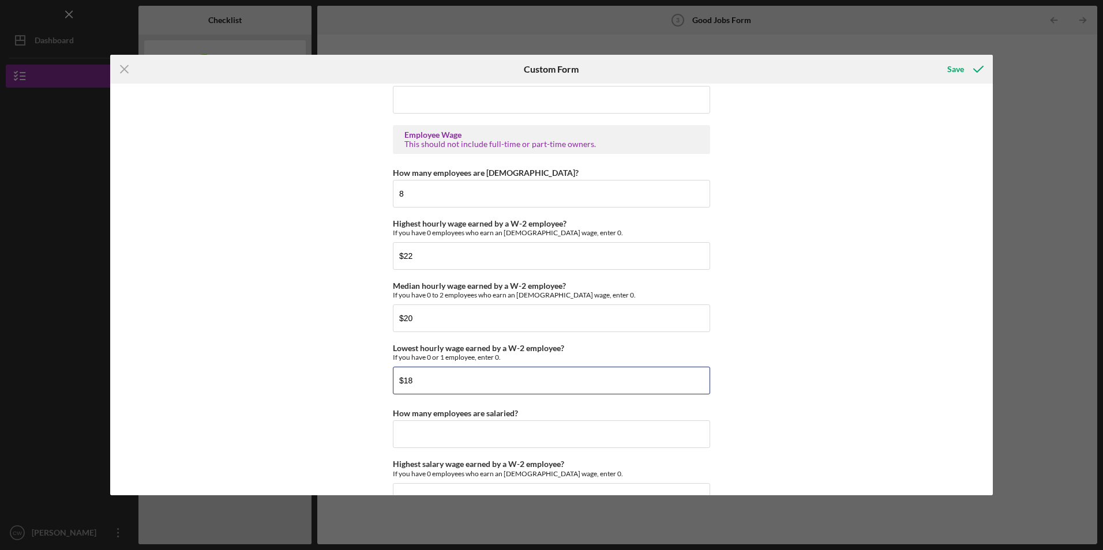
scroll to position [2191, 0]
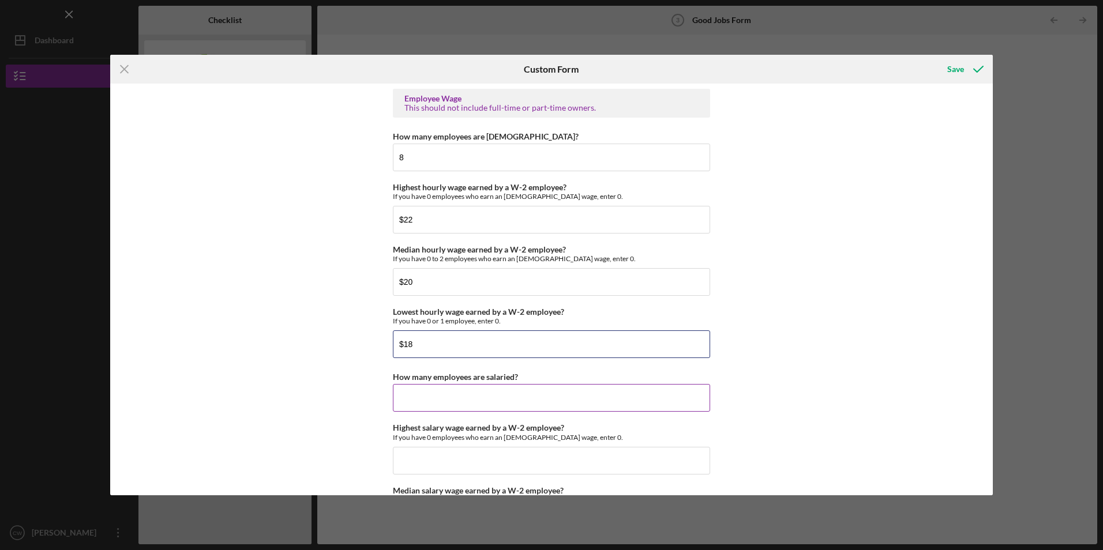
type input "$18"
click at [516, 391] on input "How many employees are salaried?" at bounding box center [551, 398] width 317 height 28
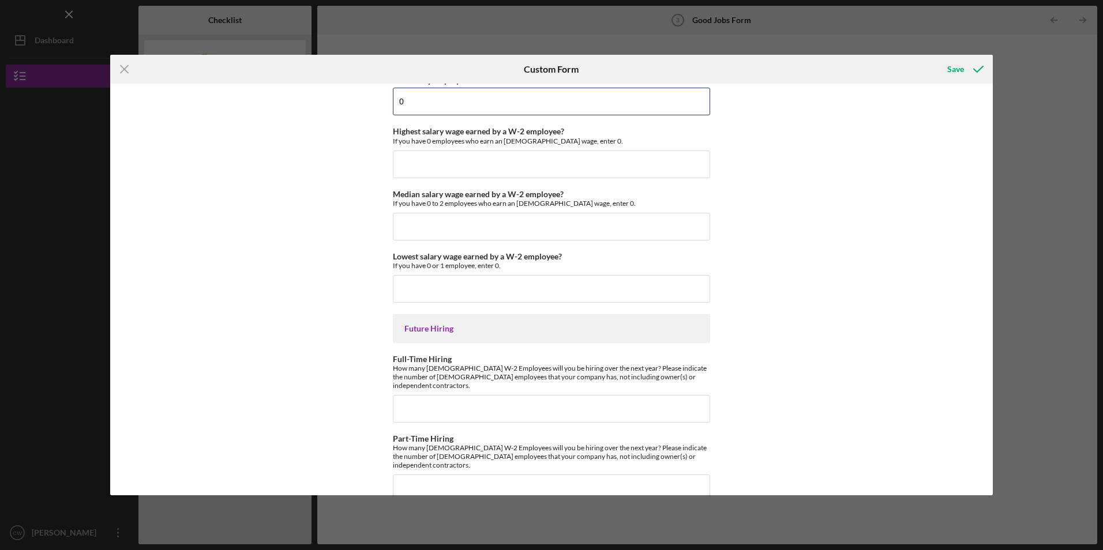
scroll to position [2495, 0]
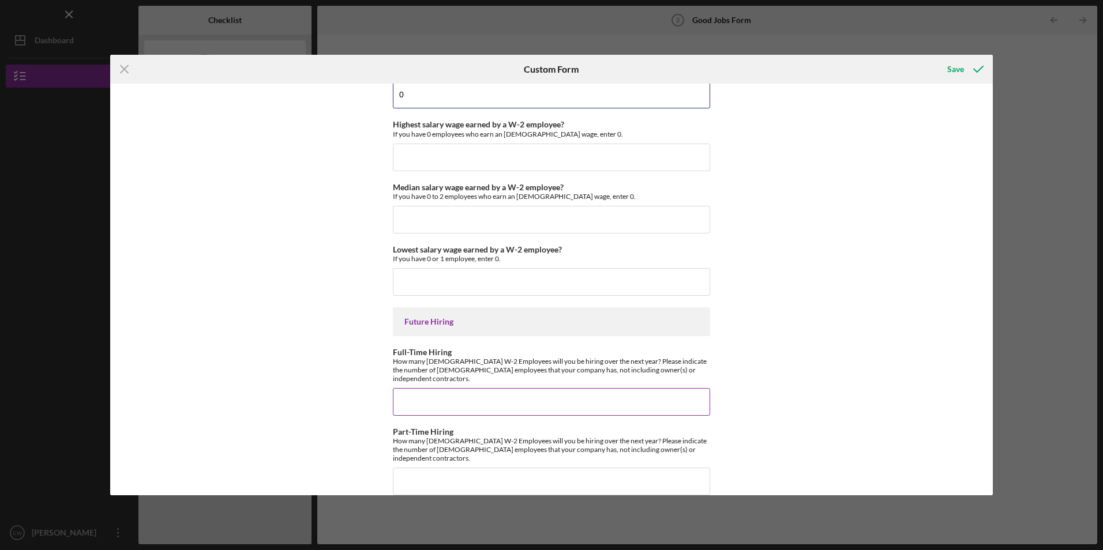
type input "0"
click at [450, 379] on div "Full-Time Hiring How many Full-Time W-2 Employees will you be hiring over the n…" at bounding box center [551, 382] width 317 height 68
click at [445, 388] on input "Full-Time Hiring" at bounding box center [551, 402] width 317 height 28
type input "2"
click at [467, 468] on input "Part-Time Hiring" at bounding box center [551, 482] width 317 height 28
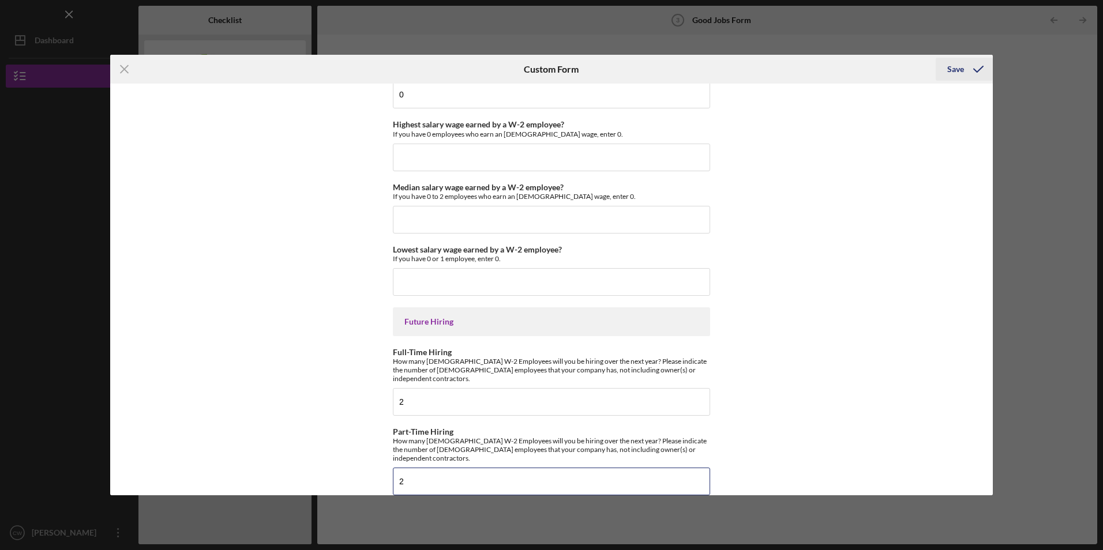
type input "2"
click at [954, 73] on div "Save" at bounding box center [955, 69] width 17 height 23
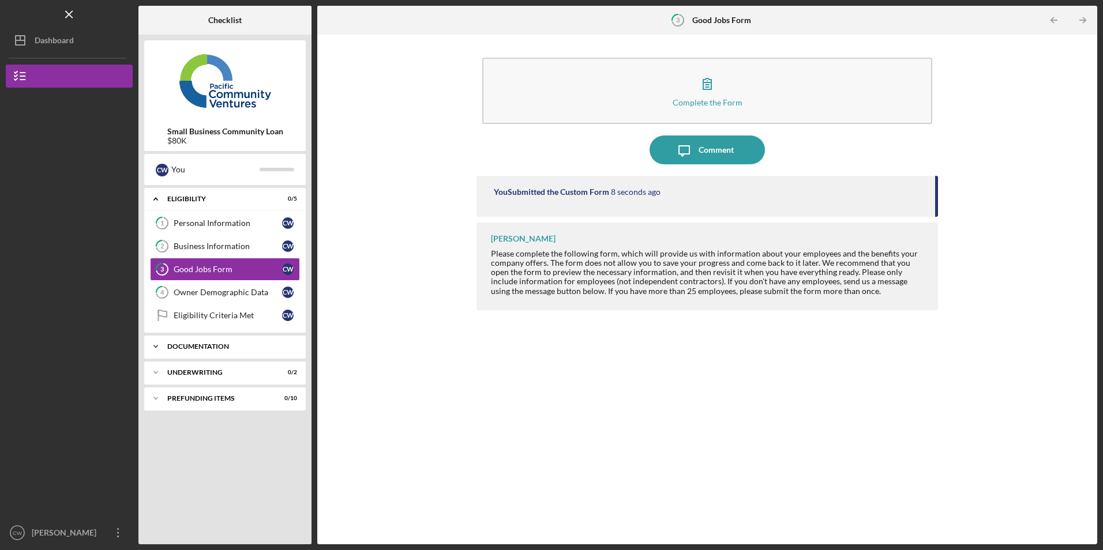
click at [200, 354] on div "Icon/Expander Documentation 0 / 11" at bounding box center [224, 346] width 161 height 23
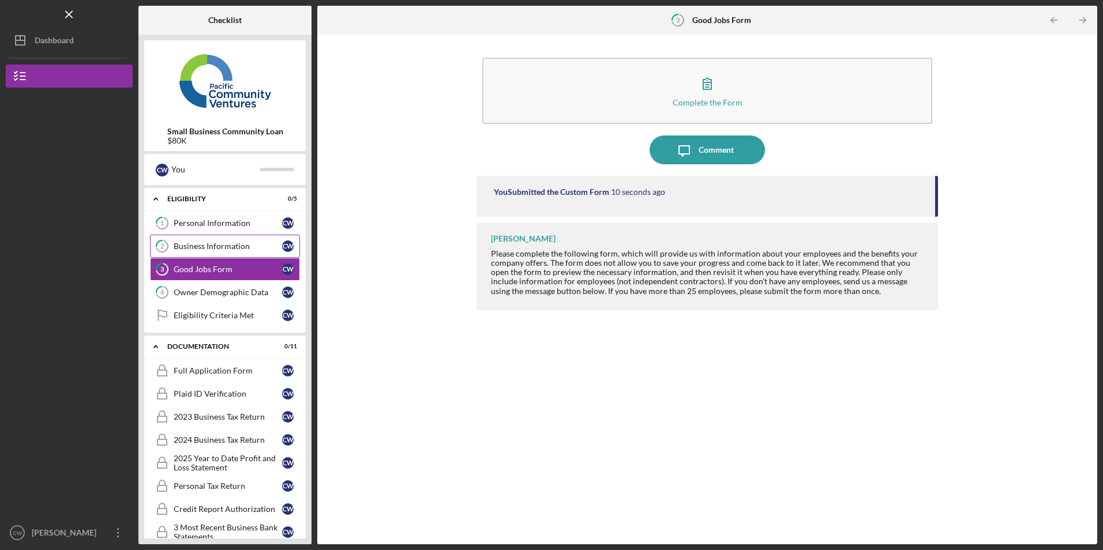
click at [227, 249] on div "Business Information" at bounding box center [228, 246] width 108 height 9
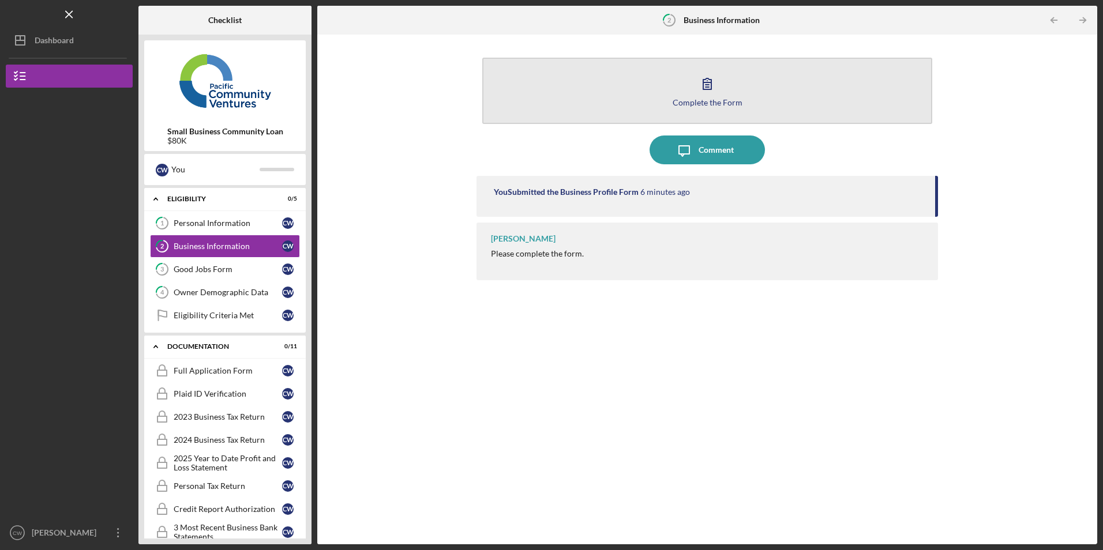
click at [671, 83] on button "Complete the Form Form" at bounding box center [706, 91] width 449 height 66
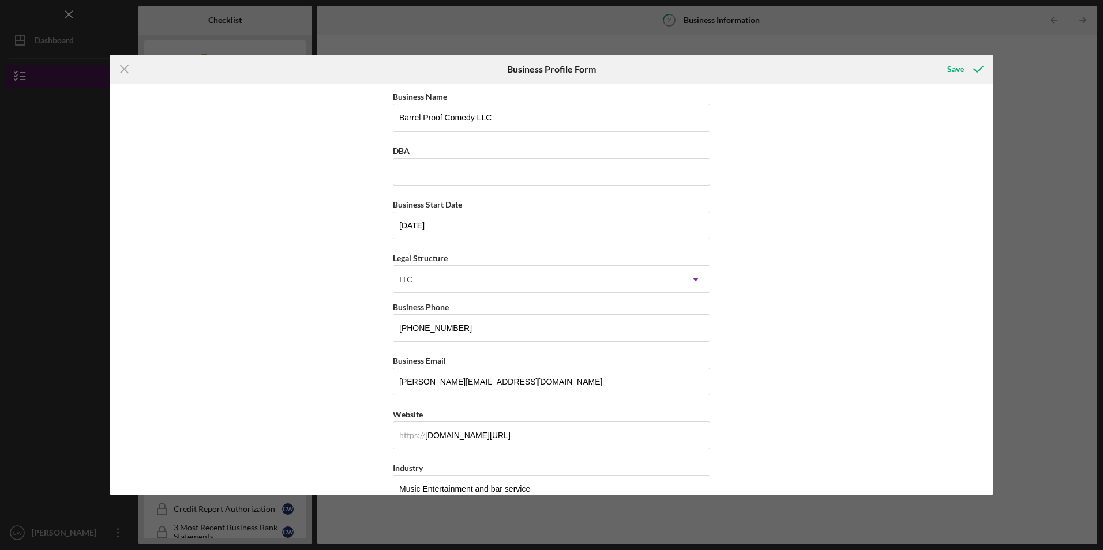
drag, startPoint x: 126, startPoint y: 70, endPoint x: 130, endPoint y: 77, distance: 8.5
click at [126, 70] on icon "Icon/Menu Close" at bounding box center [124, 69] width 29 height 29
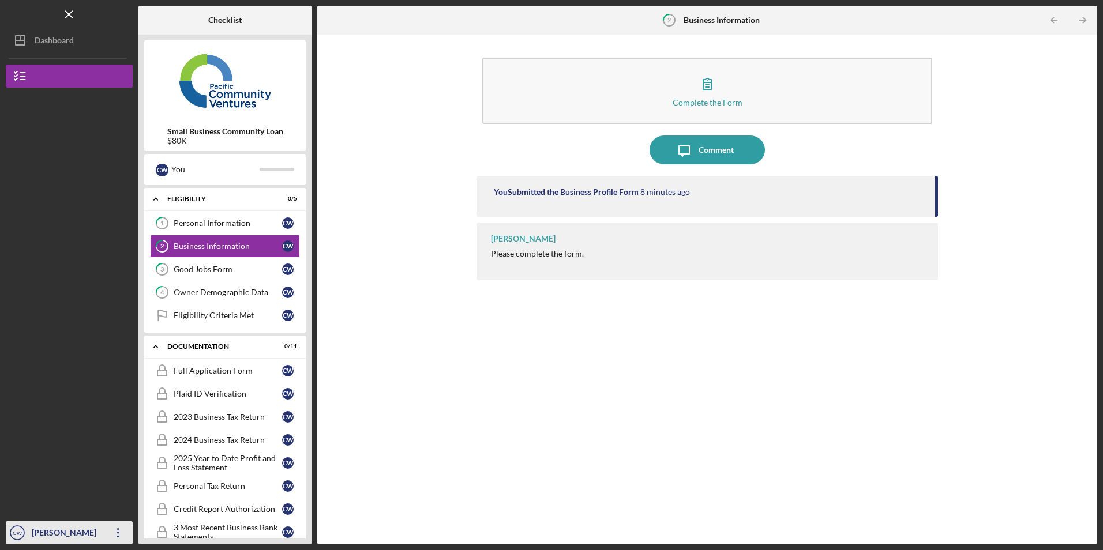
click at [116, 531] on icon "Icon/Overflow" at bounding box center [118, 532] width 29 height 29
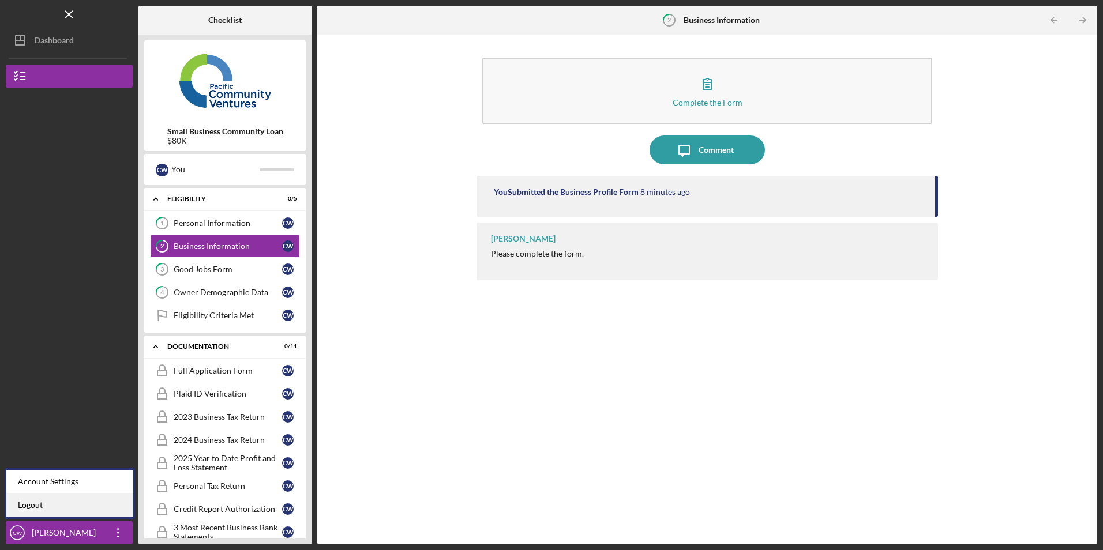
click at [102, 507] on link "Logout" at bounding box center [69, 506] width 127 height 24
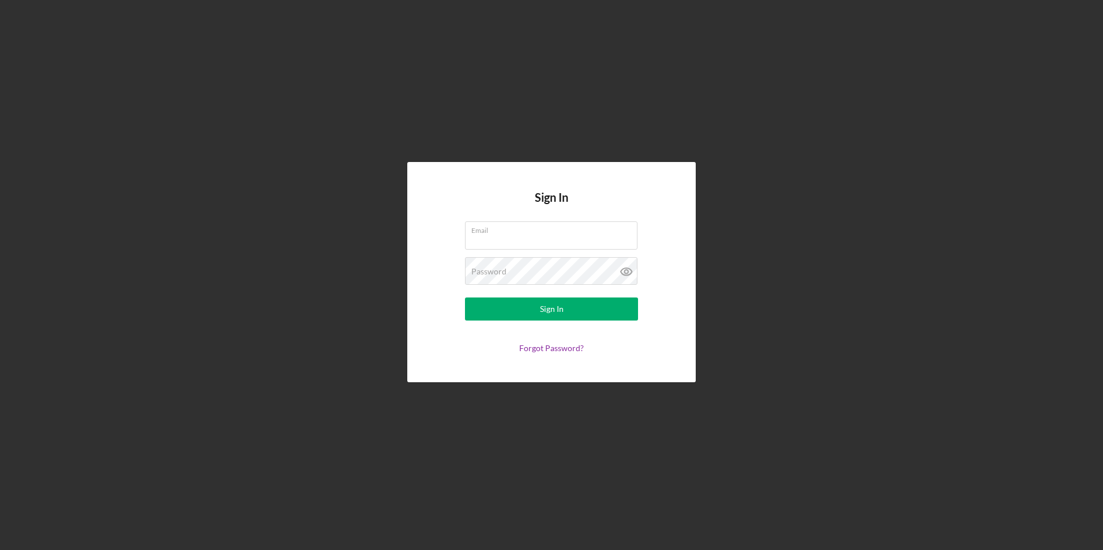
type input "[PERSON_NAME][EMAIL_ADDRESS][DOMAIN_NAME]"
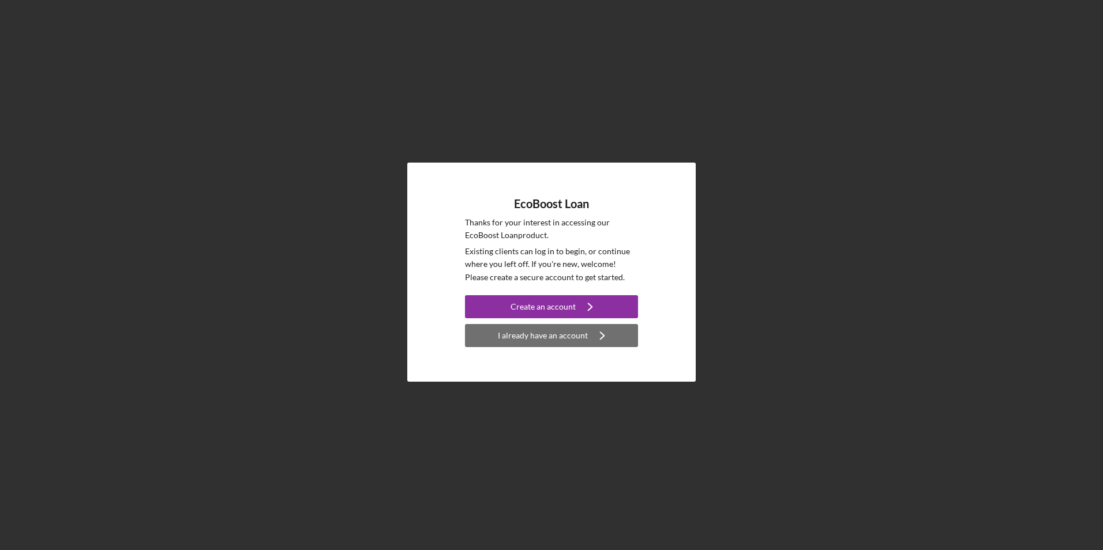
click at [537, 340] on div "I already have an account" at bounding box center [543, 335] width 90 height 23
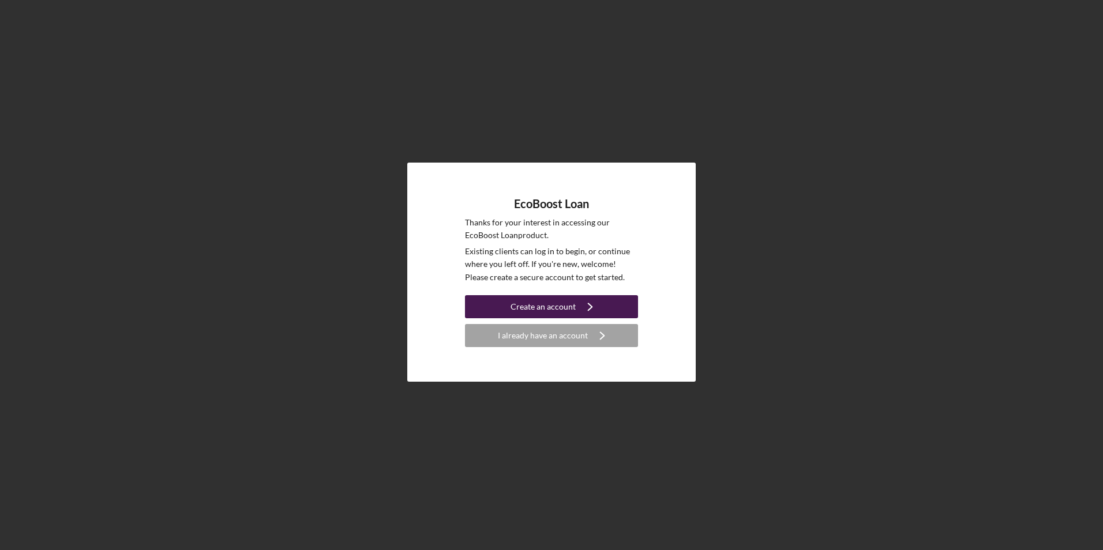
click at [502, 307] on button "Create an account Icon/Navigate" at bounding box center [551, 306] width 173 height 23
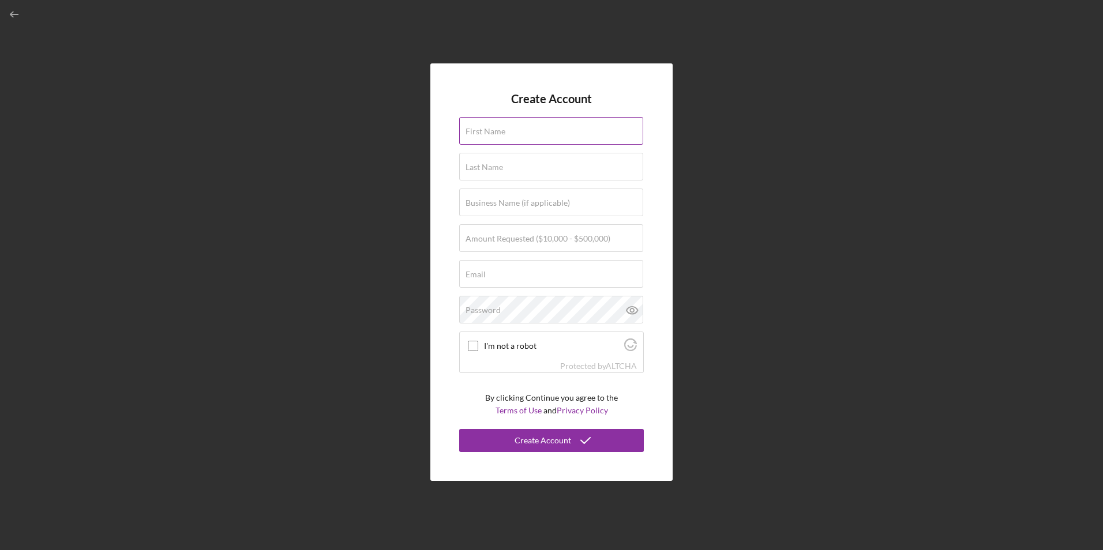
drag, startPoint x: 509, startPoint y: 123, endPoint x: 503, endPoint y: 133, distance: 11.4
click at [509, 123] on div "First Name" at bounding box center [551, 131] width 185 height 29
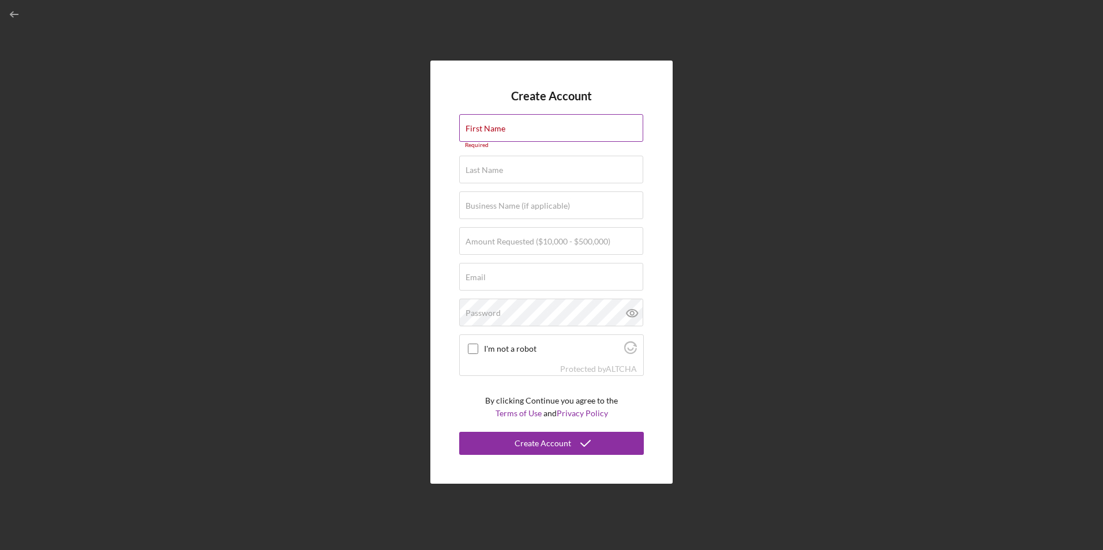
click at [501, 128] on label "First Name" at bounding box center [485, 128] width 40 height 9
click at [501, 128] on input "First Name" at bounding box center [551, 128] width 184 height 28
click at [496, 137] on input "First Name" at bounding box center [551, 128] width 184 height 28
click at [487, 130] on input "First Name" at bounding box center [551, 128] width 184 height 28
type input "C"
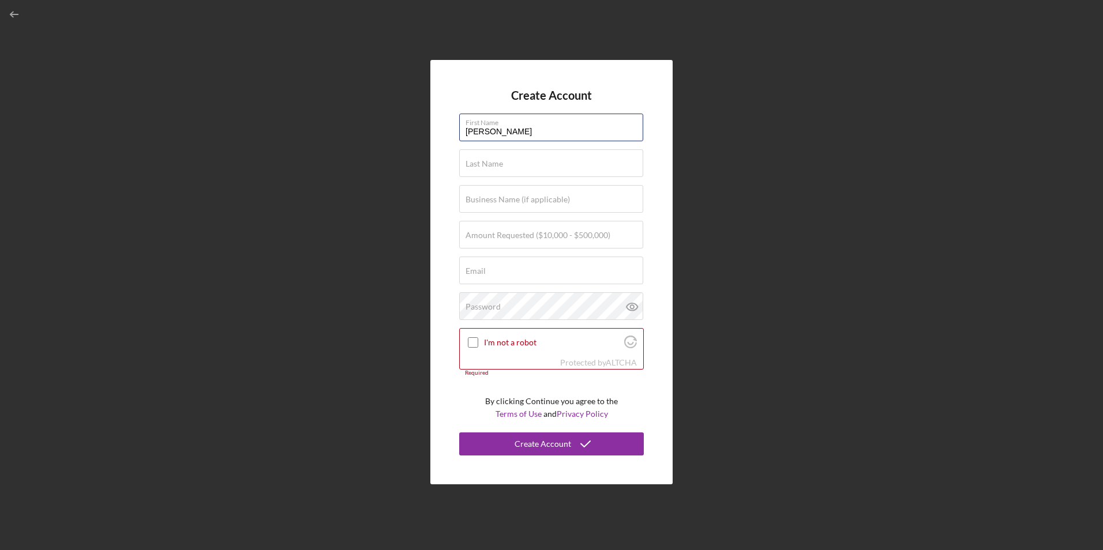
type input "Cuahutemoc"
type input "Magana"
type input "Mi Tierra Restaurante"
type input "$300,000"
click at [528, 262] on div "Email Required" at bounding box center [551, 271] width 185 height 29
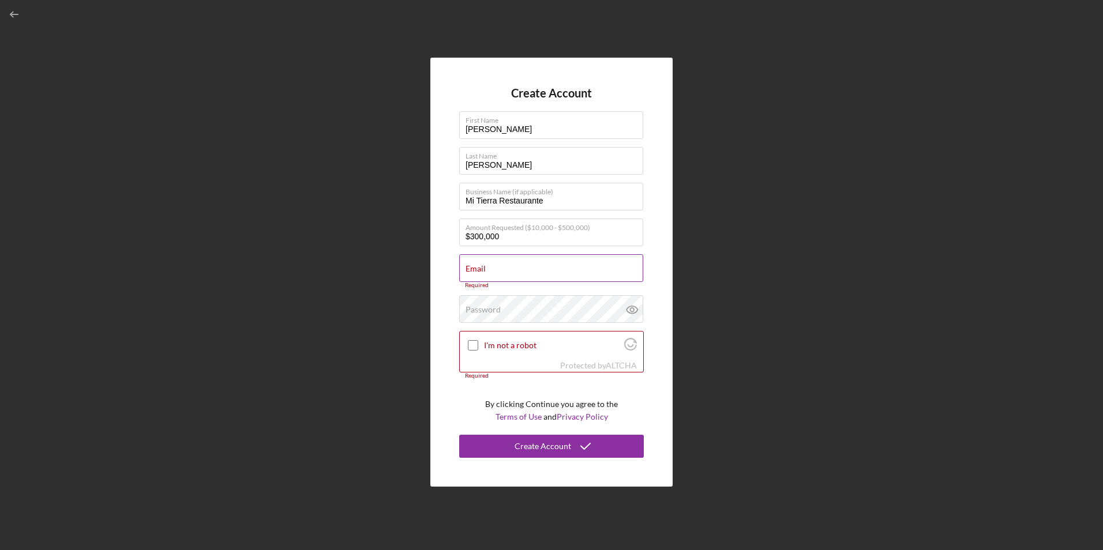
click at [529, 269] on div "Email Required" at bounding box center [551, 271] width 185 height 35
paste input "mitierraairway@gmail.com"
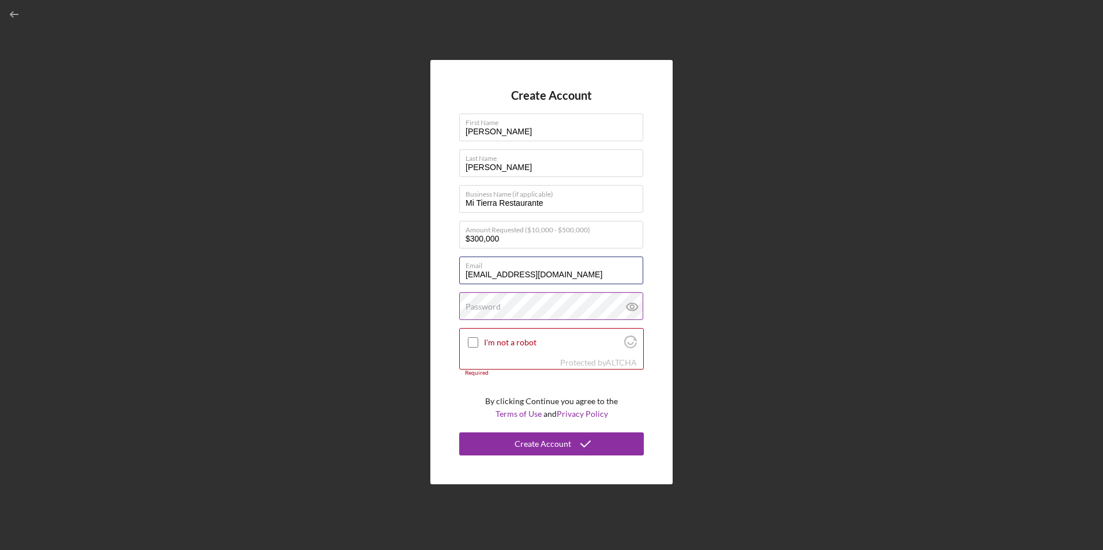
type input "mitierraairway@gmail.com"
click at [489, 309] on label "Password" at bounding box center [482, 306] width 35 height 9
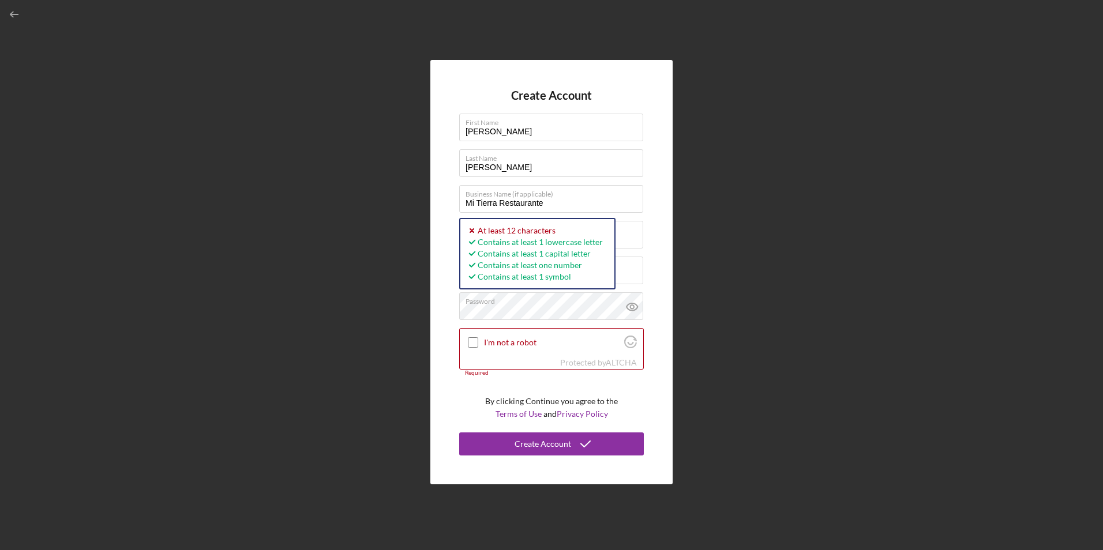
click at [443, 290] on div "Create Account First Name Cuahutemoc Last Name Magana Business Name (if applica…" at bounding box center [551, 272] width 242 height 424
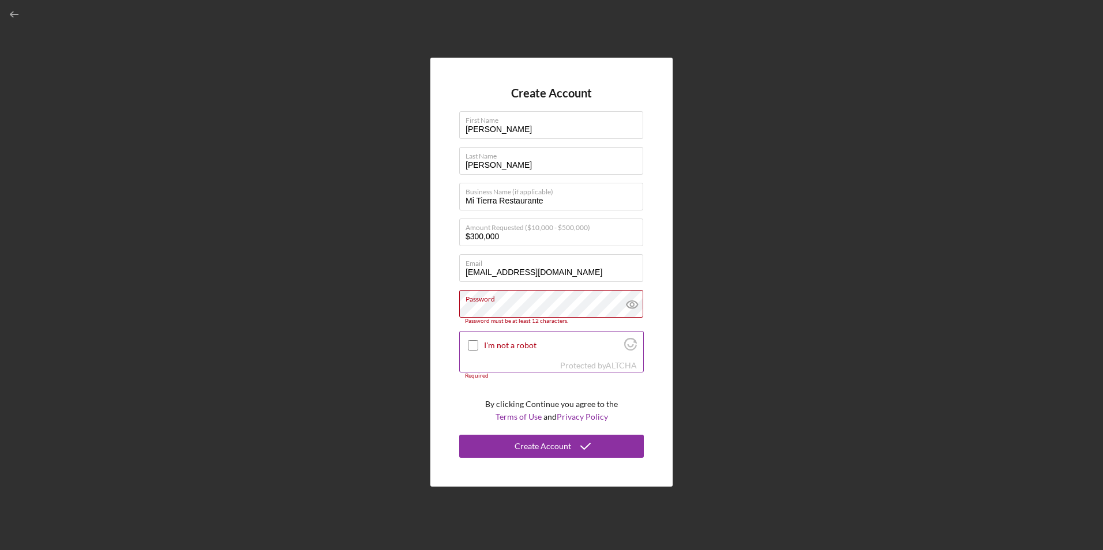
click at [475, 345] on input "I'm not a robot" at bounding box center [473, 345] width 10 height 10
checkbox input "true"
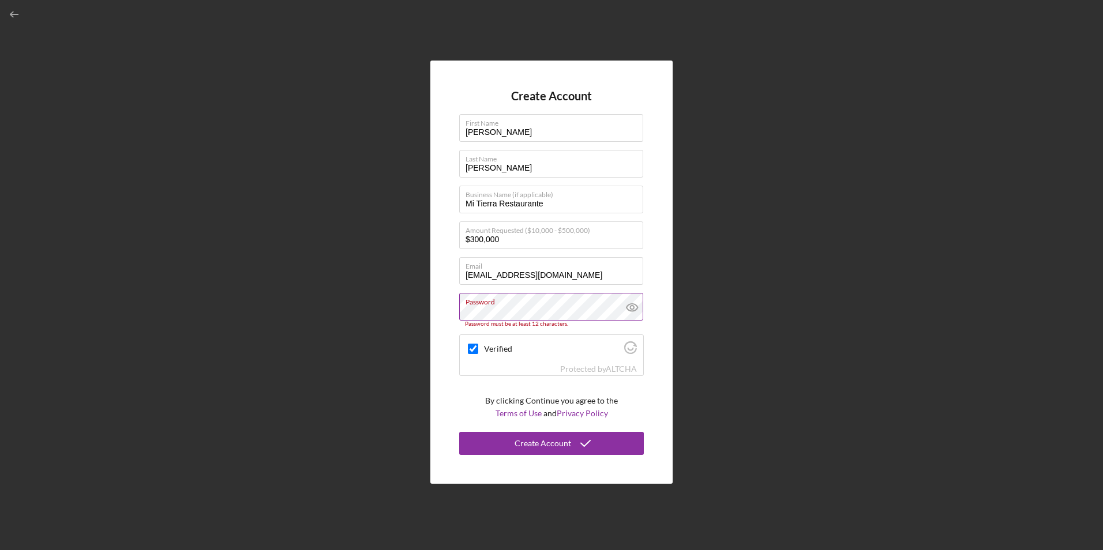
click at [555, 304] on label "Password" at bounding box center [554, 300] width 178 height 13
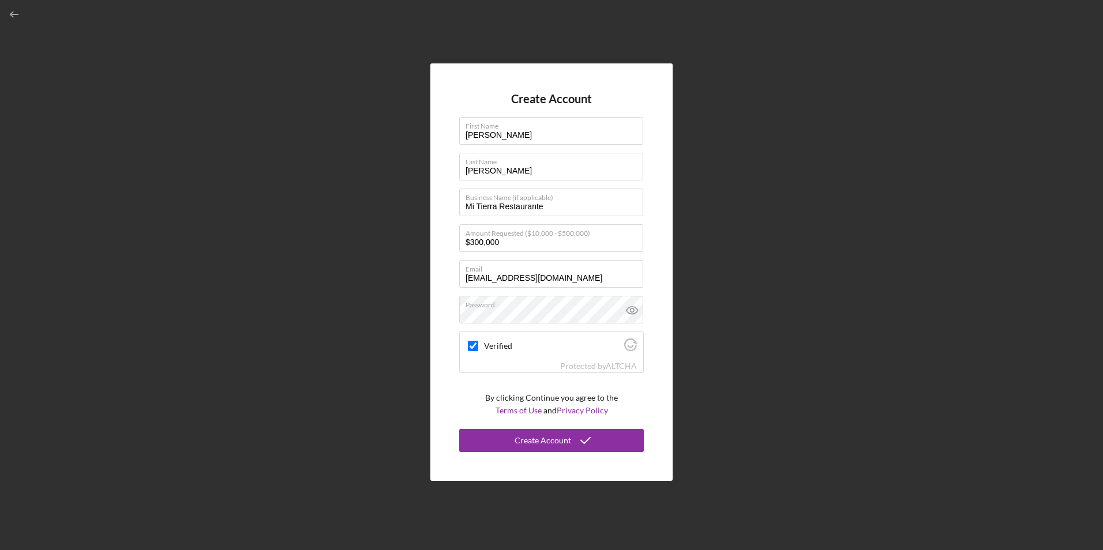
click at [453, 378] on div "Create Account First Name Cuahutemoc Last Name Magana Business Name (if applica…" at bounding box center [551, 272] width 242 height 418
click at [565, 441] on div "Create Account" at bounding box center [542, 440] width 57 height 23
